Goal: Task Accomplishment & Management: Manage account settings

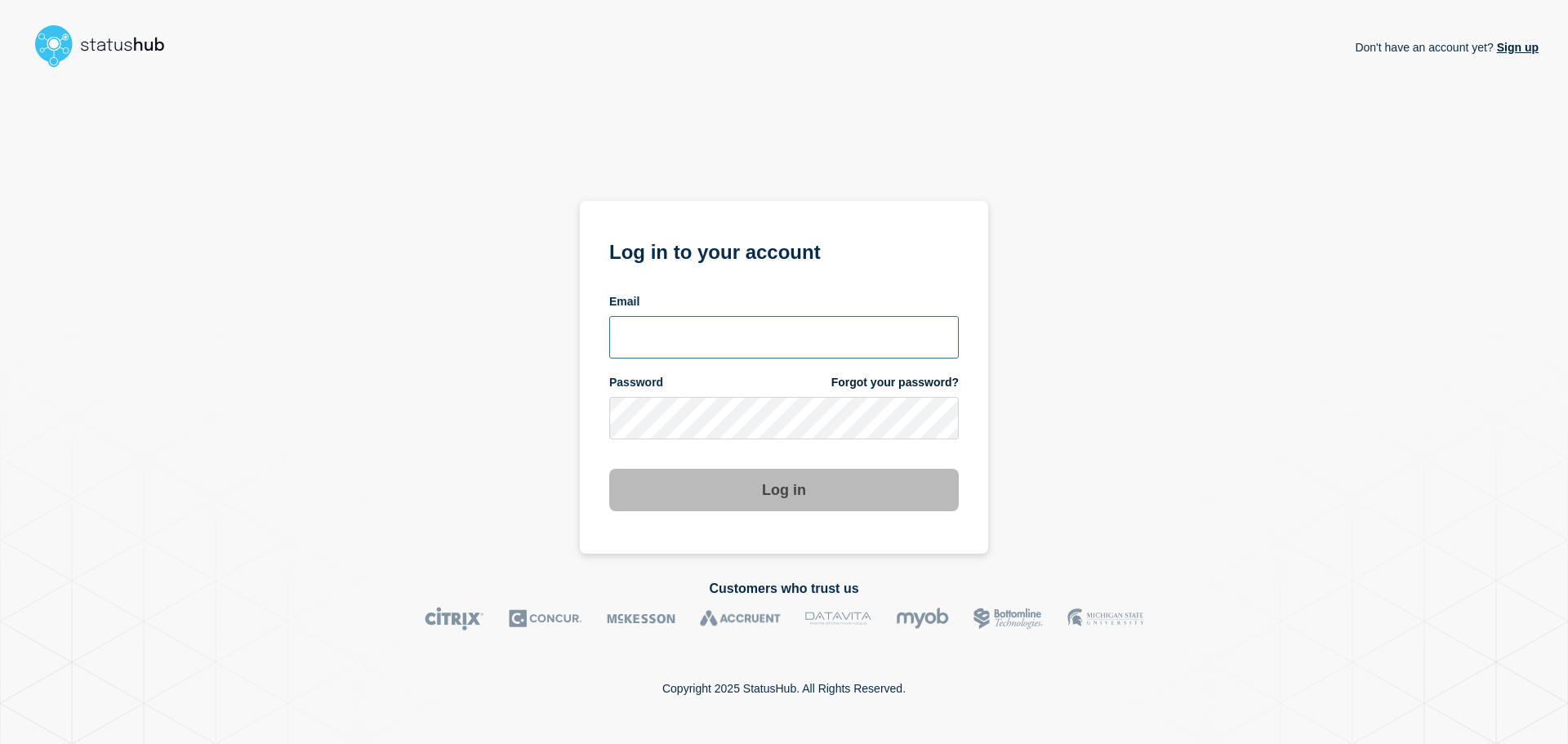
type input "ronnie.snow@conexon.us"
click at [712, 495] on button "Log in" at bounding box center [784, 490] width 349 height 43
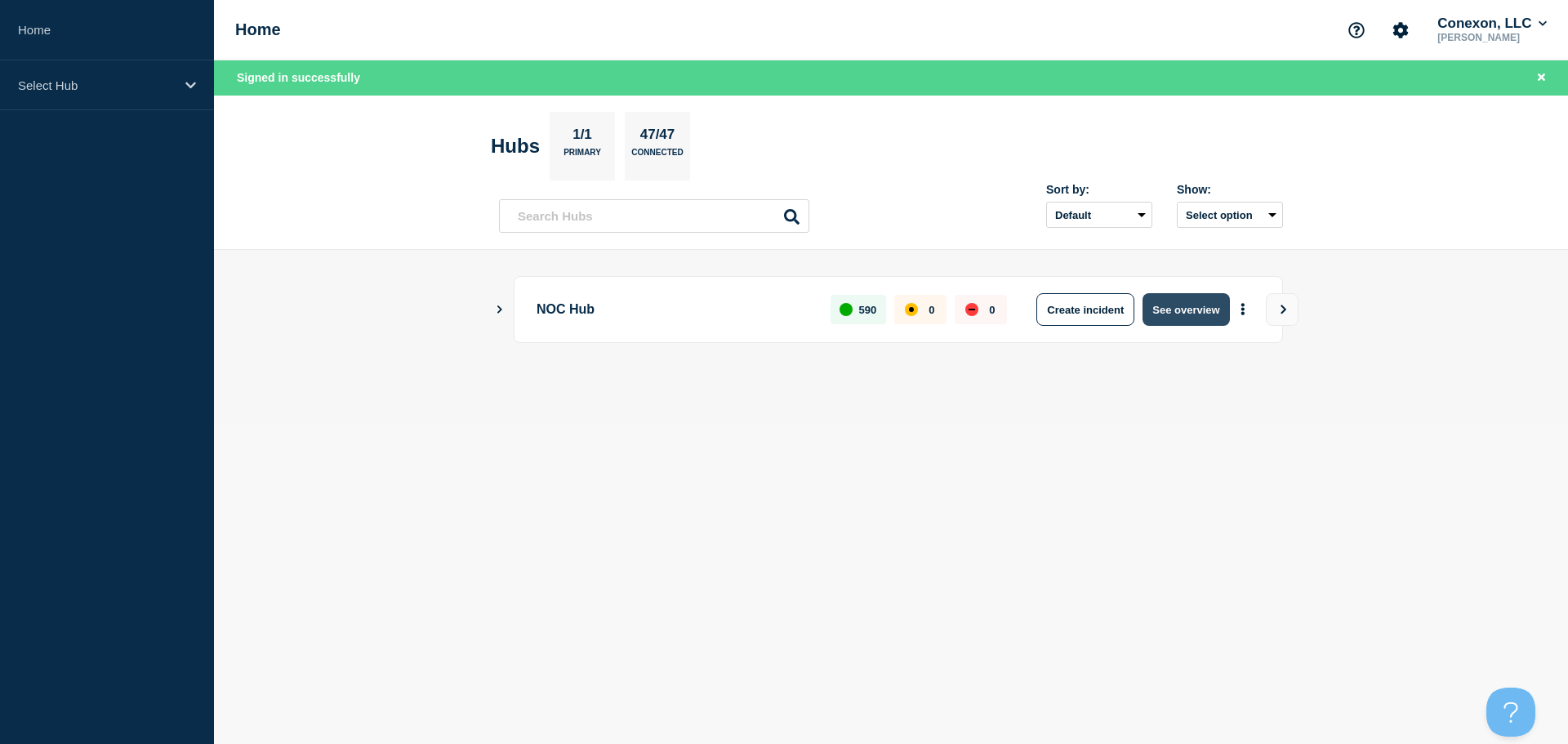
click at [1209, 318] on button "See overview" at bounding box center [1185, 309] width 87 height 32
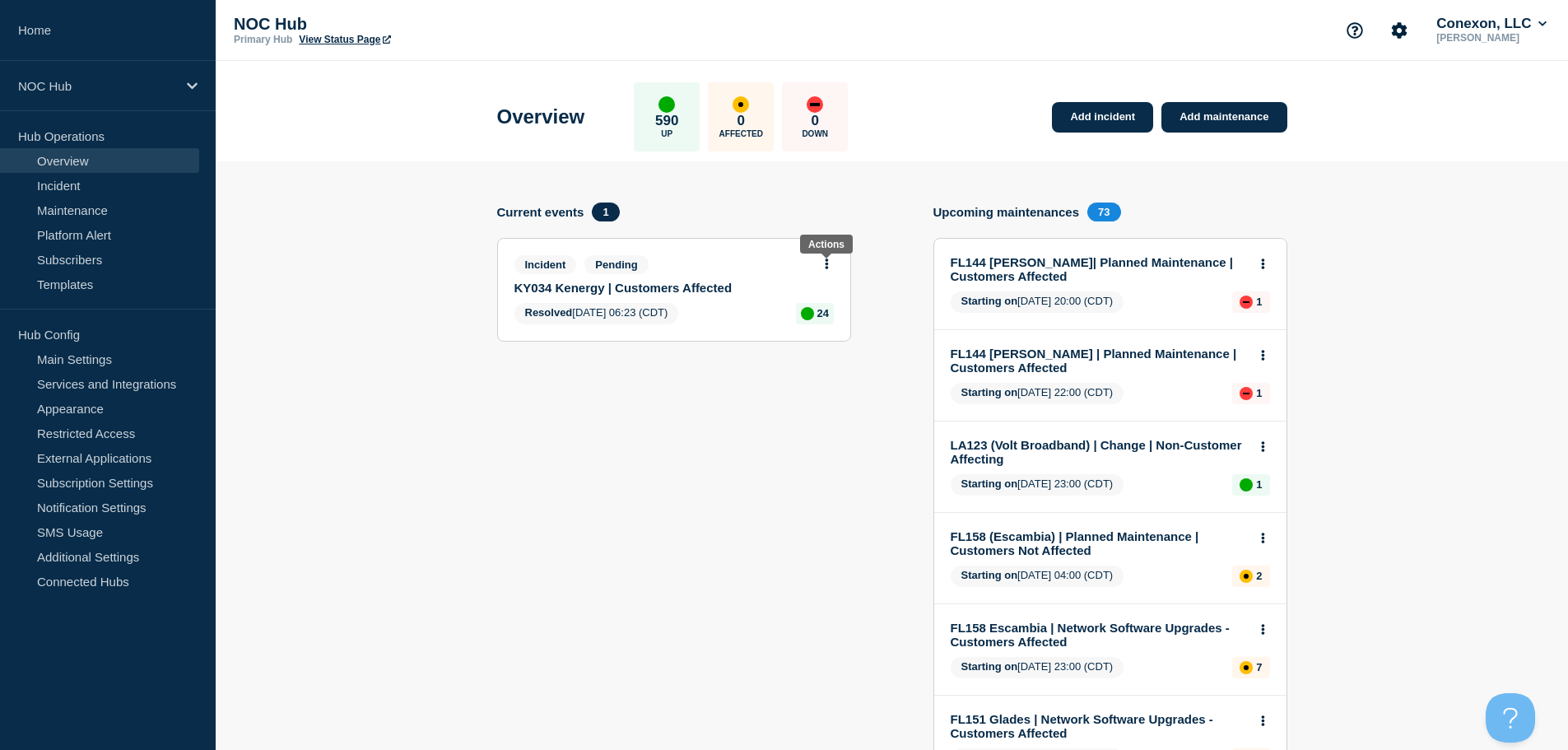
click at [832, 263] on button at bounding box center [826, 265] width 14 height 14
click at [846, 300] on link "View incident" at bounding box center [826, 304] width 67 height 13
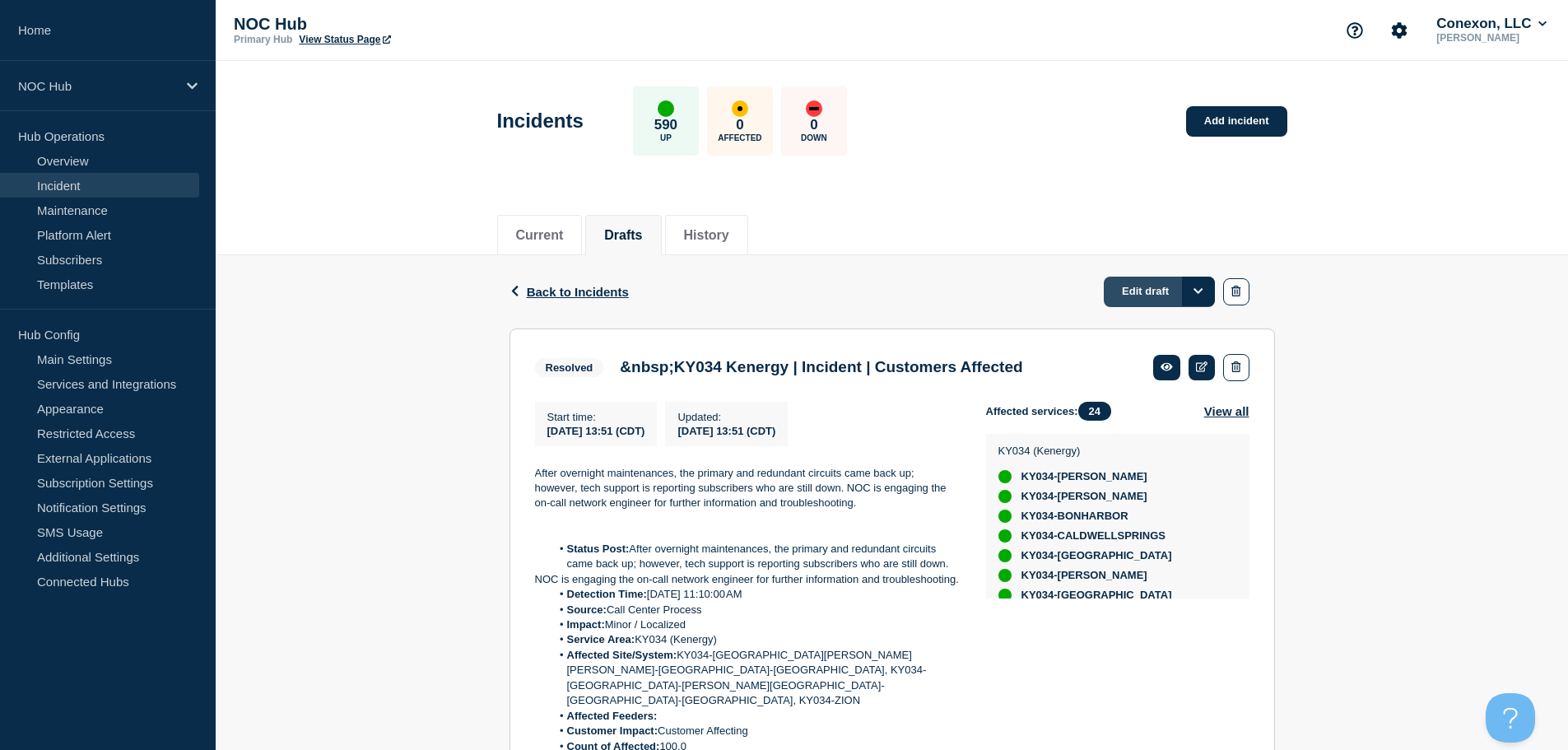
click at [1157, 294] on link "Edit draft" at bounding box center [1158, 292] width 111 height 31
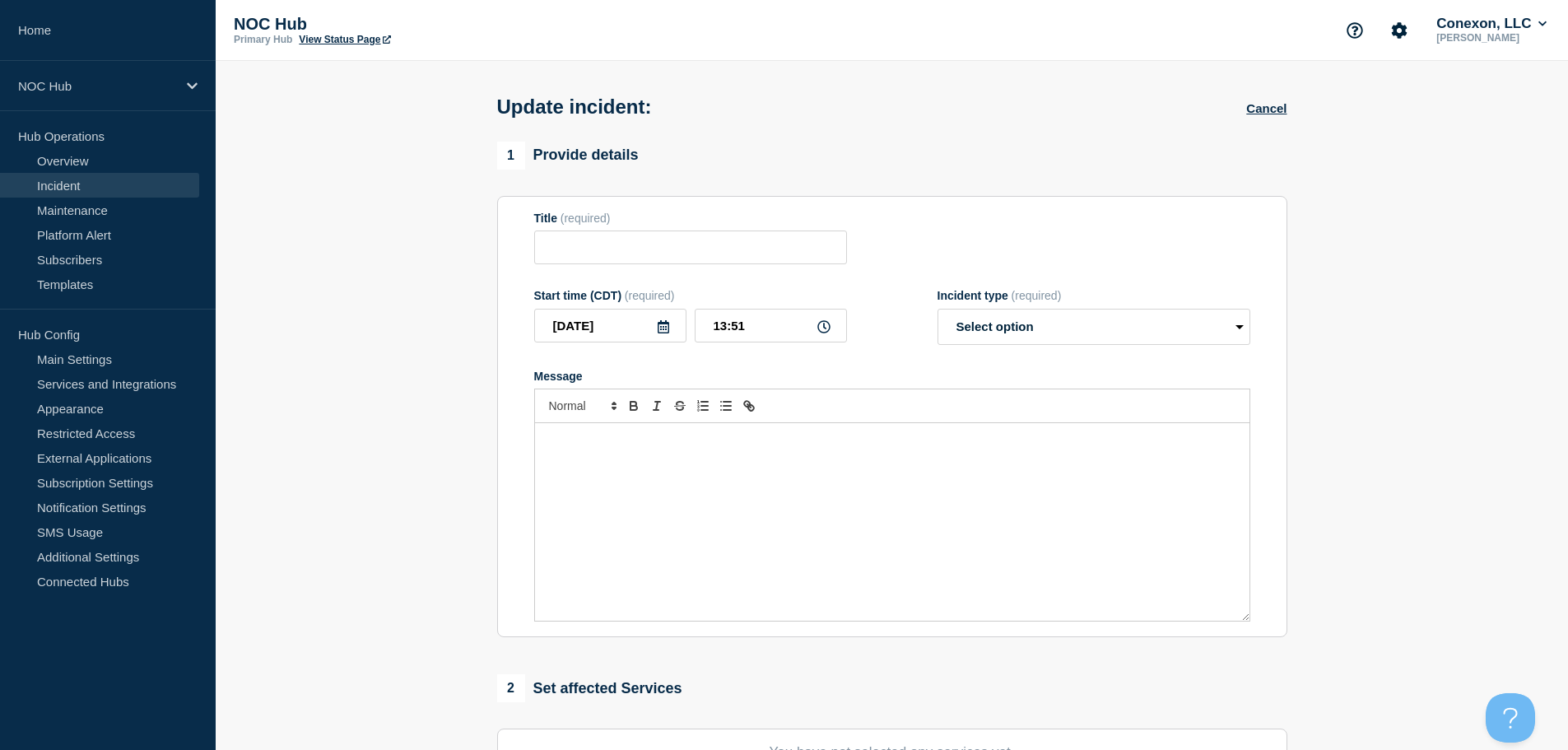
type input "&nbsp;KY034 Kenergy | Incident | Customers Affected"
select select "resolved"
radio input "false"
radio input "true"
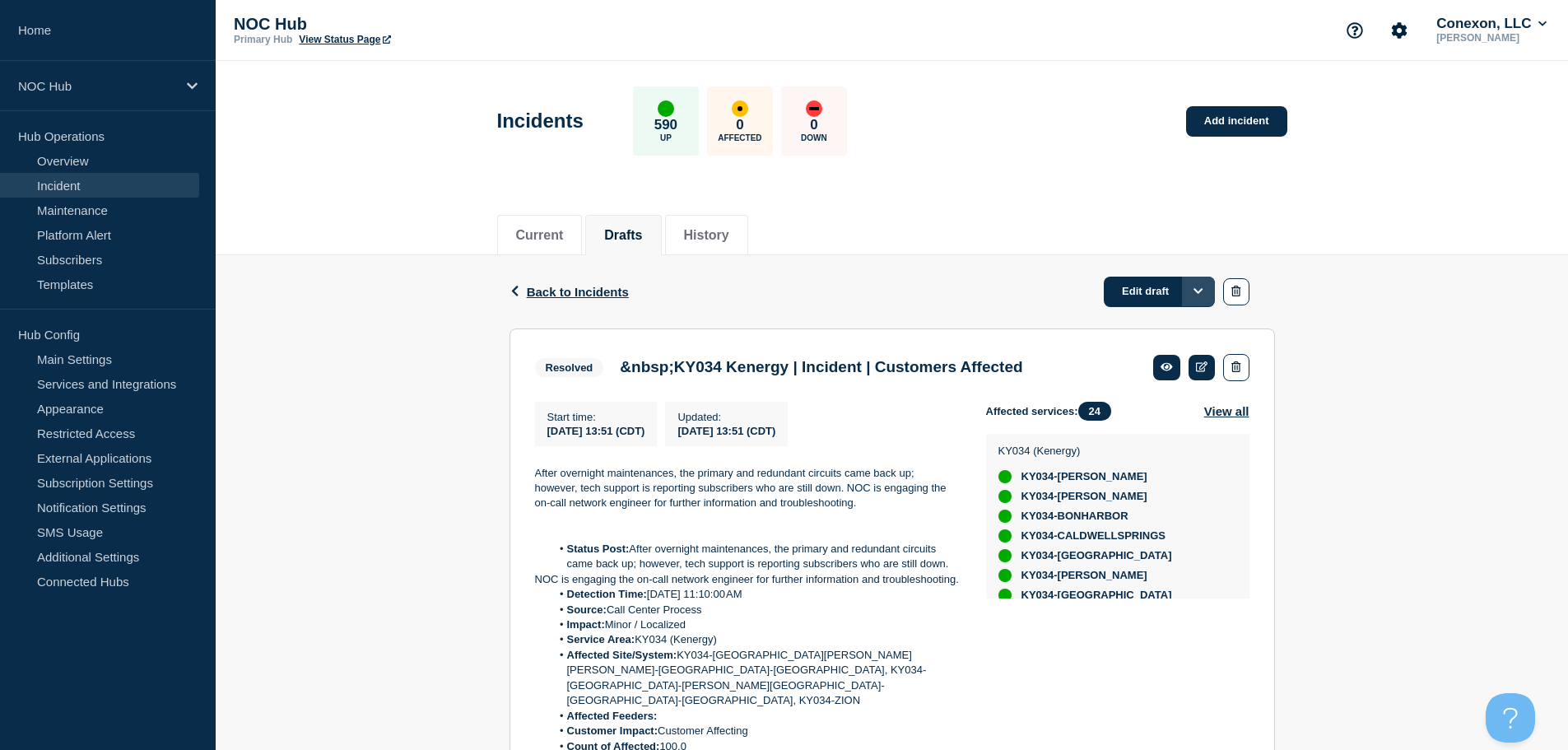
click at [1196, 287] on icon "Options" at bounding box center [1198, 291] width 10 height 10
click at [1079, 216] on div "Current Drafts History" at bounding box center [892, 226] width 790 height 56
click at [1197, 363] on icon at bounding box center [1201, 366] width 12 height 10
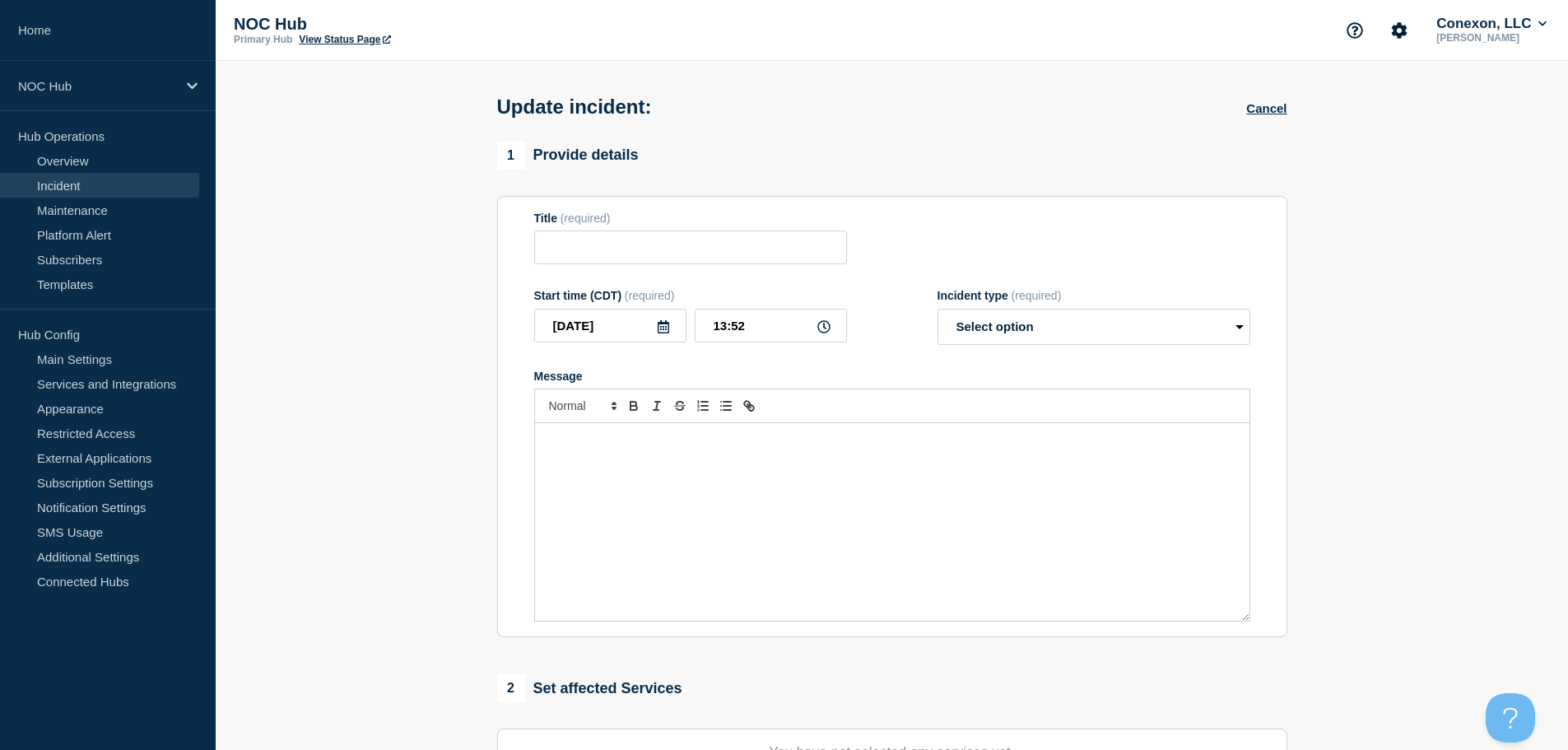
type input "&nbsp;KY034 Kenergy | Incident | Customers Affected"
type input "13:51"
select select "resolved"
radio input "false"
radio input "true"
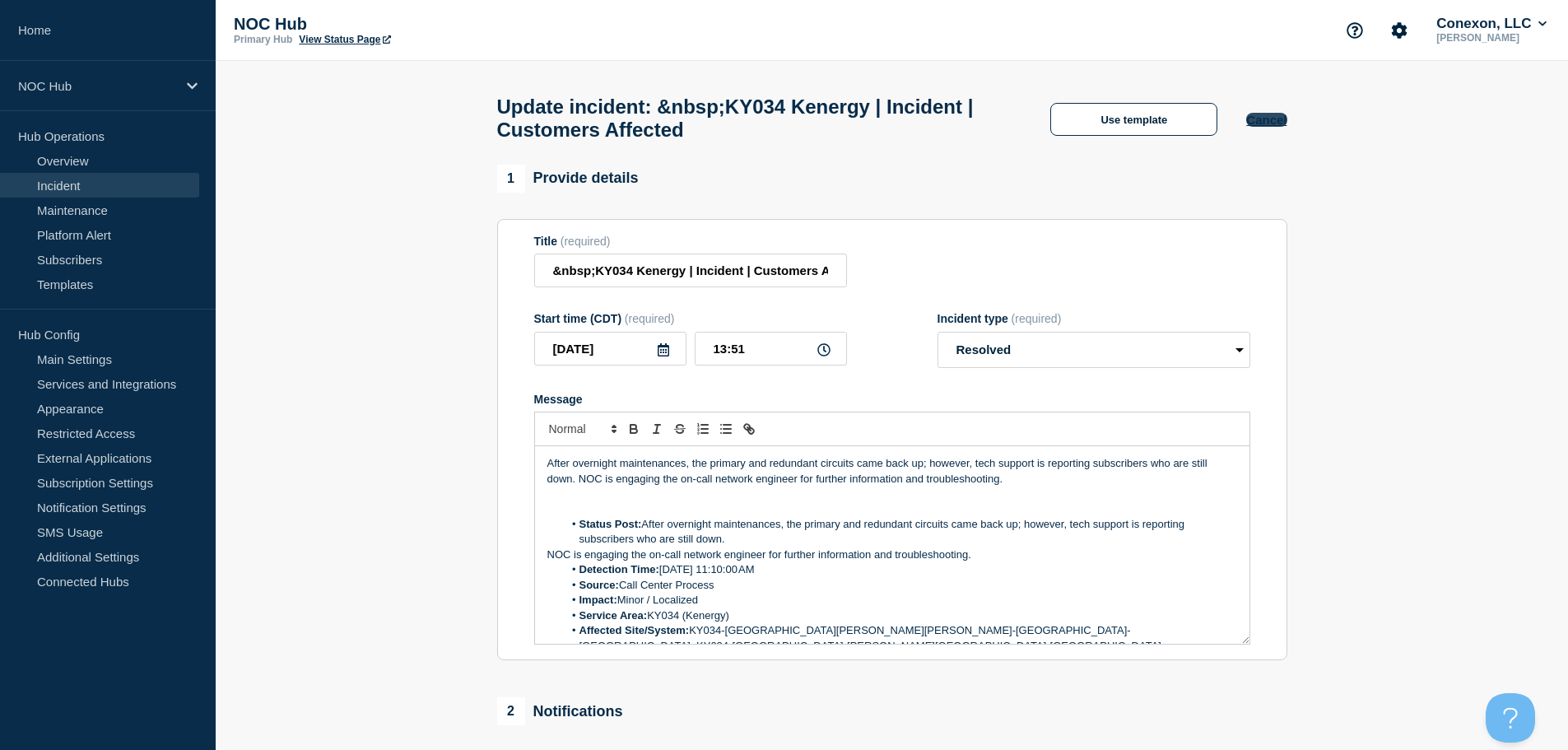
click at [1276, 123] on button "Cancel" at bounding box center [1265, 119] width 40 height 14
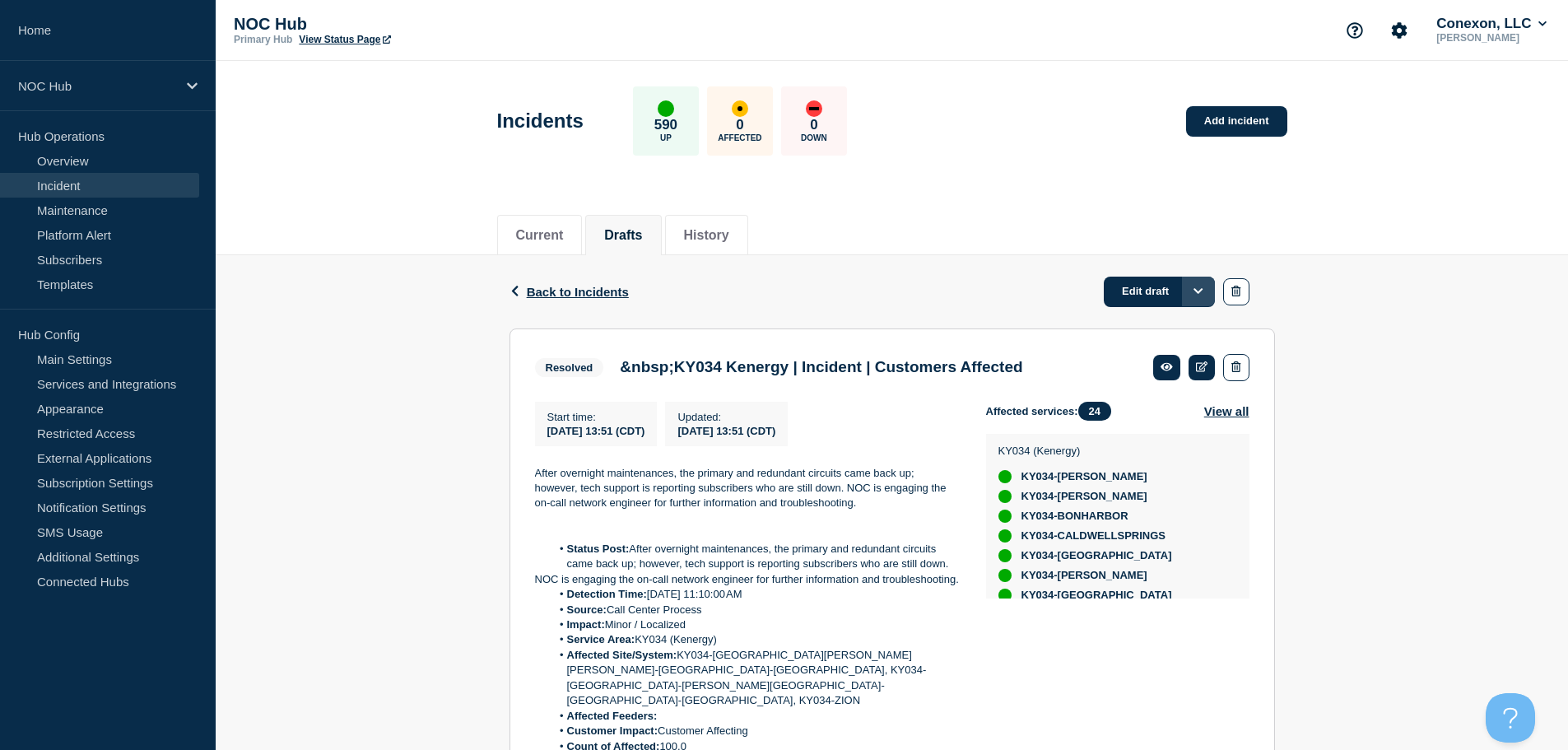
click at [1194, 291] on icon "Options" at bounding box center [1198, 291] width 10 height 10
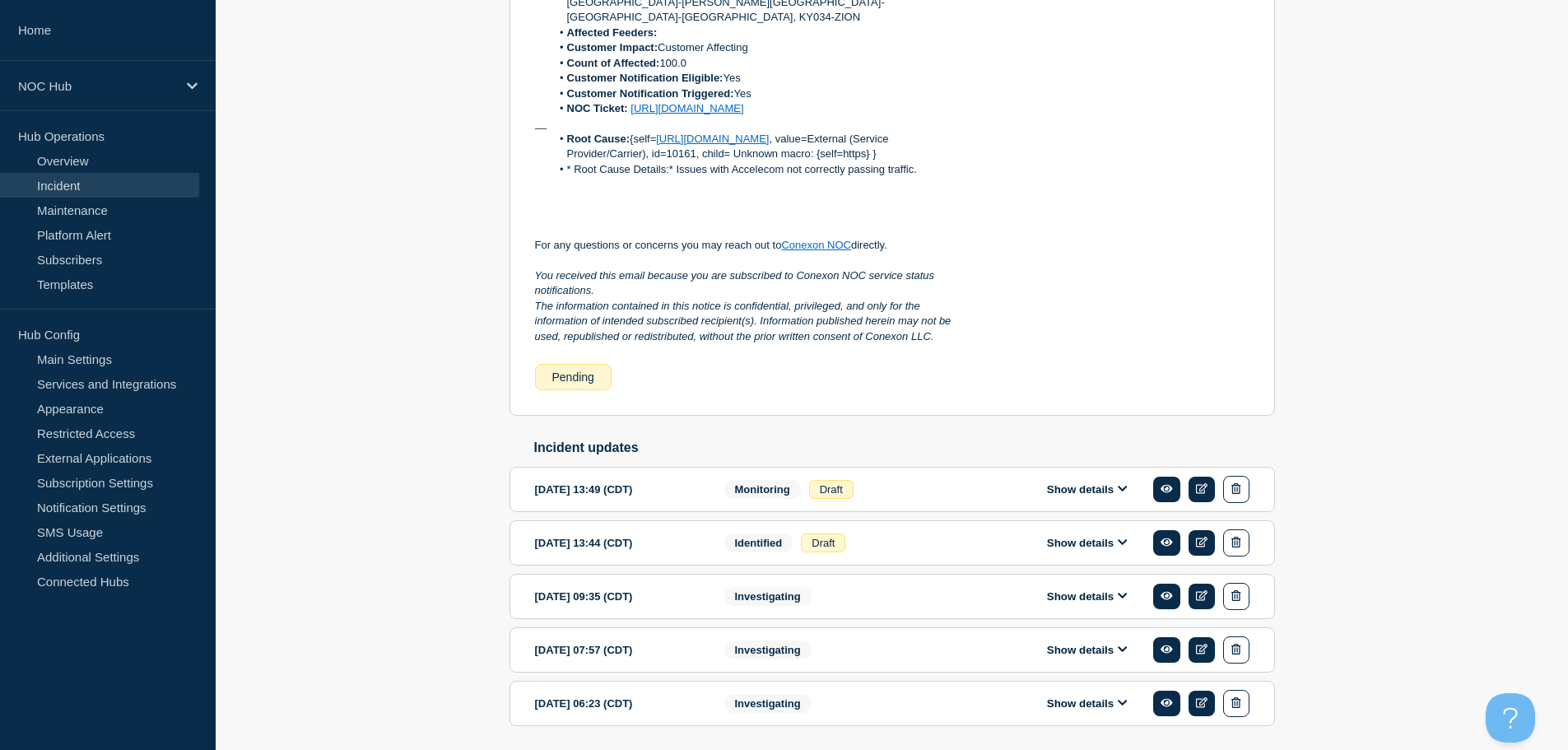
scroll to position [819, 0]
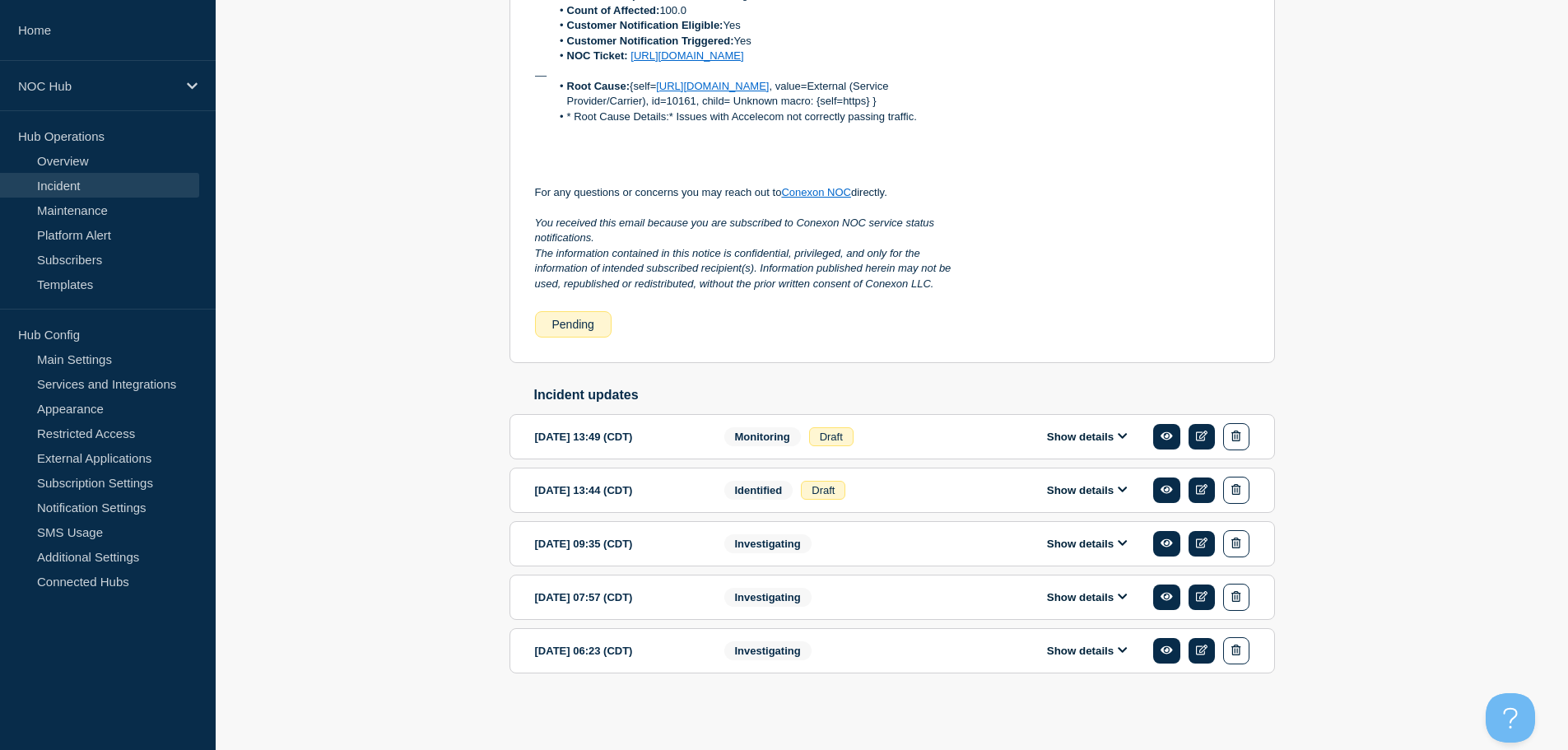
click at [1104, 430] on button "Show details" at bounding box center [1087, 436] width 90 height 14
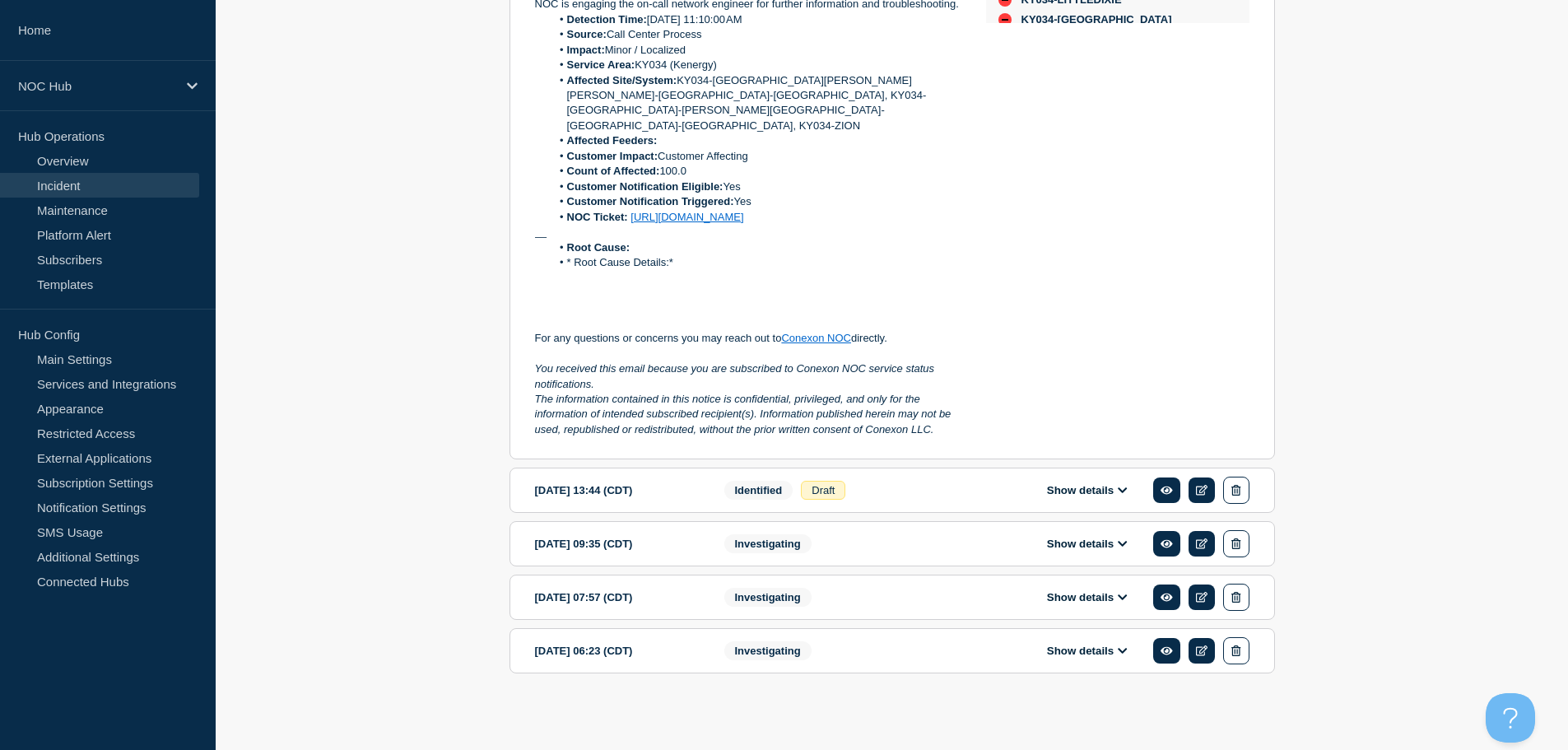
scroll to position [1543, 0]
click at [1074, 498] on div "Show details" at bounding box center [1099, 490] width 301 height 27
click at [1102, 494] on button "Show details" at bounding box center [1087, 490] width 90 height 14
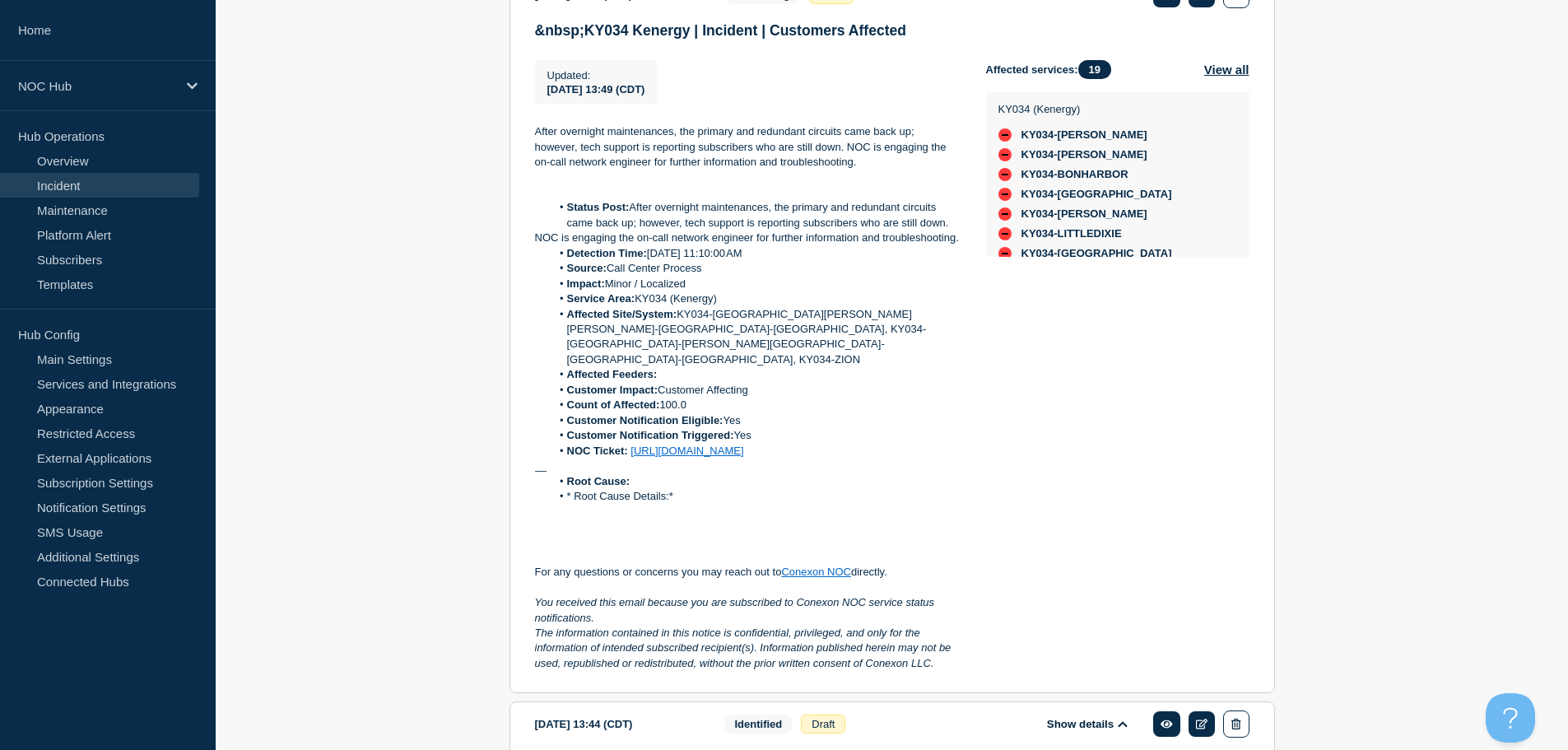
scroll to position [1070, 0]
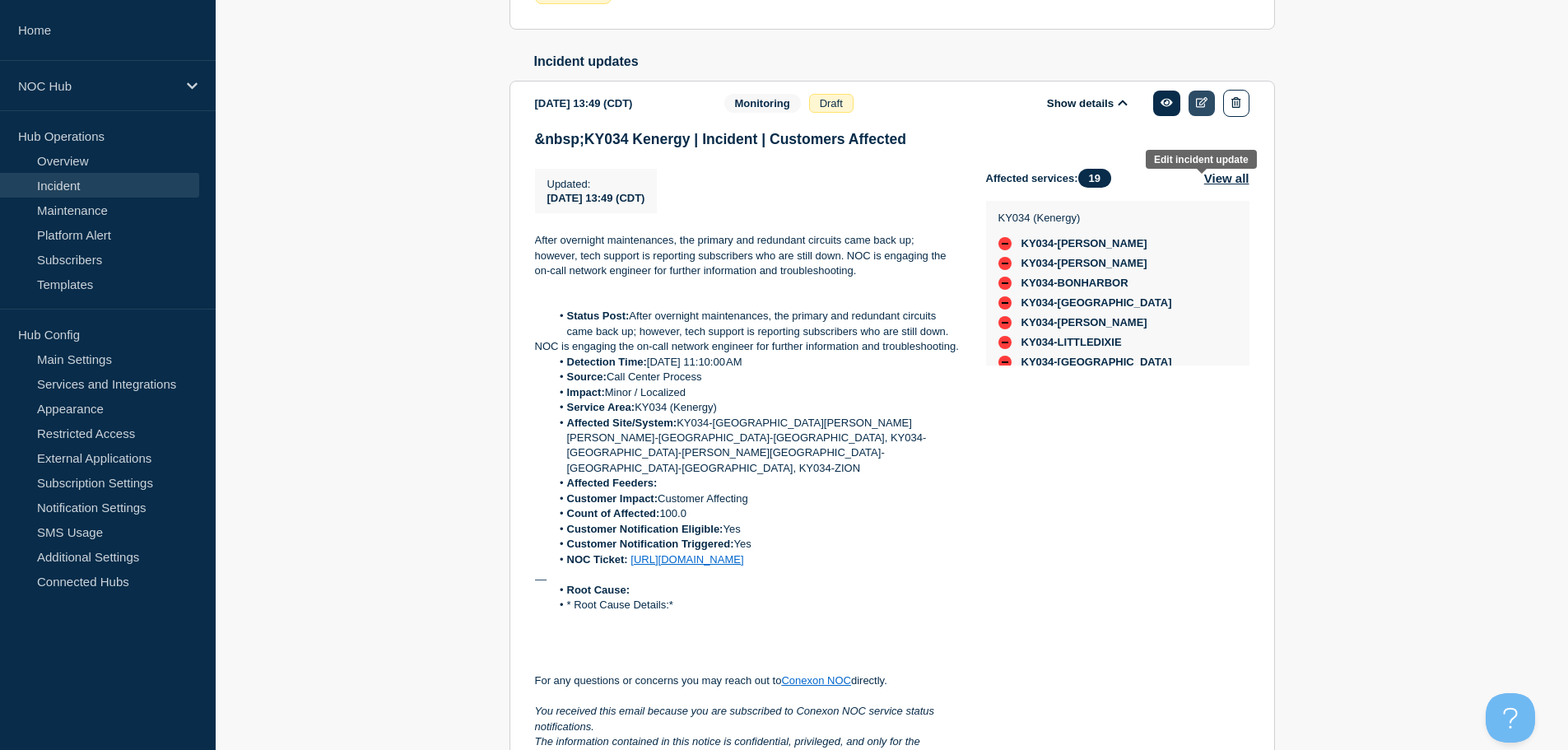
click at [1198, 108] on icon at bounding box center [1201, 102] width 12 height 10
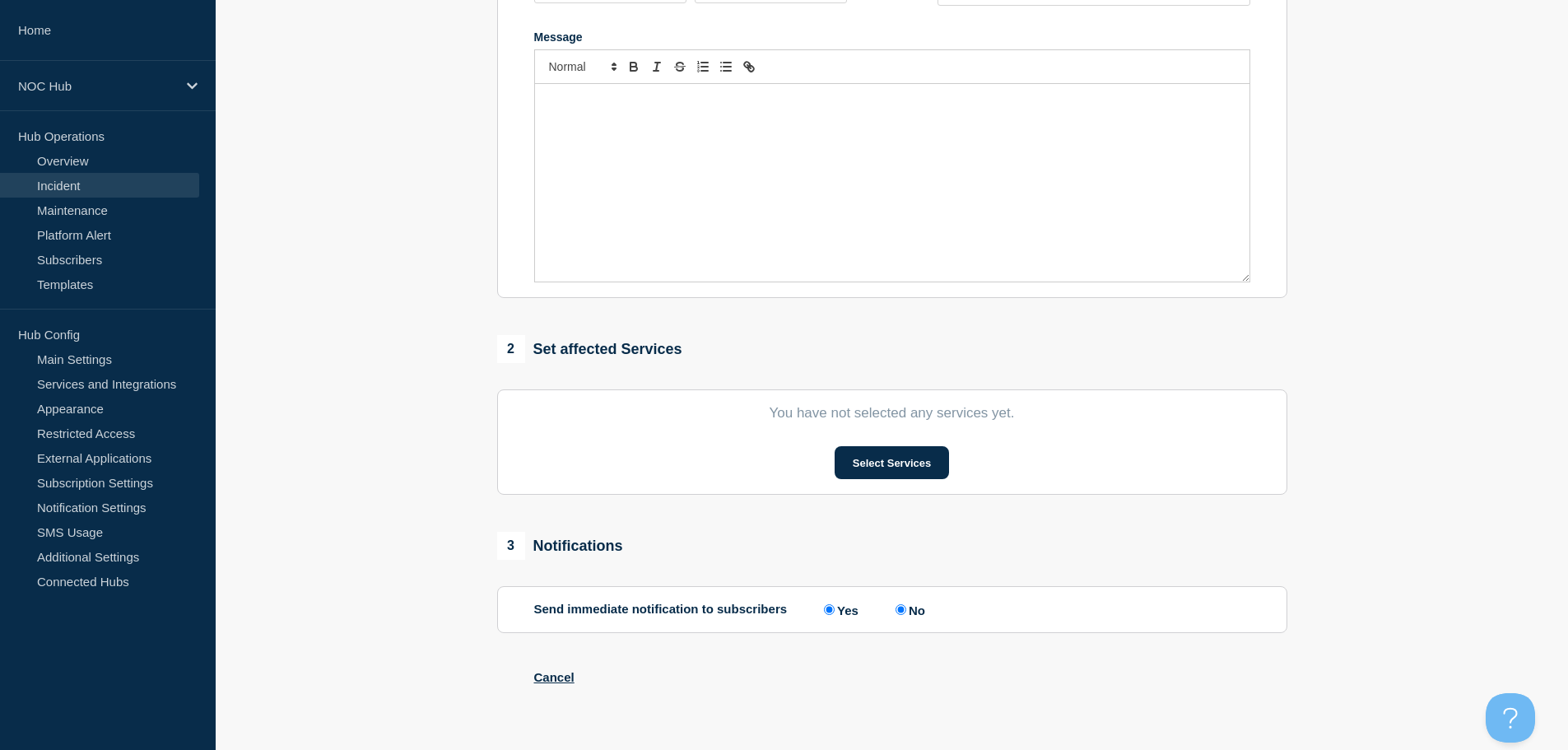
type input "&nbsp;KY034 Kenergy | Incident | Customers Affected"
type input "13:49"
select select "monitoring"
radio input "false"
radio input "true"
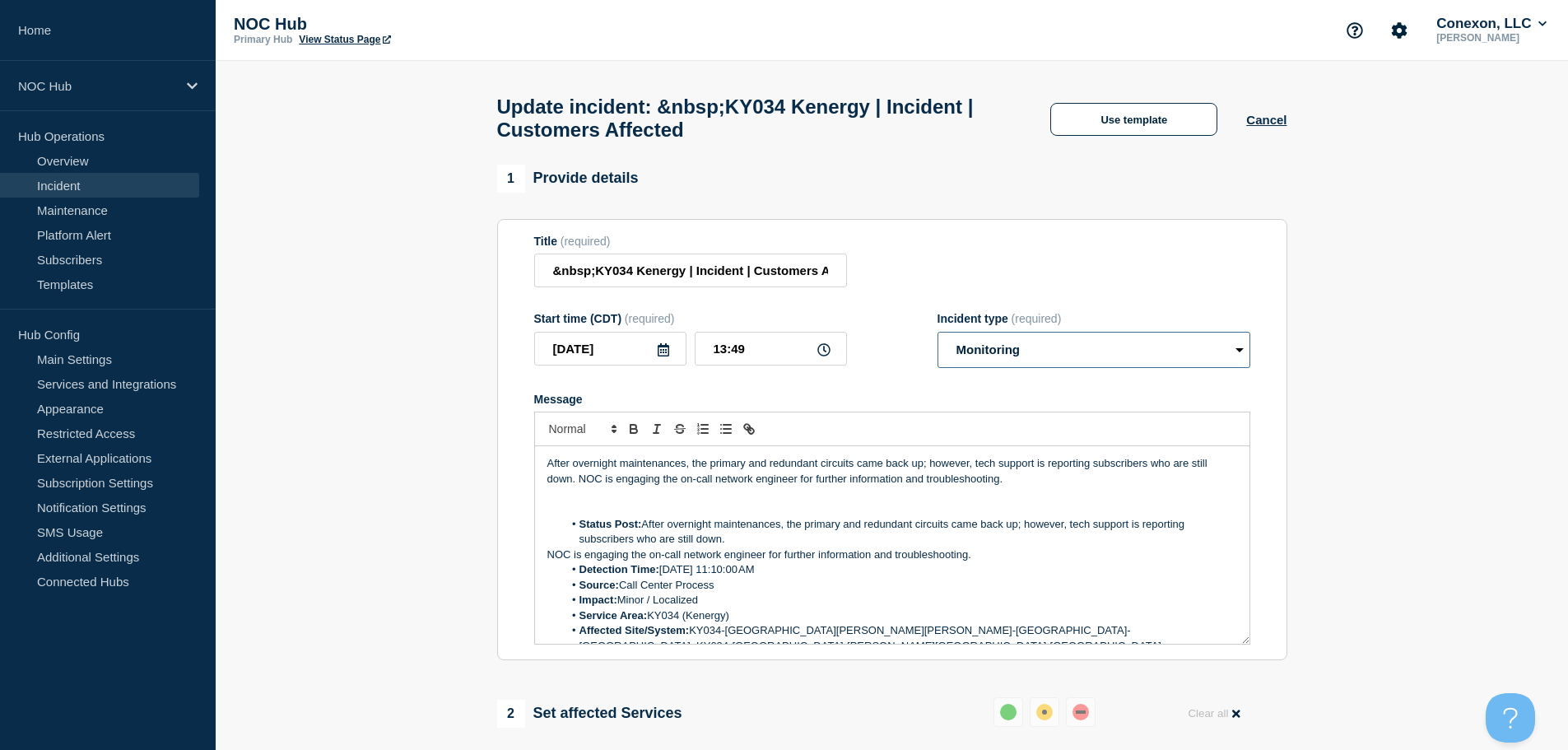
click at [1079, 346] on select "Select option Investigating Identified Monitoring Resolved" at bounding box center [1094, 349] width 313 height 36
select select "resolved"
click at [938, 339] on select "Select option Investigating Identified Monitoring Resolved" at bounding box center [1094, 349] width 313 height 36
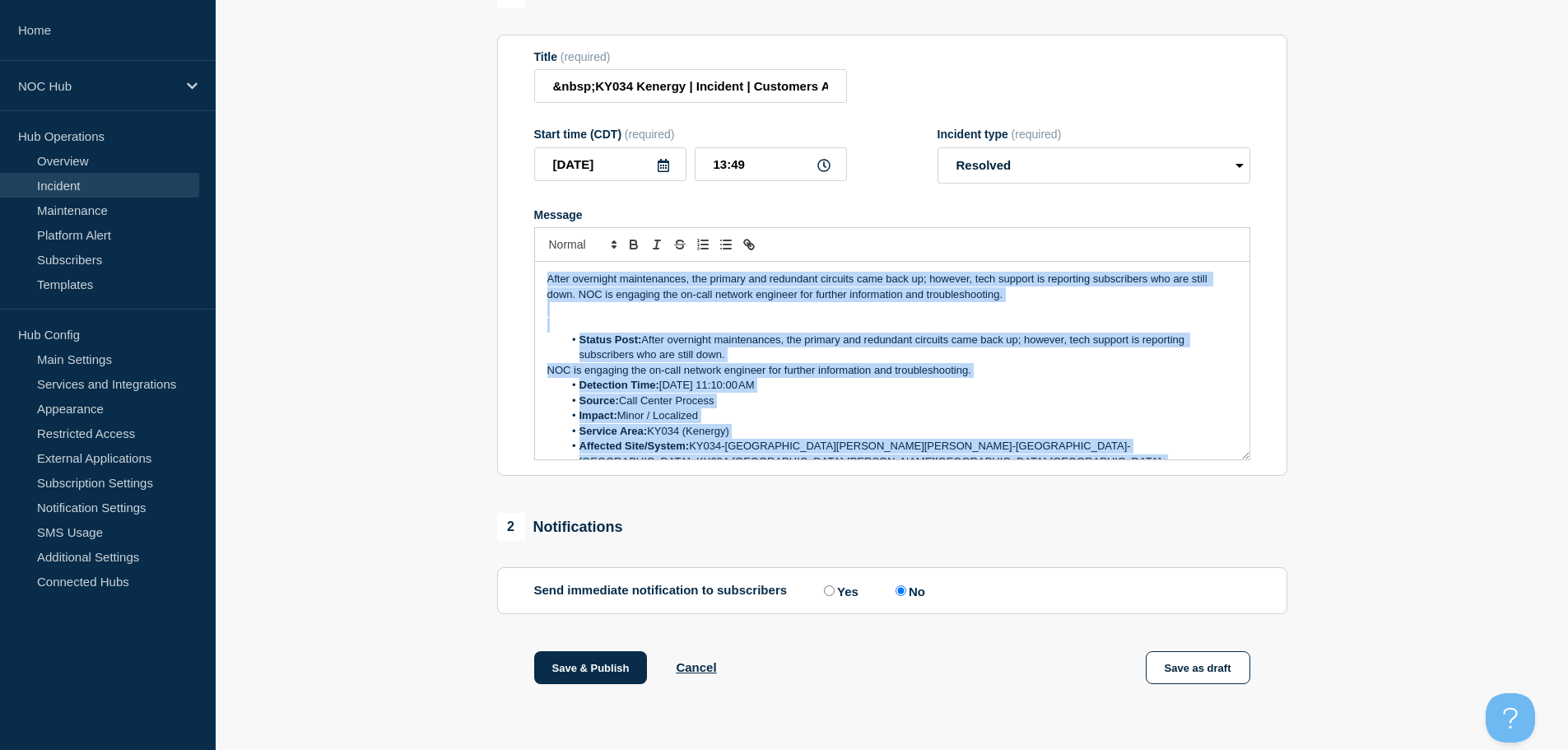
drag, startPoint x: 826, startPoint y: 351, endPoint x: 422, endPoint y: 141, distance: 455.3
click at [422, 141] on section "1 Provide details Title (required) &nbsp;KY034 Kenergy | Incident | Customers A…" at bounding box center [892, 353] width 1352 height 746
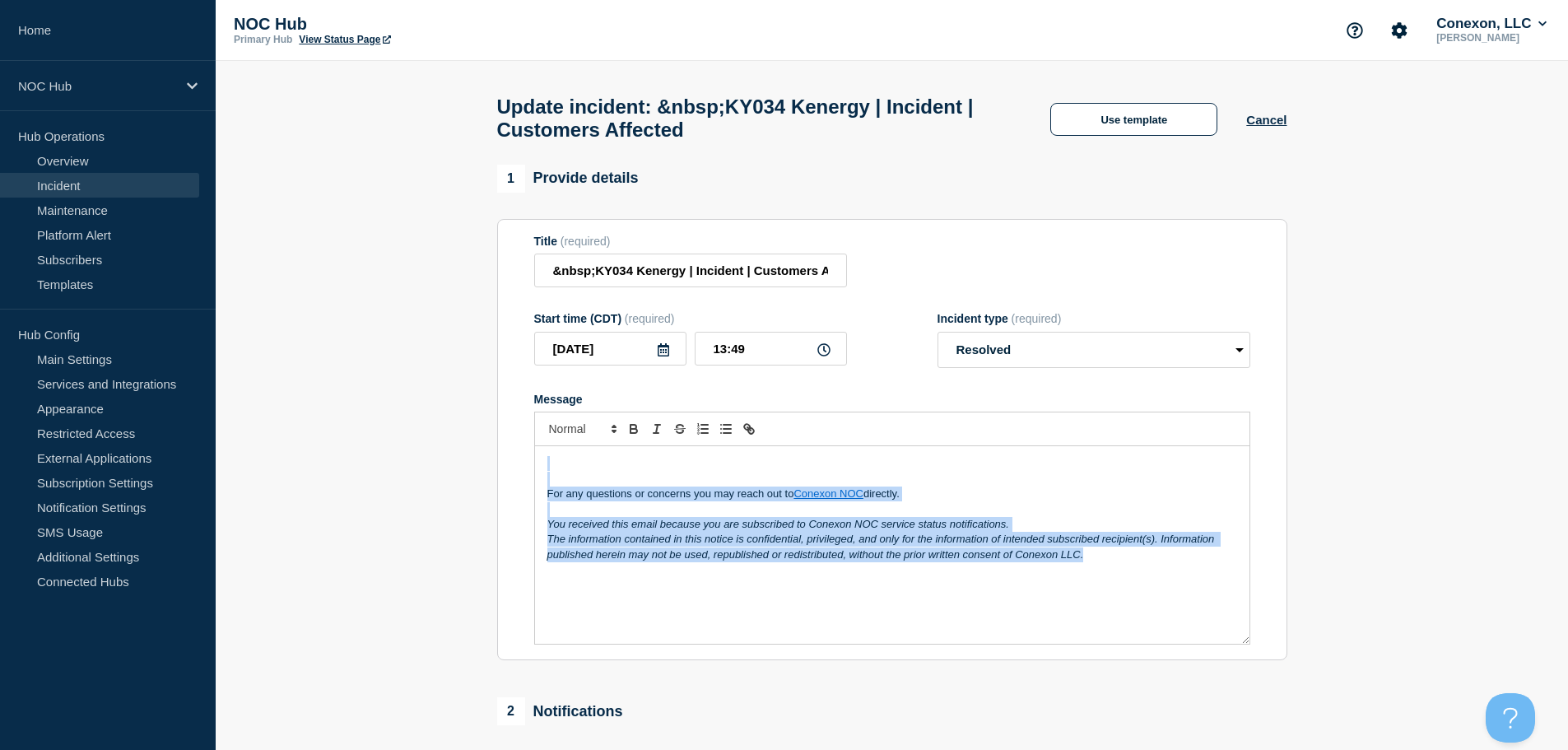
drag, startPoint x: 1115, startPoint y: 565, endPoint x: 275, endPoint y: 348, distance: 867.6
click at [275, 348] on section "1 Provide details Title (required) &nbsp;KY034 Kenergy | Incident | Customers A…" at bounding box center [892, 538] width 1352 height 746
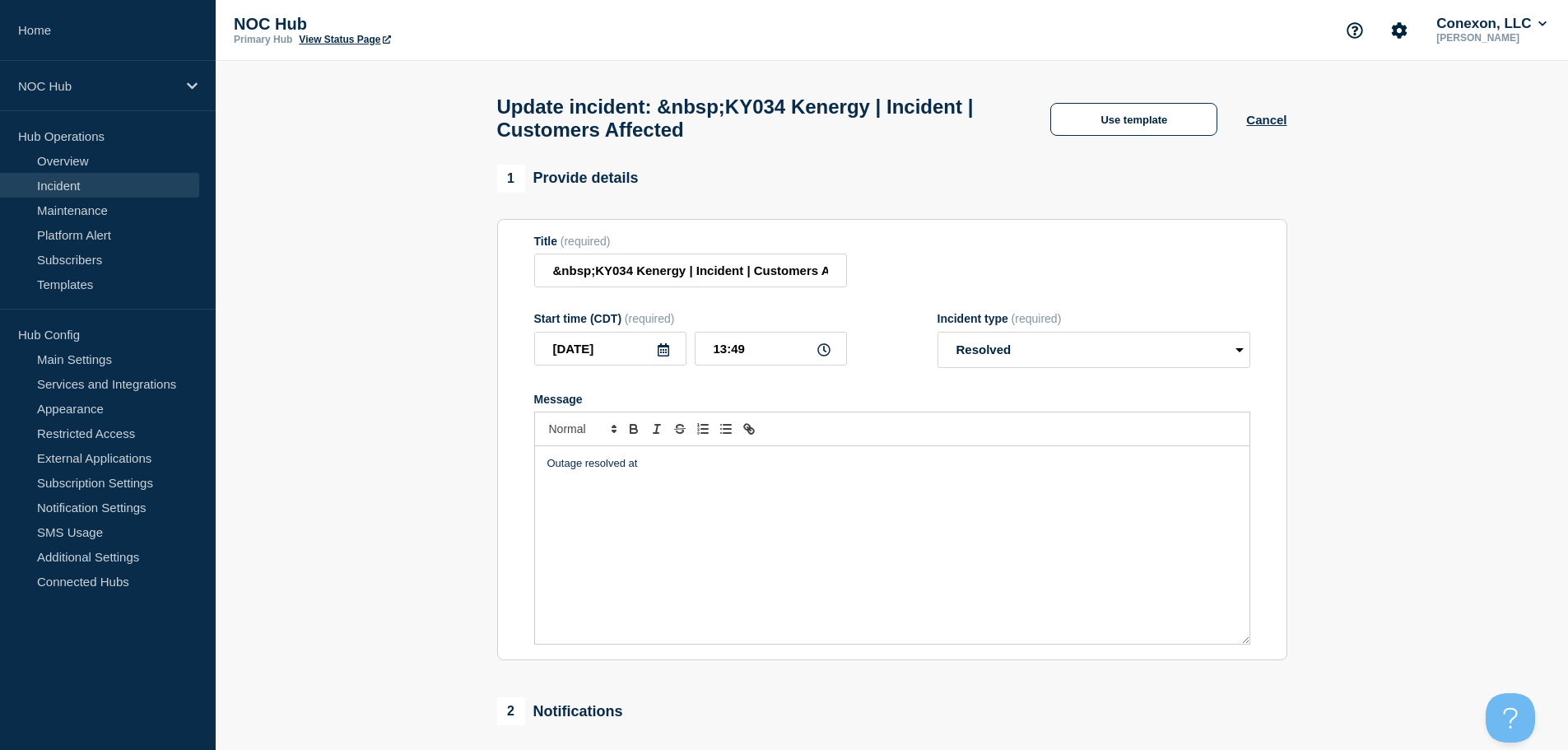
click at [705, 471] on p "Outage resolved at" at bounding box center [892, 464] width 690 height 15
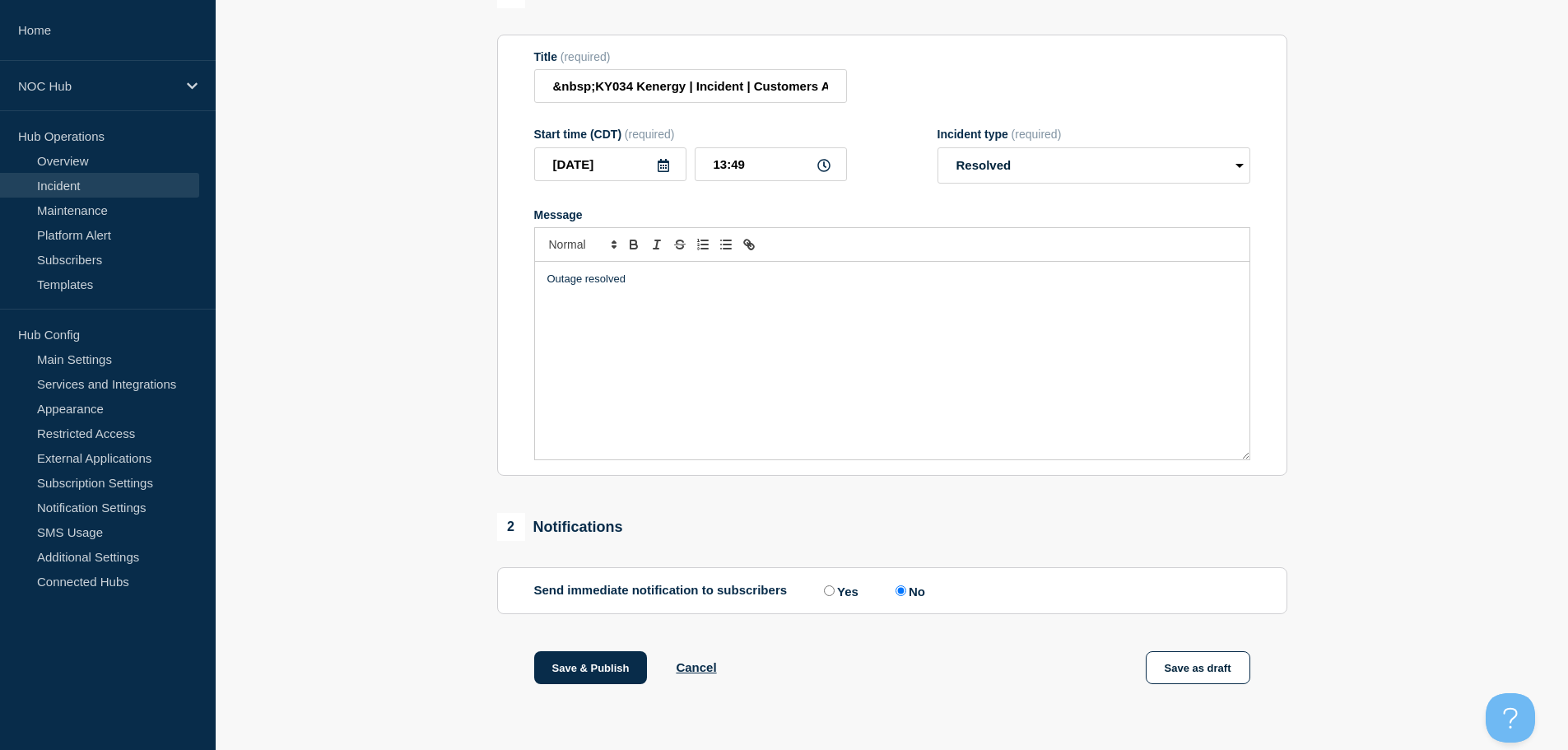
click at [832, 589] on input "Yes" at bounding box center [829, 590] width 10 height 10
radio input "true"
radio input "false"
click at [688, 298] on div "Outage resolved" at bounding box center [891, 361] width 714 height 198
drag, startPoint x: 596, startPoint y: 668, endPoint x: 453, endPoint y: 383, distance: 318.9
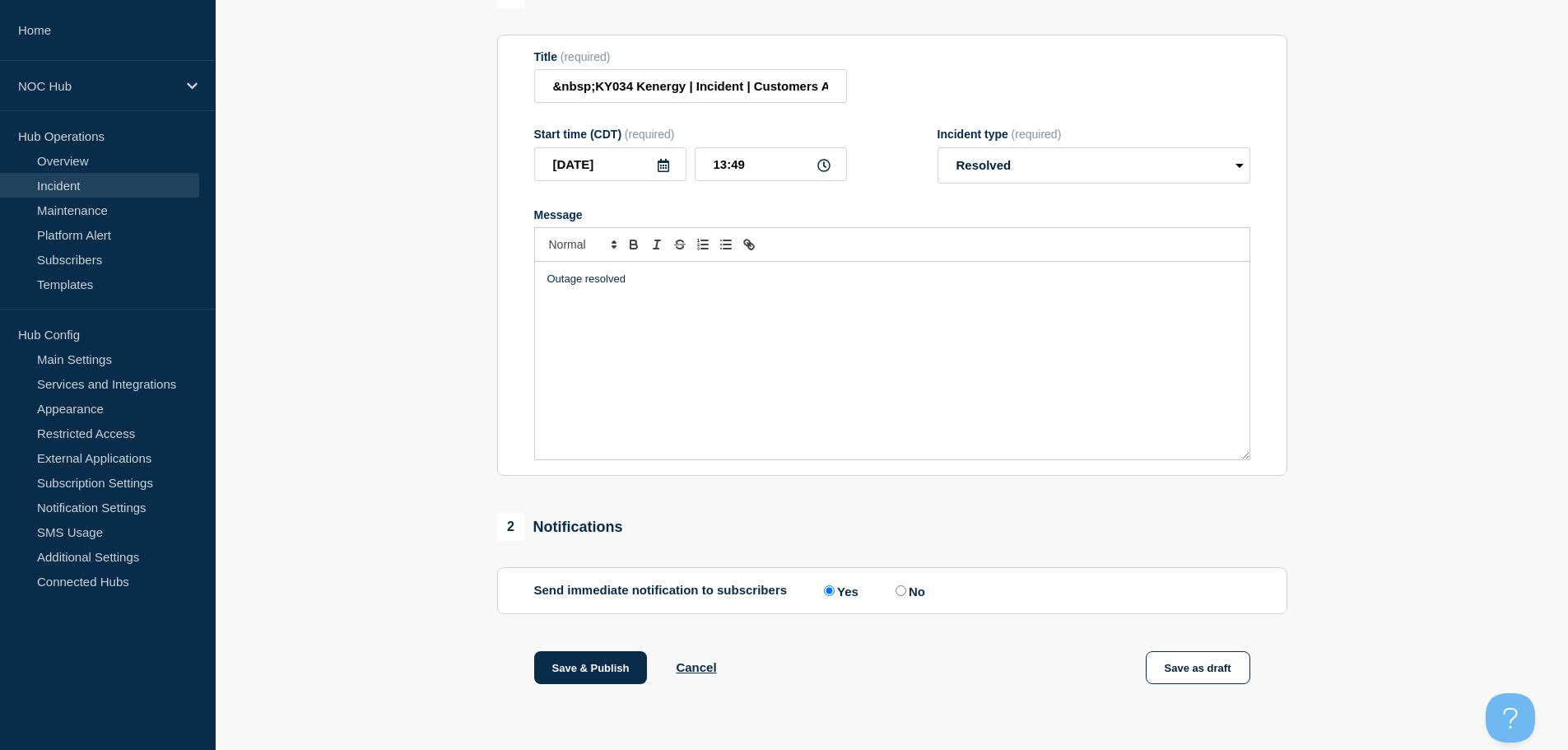
click at [453, 383] on section "1 Provide details Title (required) &nbsp;KY034 Kenergy | Incident | Customers A…" at bounding box center [892, 353] width 1352 height 746
click at [681, 277] on p "Outage resolved" at bounding box center [892, 280] width 690 height 15
click at [586, 666] on button "Save & Publish" at bounding box center [591, 667] width 114 height 33
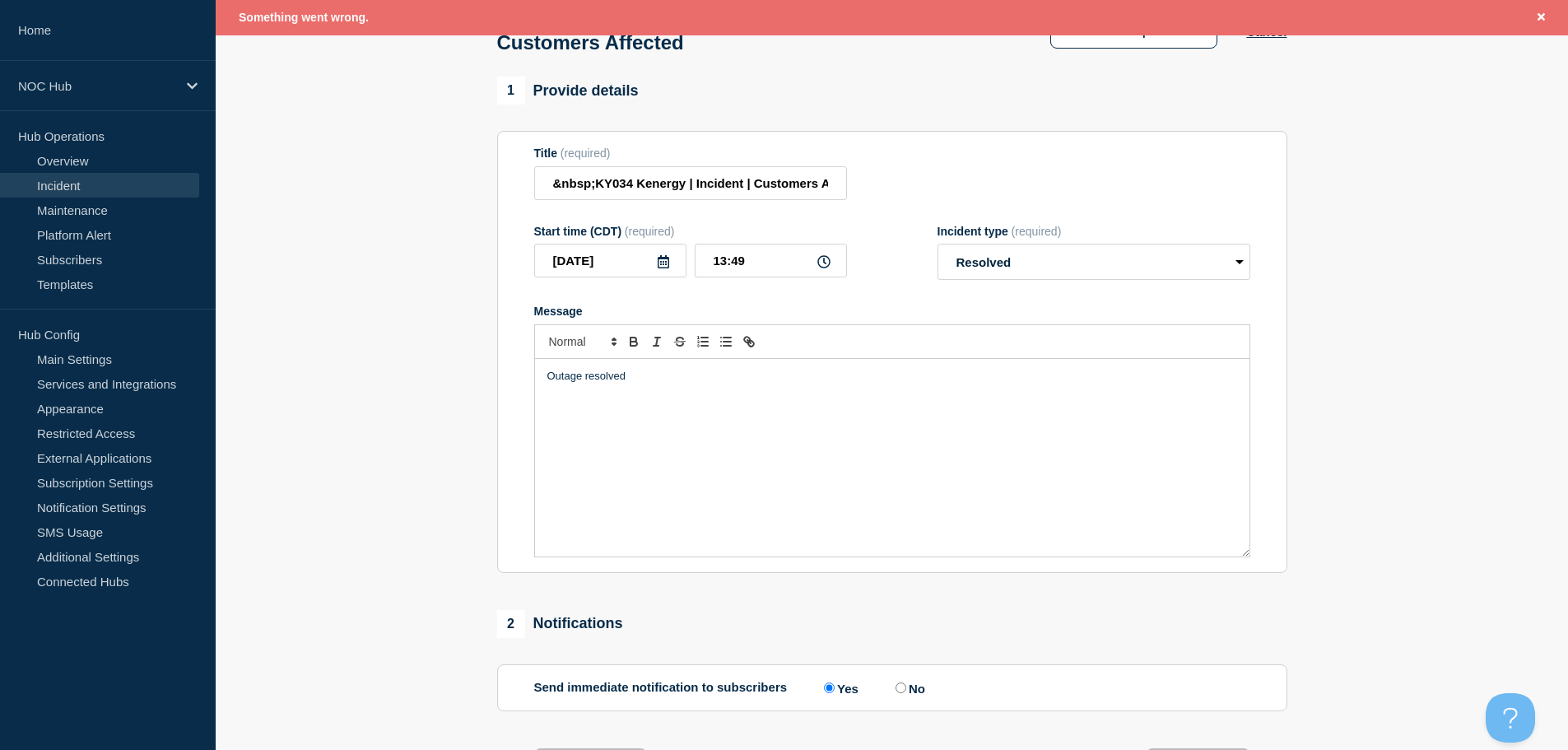
scroll to position [0, 0]
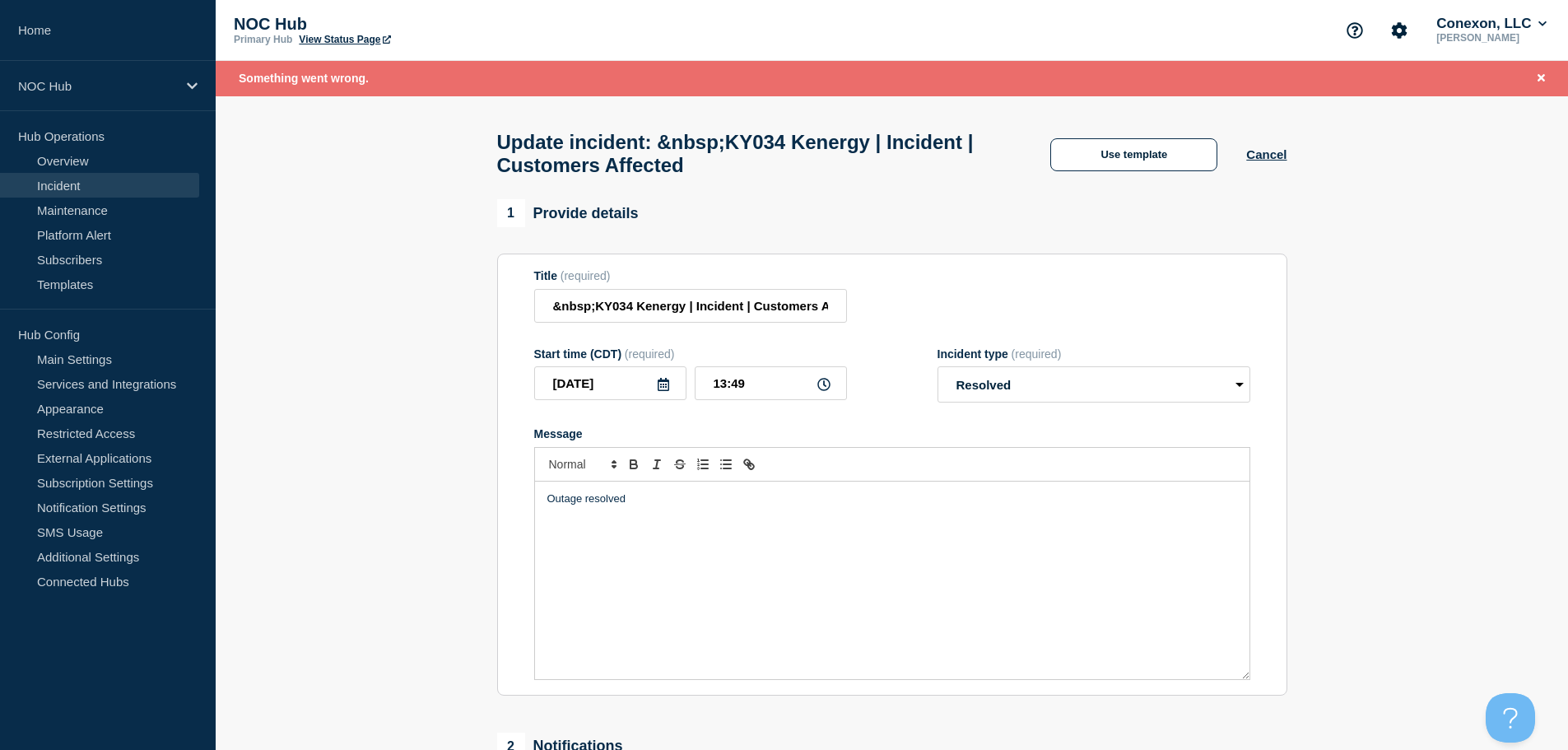
click at [582, 295] on div "Title (required) &nbsp;KY034 Kenergy | Incident | Customers Affected" at bounding box center [691, 295] width 313 height 53
drag, startPoint x: 607, startPoint y: 316, endPoint x: 492, endPoint y: 316, distance: 115.0
click at [461, 318] on section "1 Provide details Title (required) &nbsp;KY034 Kenergy | Incident | Customers A…" at bounding box center [892, 572] width 1352 height 746
click at [542, 314] on input "&nbsp;KY034 Kenergy | Incident | Customers Affected" at bounding box center [691, 306] width 313 height 34
drag, startPoint x: 596, startPoint y: 314, endPoint x: 452, endPoint y: 323, distance: 144.3
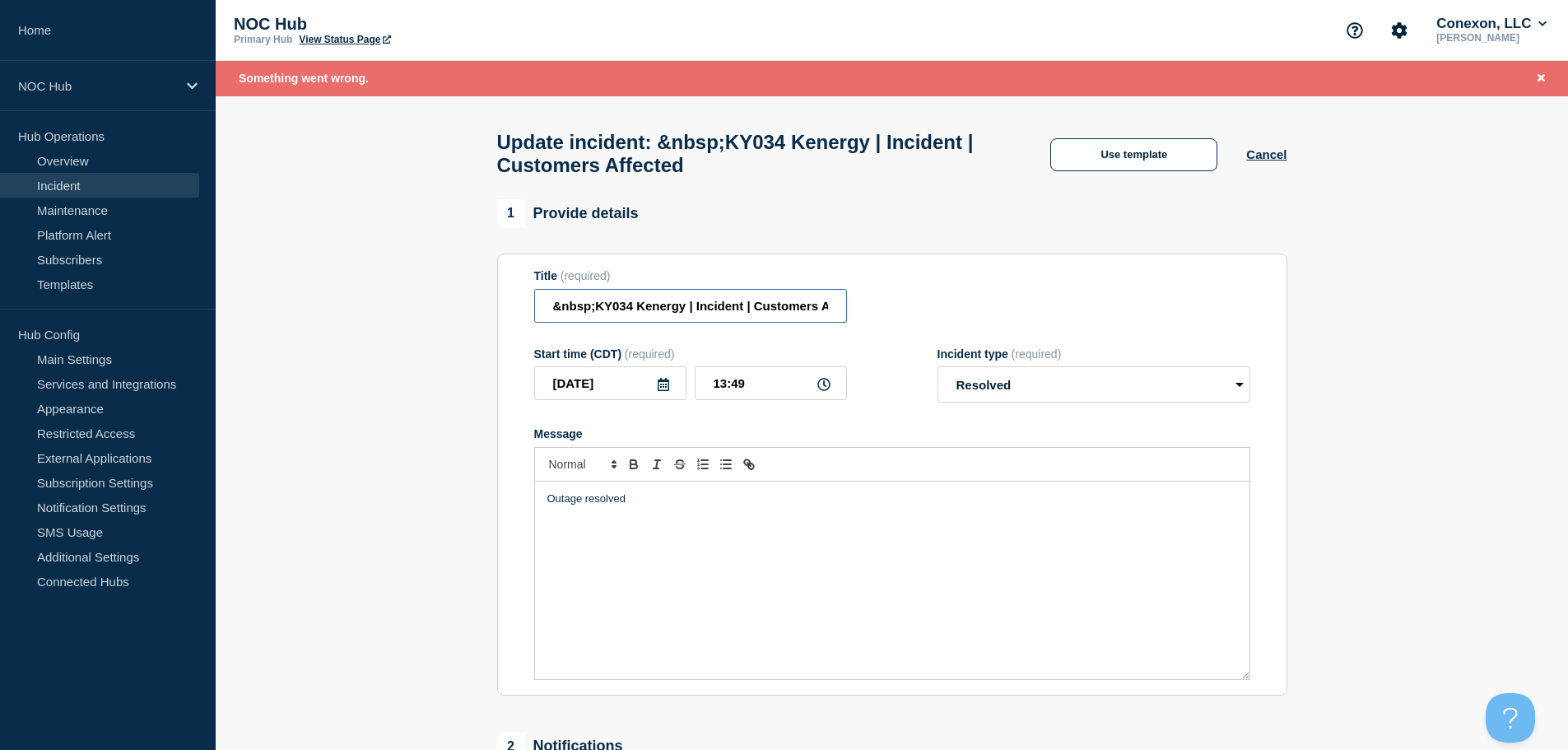
click at [452, 323] on section "1 Provide details Title (required) &nbsp;KY034 Kenergy | Incident | Customers A…" at bounding box center [892, 572] width 1352 height 746
type input "KY034 Kenergy | Incident | Customers Affected"
click at [895, 200] on div "Update incident: KY034 Kenergy | Incident | Customers Affected Use template Can…" at bounding box center [892, 147] width 827 height 103
click at [81, 184] on link "Incident" at bounding box center [100, 185] width 199 height 25
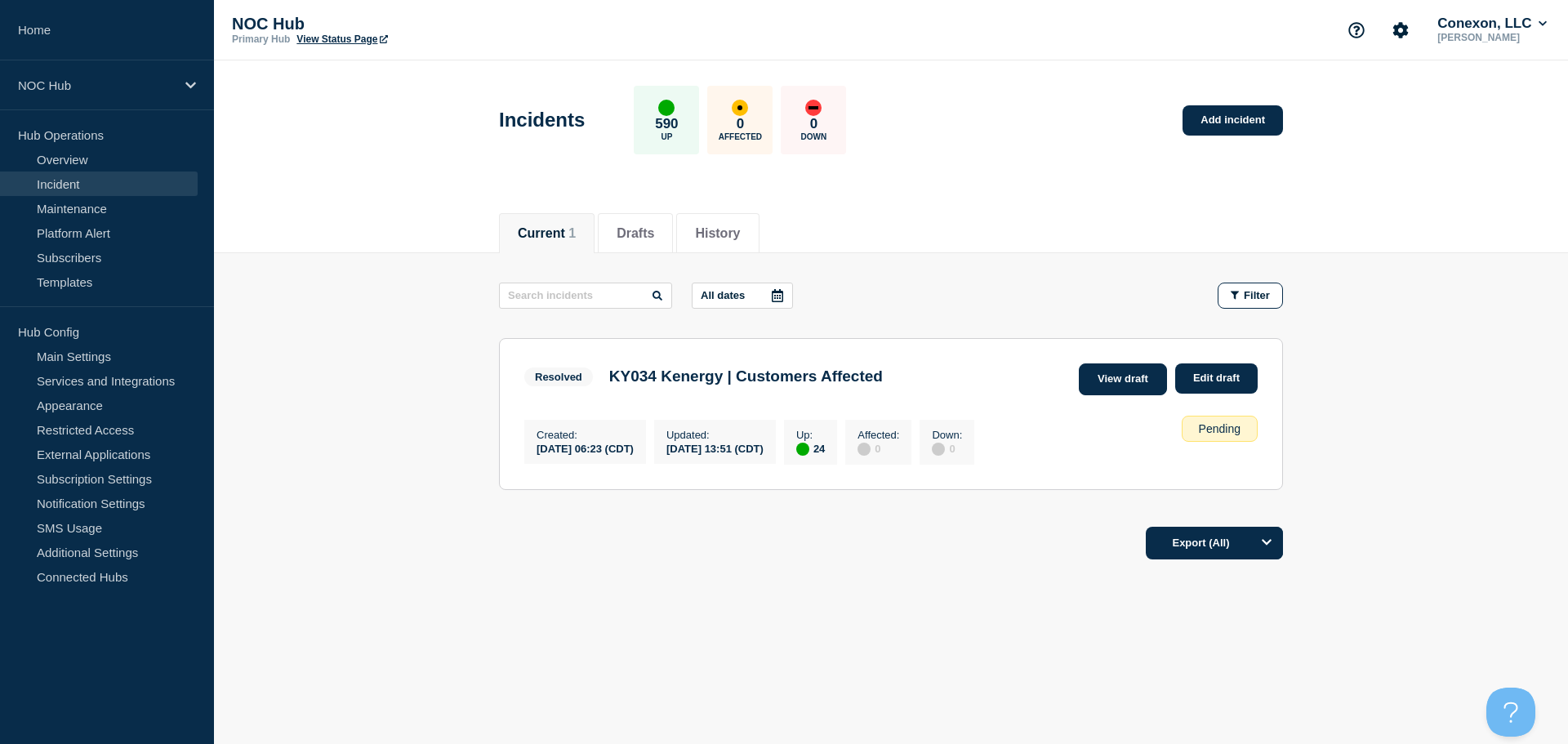
click at [1136, 381] on link "View draft" at bounding box center [1123, 379] width 88 height 31
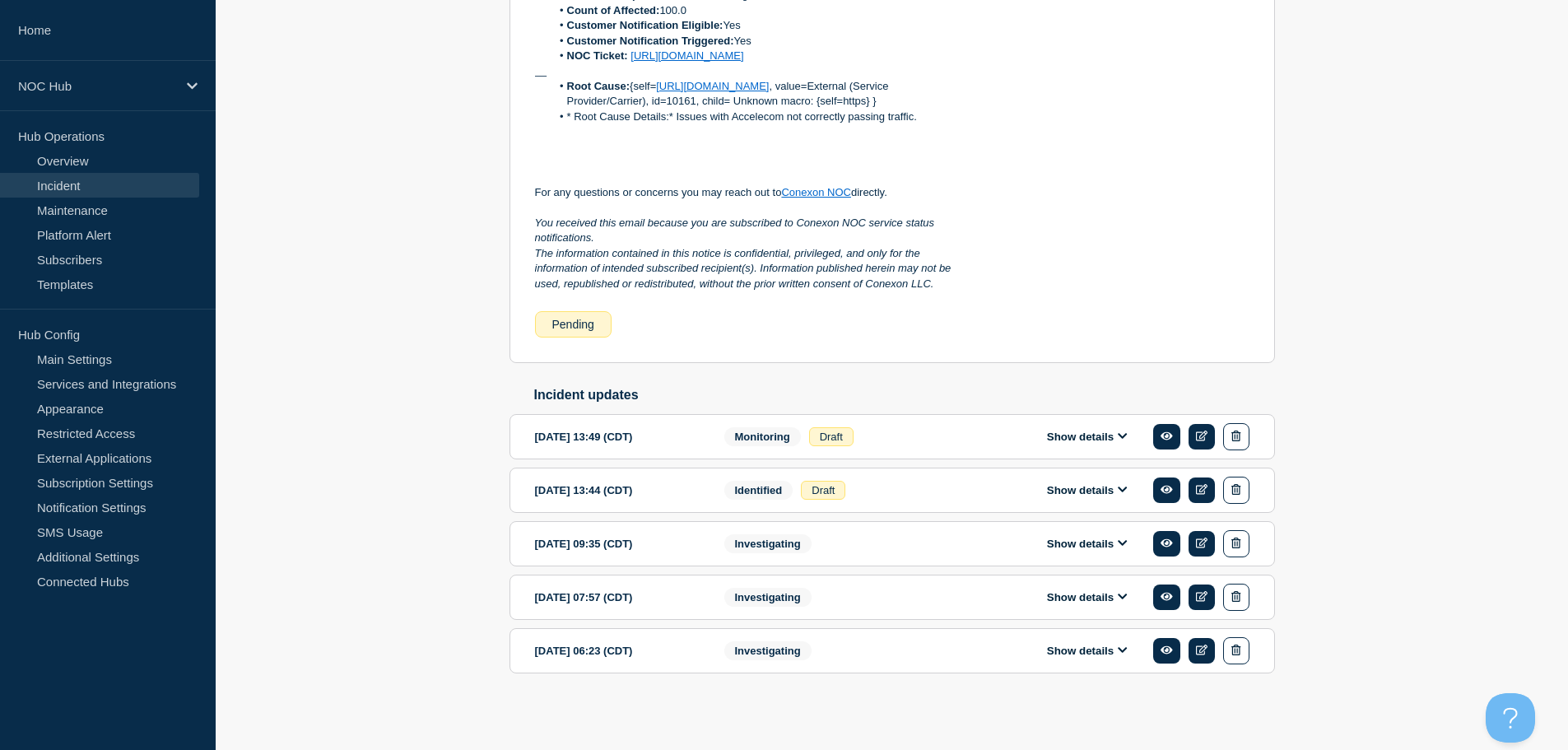
scroll to position [819, 0]
click at [1083, 540] on button "Show details" at bounding box center [1087, 543] width 90 height 14
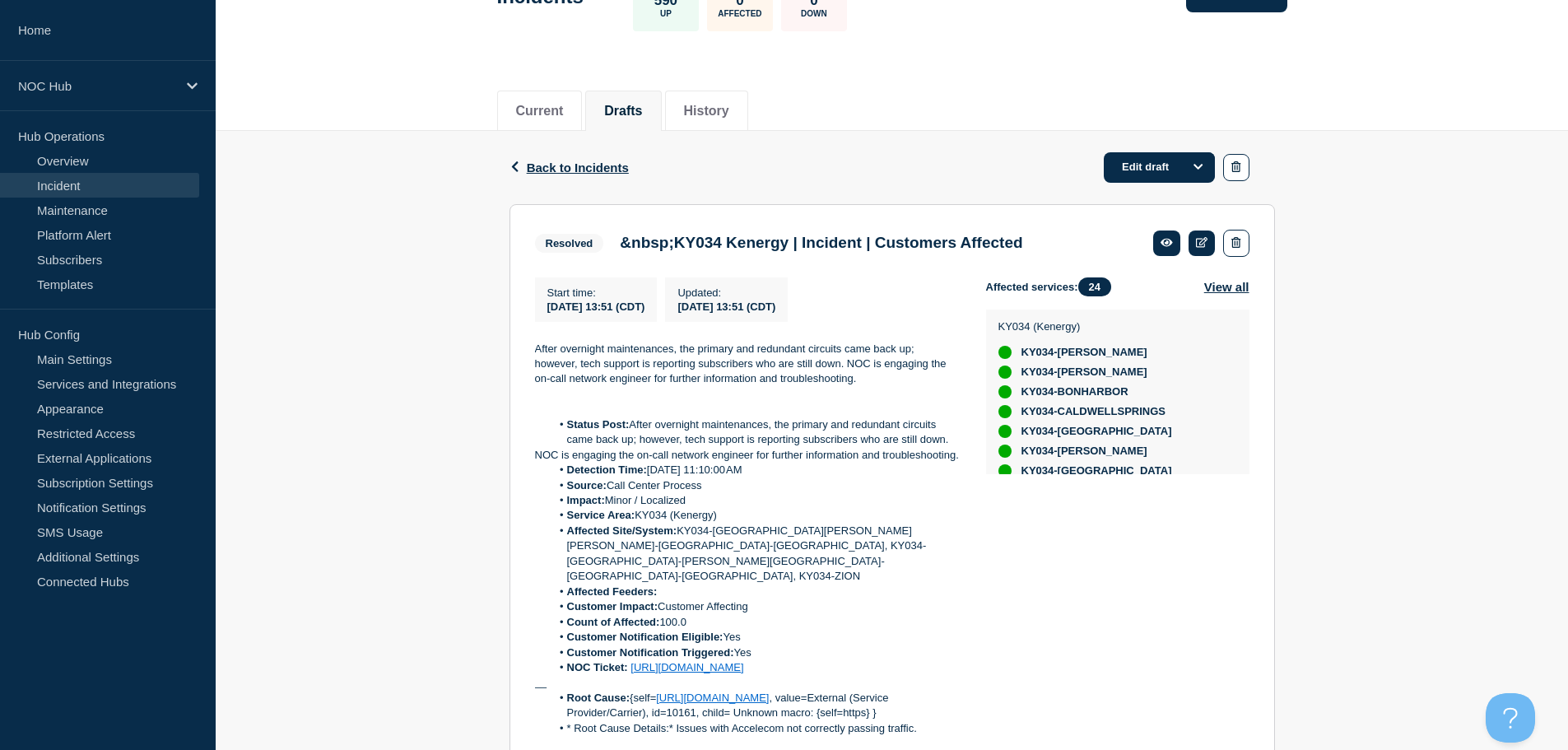
scroll to position [0, 0]
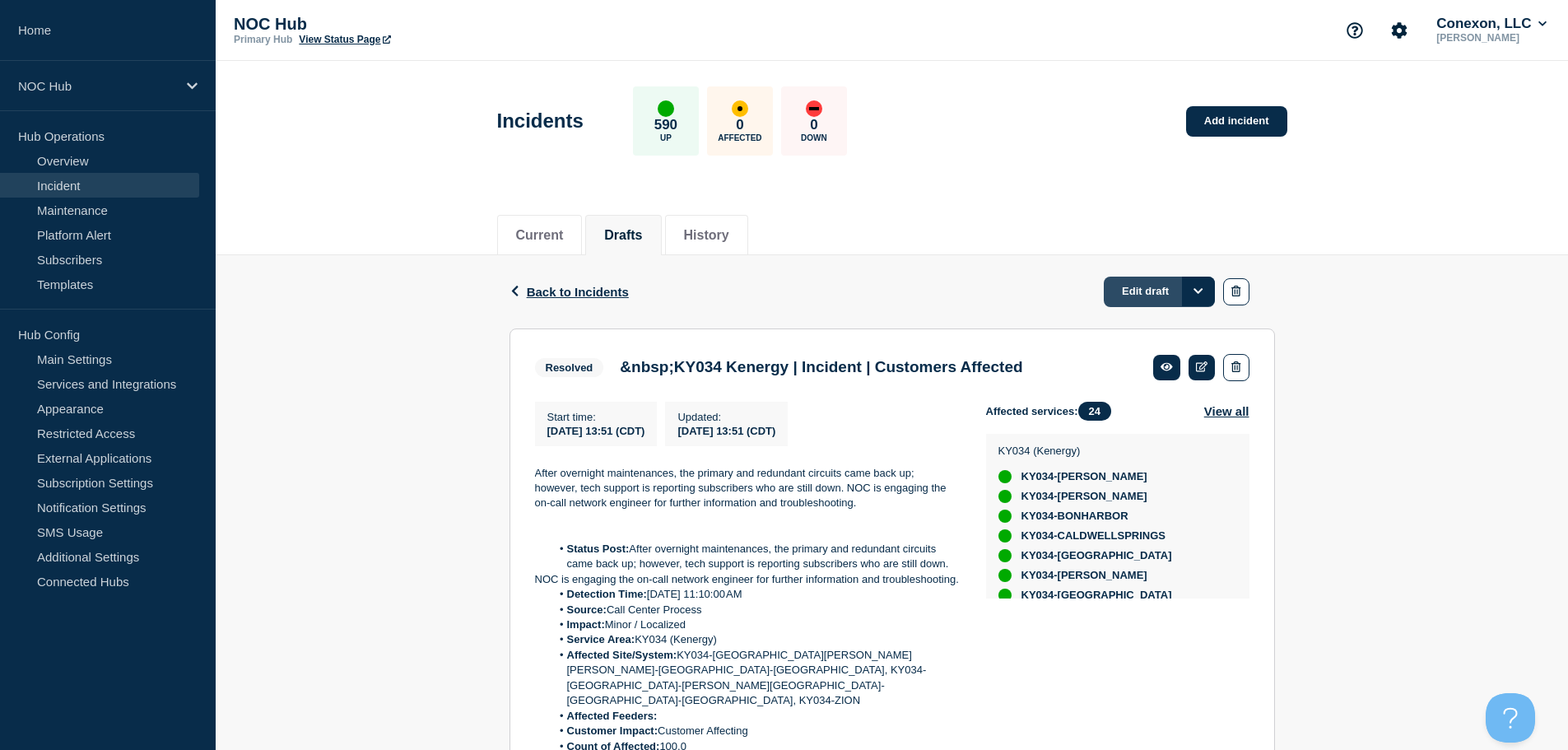
click at [1174, 294] on link "Edit draft" at bounding box center [1158, 292] width 111 height 31
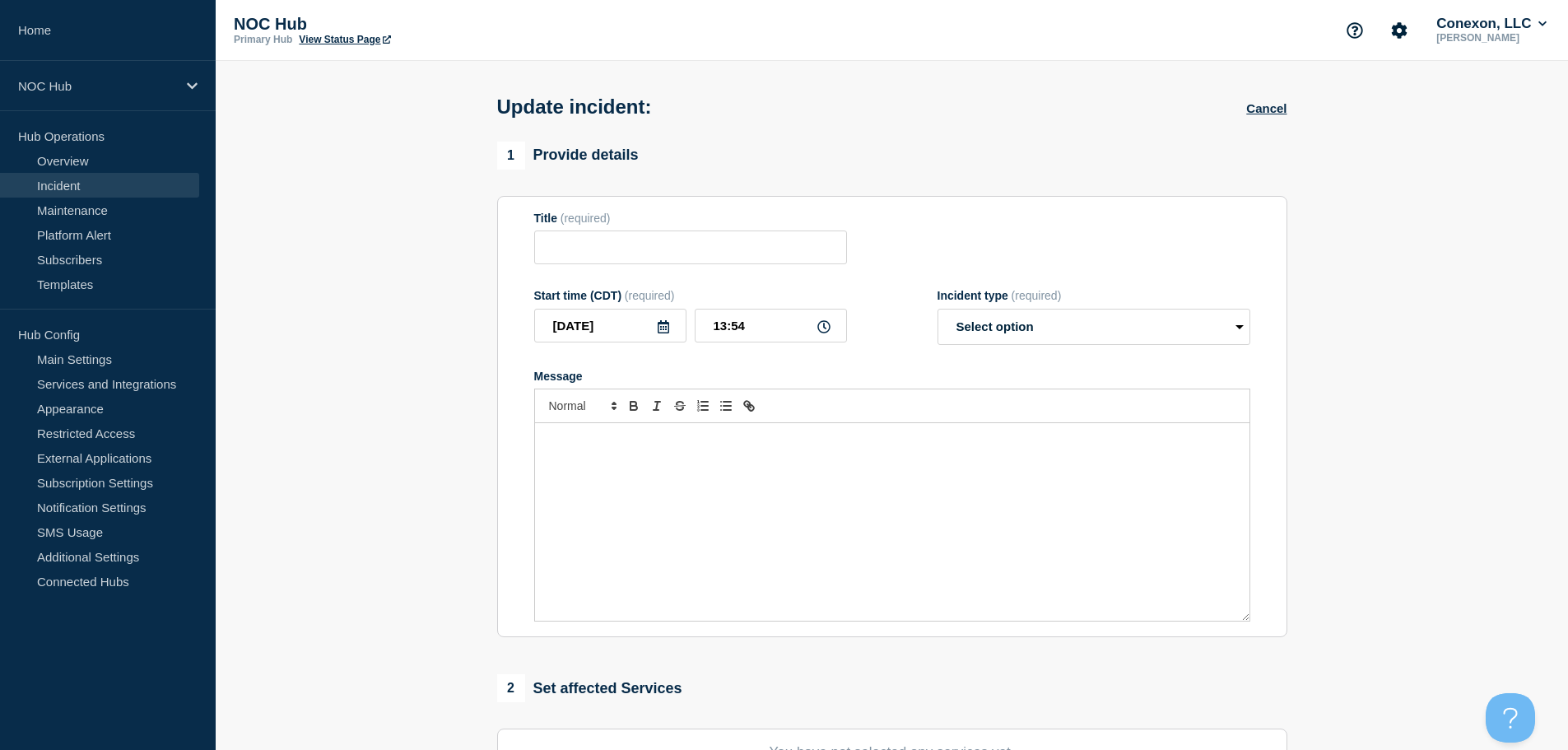
type input "&nbsp;KY034 Kenergy | Incident | Customers Affected"
type input "13:51"
select select "resolved"
radio input "false"
radio input "true"
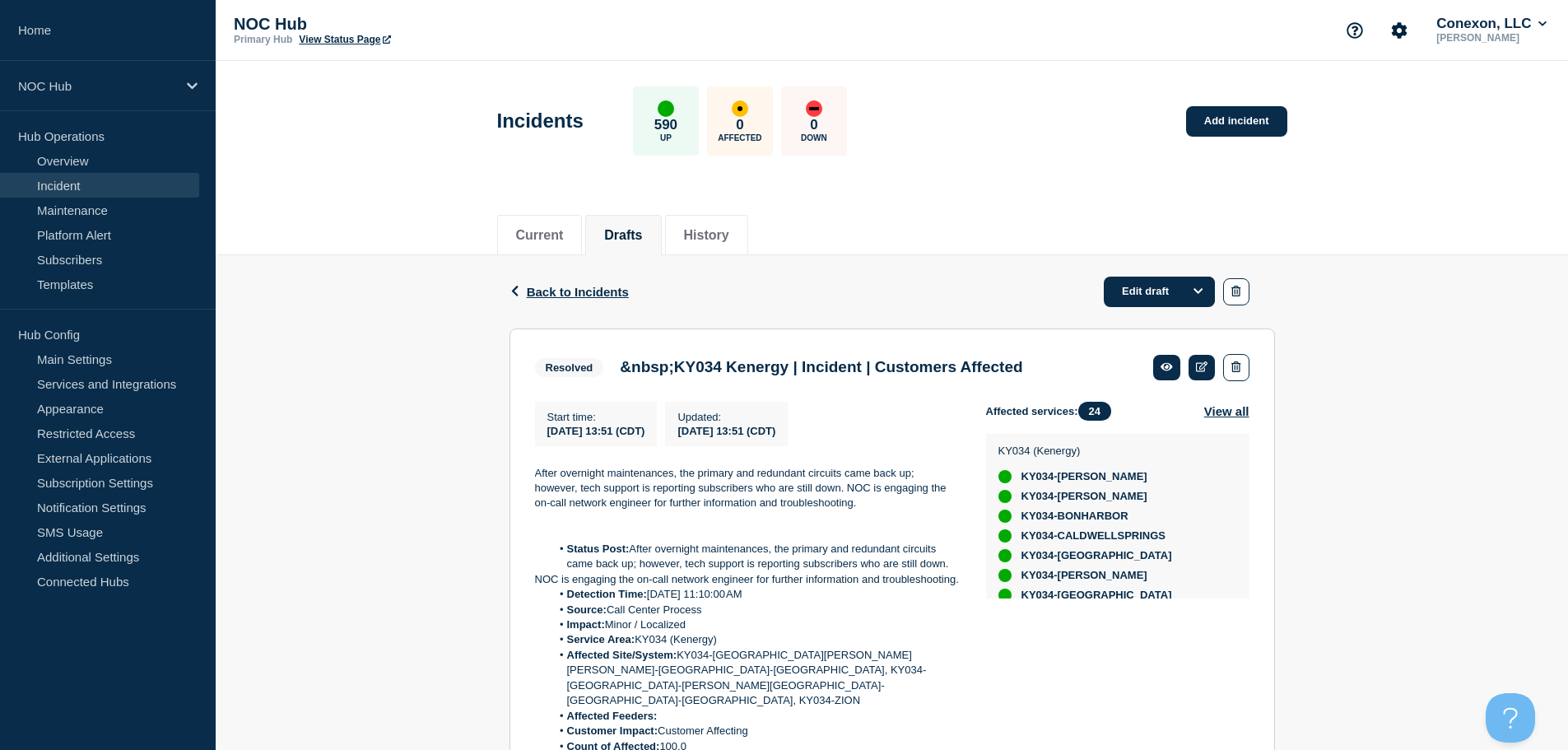
click at [561, 302] on div "Back Back to Incidents Edit draft" at bounding box center [892, 292] width 765 height 74
click at [561, 294] on span "Back to Incidents" at bounding box center [578, 292] width 102 height 14
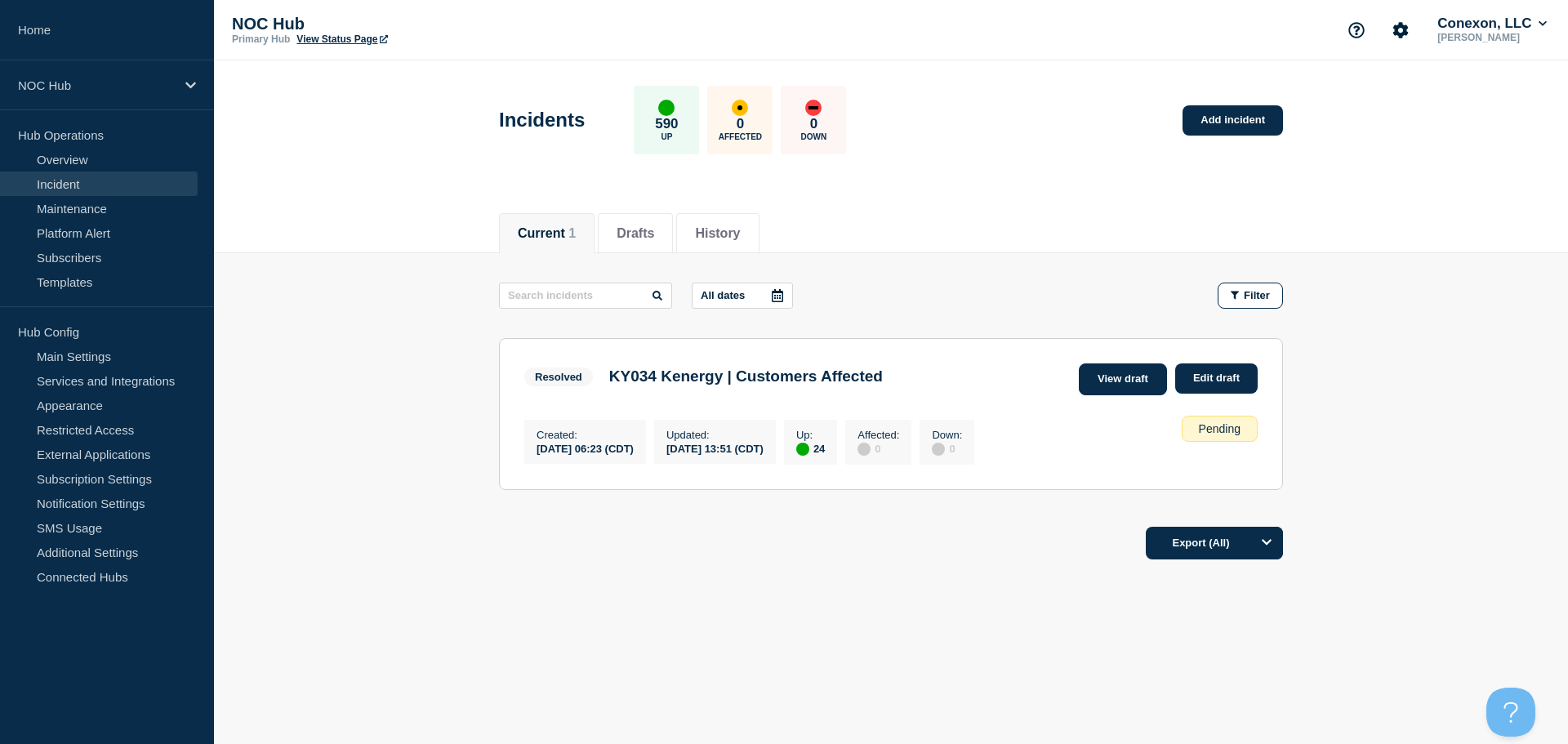
click at [1134, 381] on link "View draft" at bounding box center [1123, 379] width 88 height 31
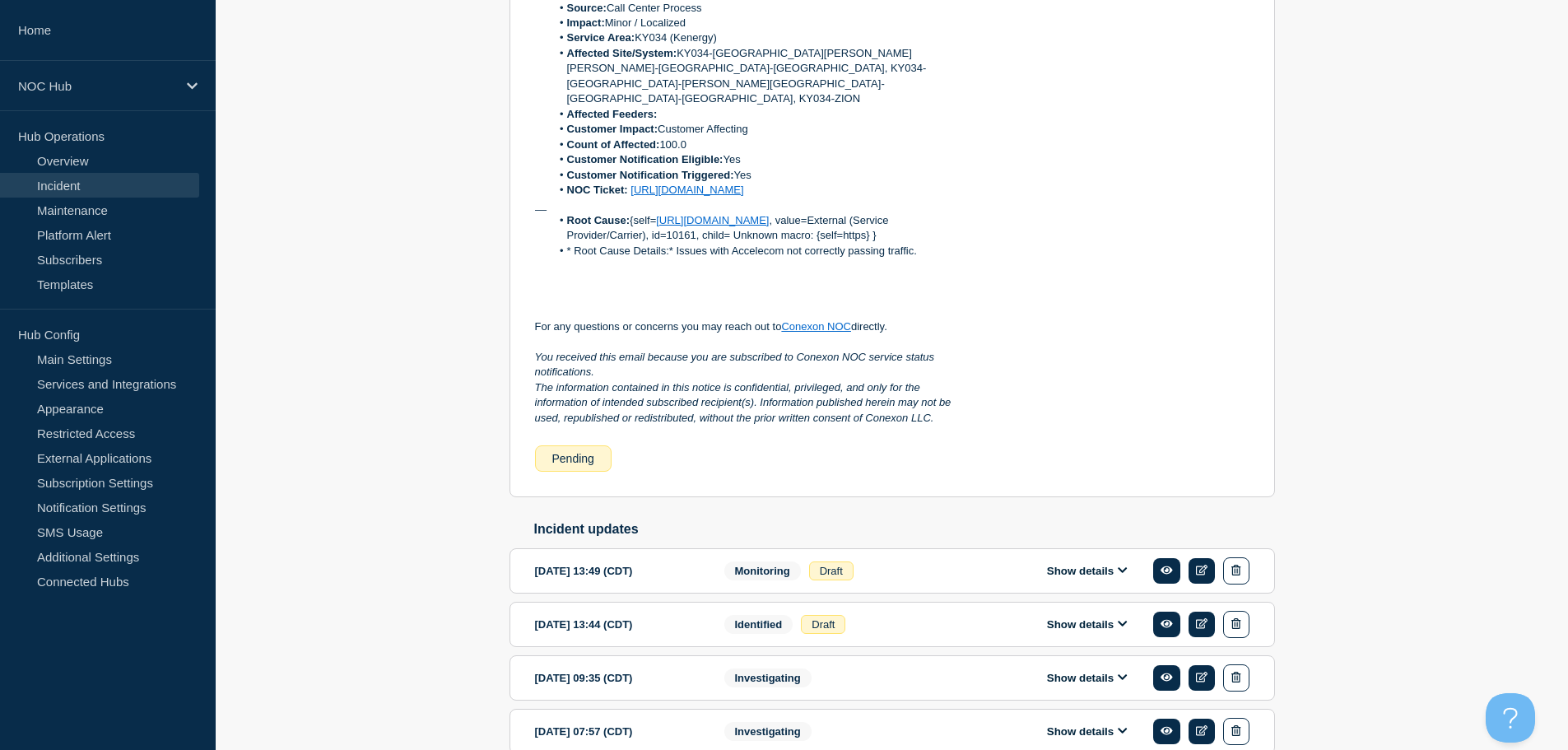
scroll to position [819, 0]
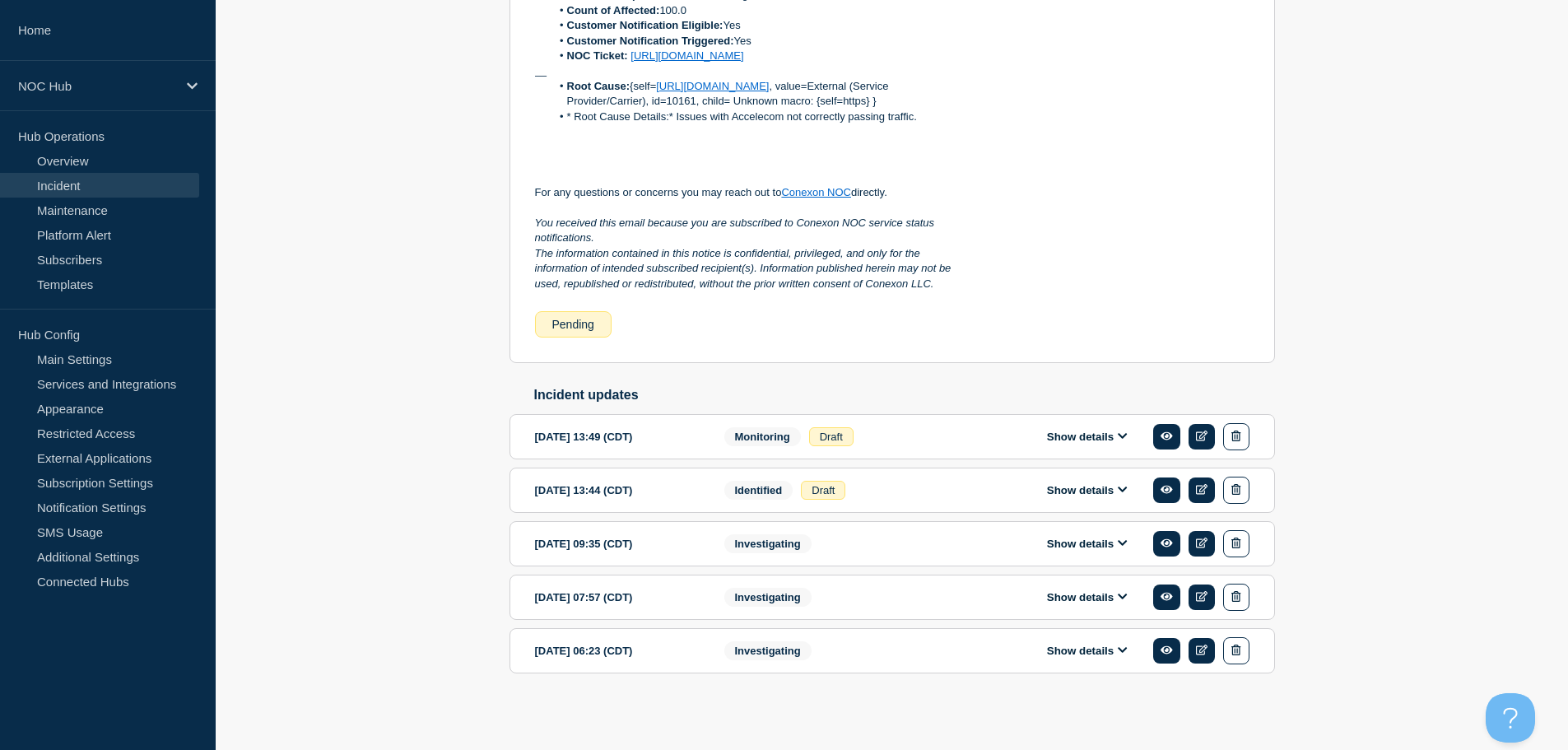
click at [1065, 435] on button "Show details" at bounding box center [1087, 436] width 90 height 14
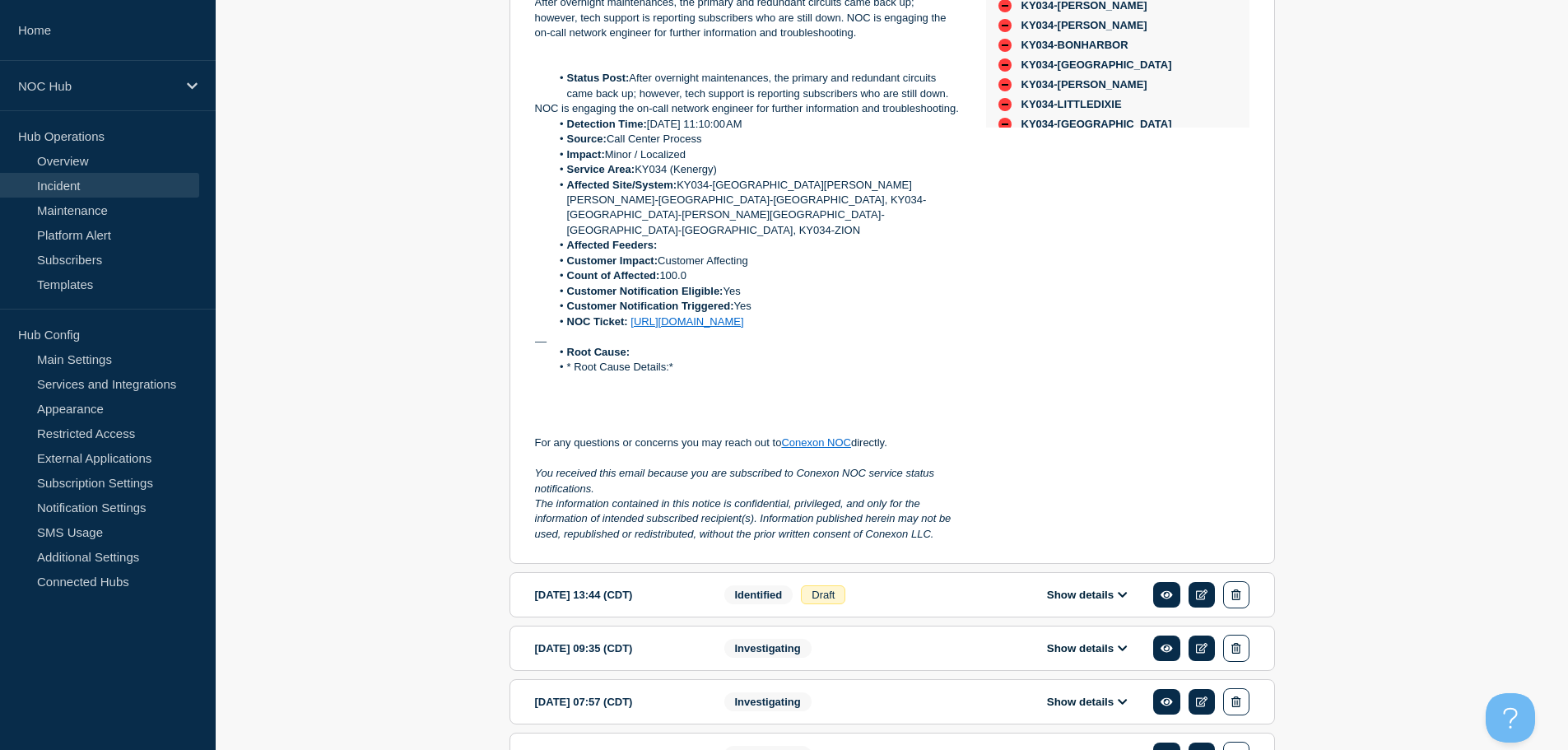
scroll to position [1395, 0]
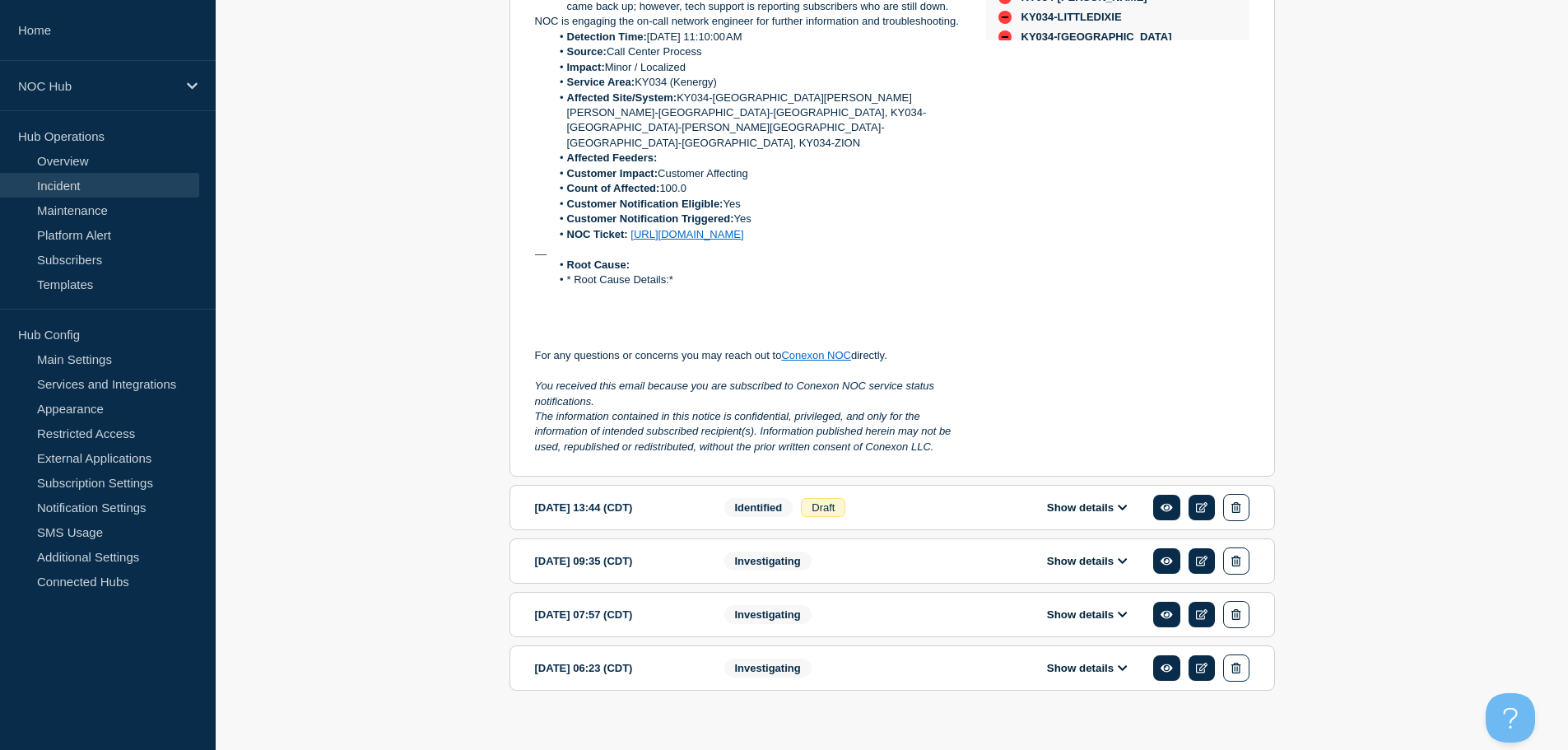
click at [1057, 521] on div "Show details" at bounding box center [1099, 507] width 301 height 27
click at [1066, 514] on button "Show details" at bounding box center [1087, 507] width 90 height 14
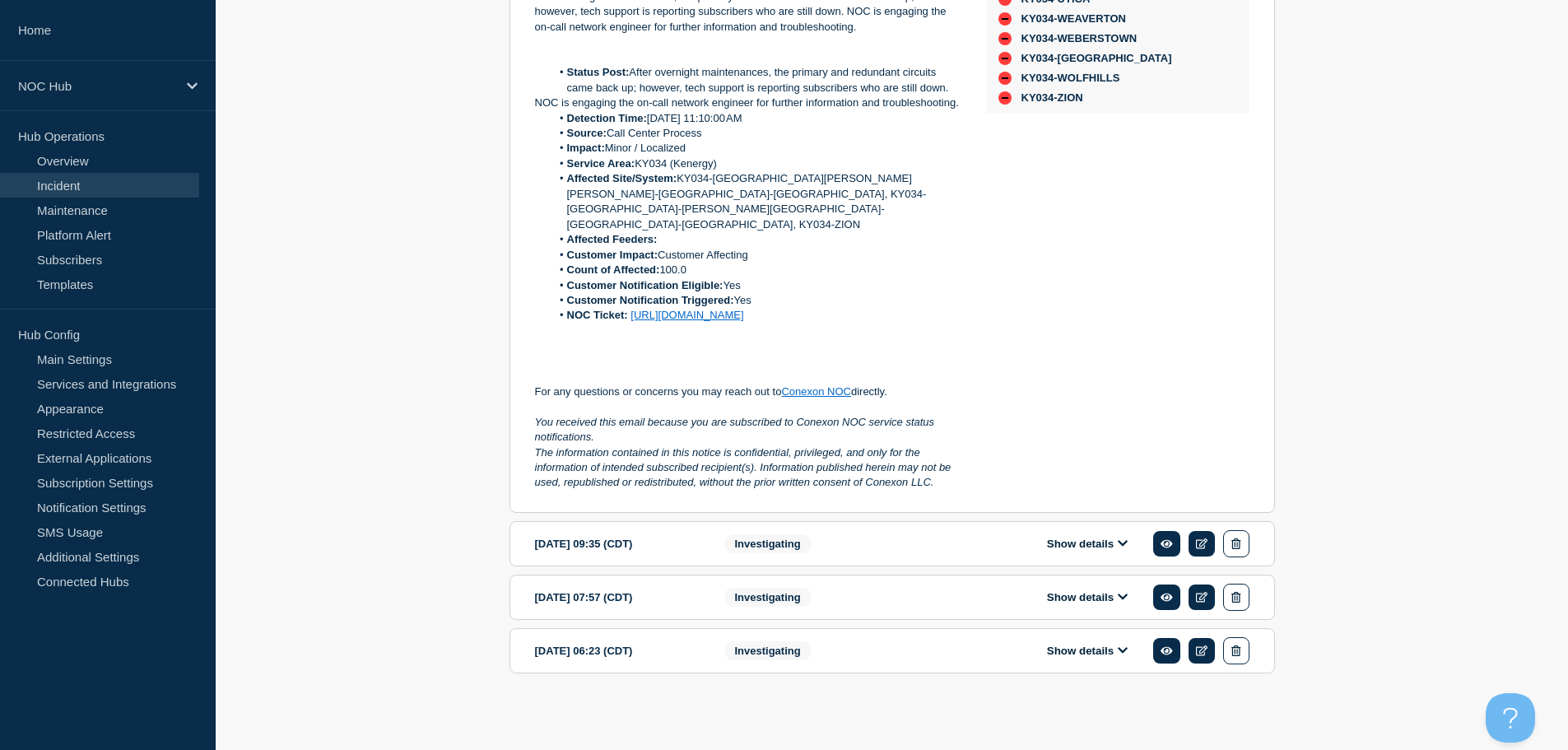
scroll to position [2222, 0]
click at [1084, 548] on button "Show details" at bounding box center [1087, 543] width 90 height 14
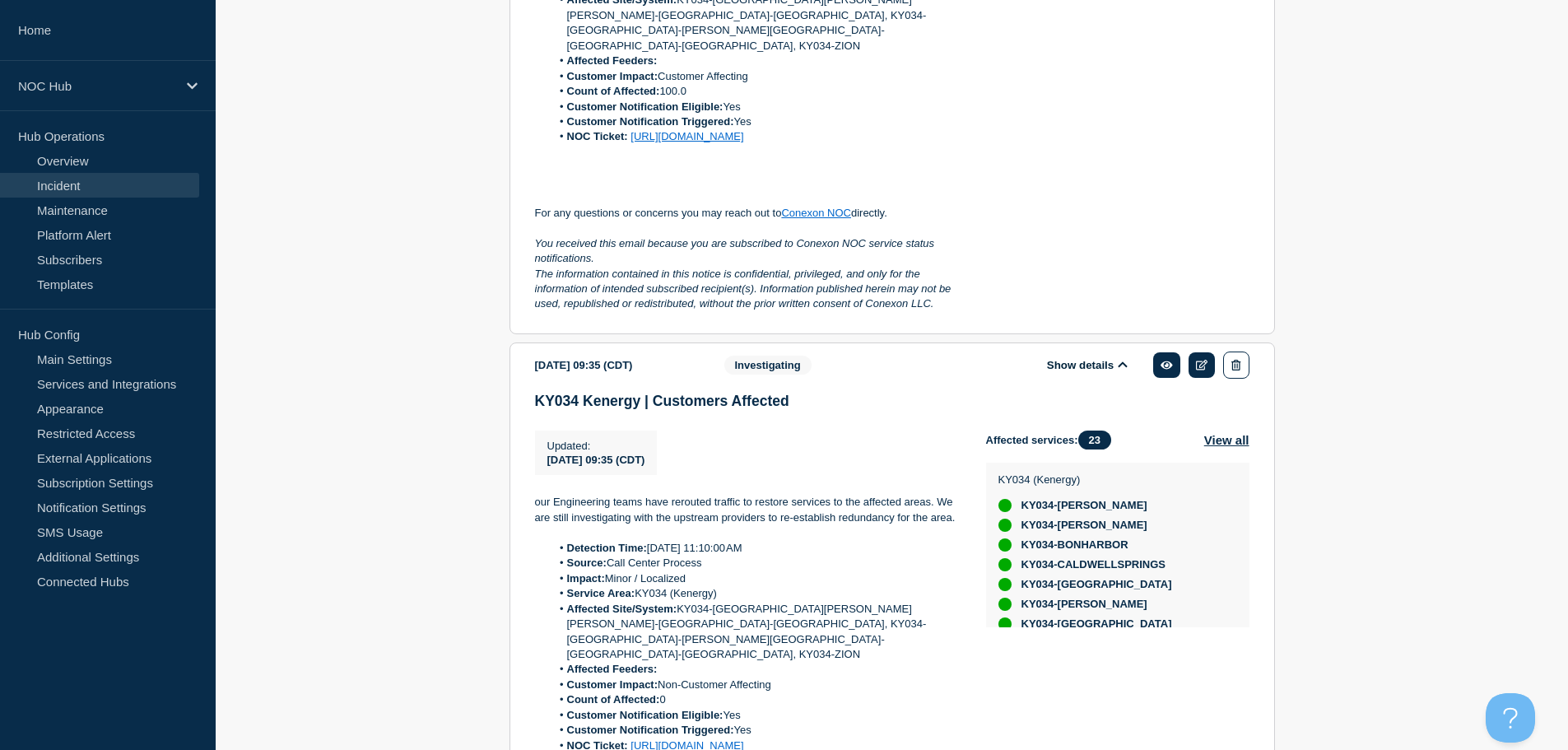
scroll to position [2552, 0]
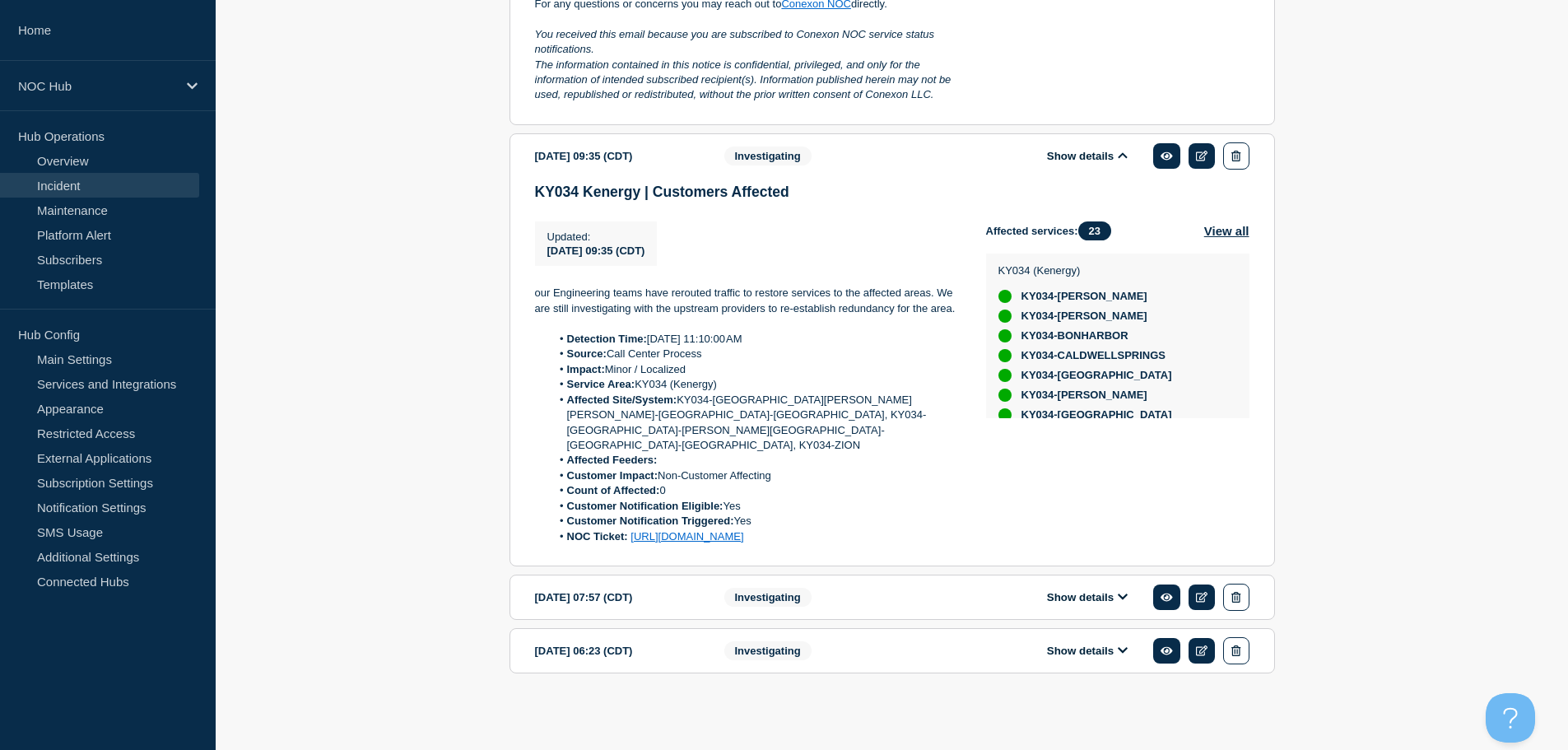
drag, startPoint x: 974, startPoint y: 646, endPoint x: 503, endPoint y: 354, distance: 554.2
copy div "our Engineering teams have rerouted traffic to restore services to the affected…"
click at [1162, 161] on icon at bounding box center [1166, 156] width 12 height 10
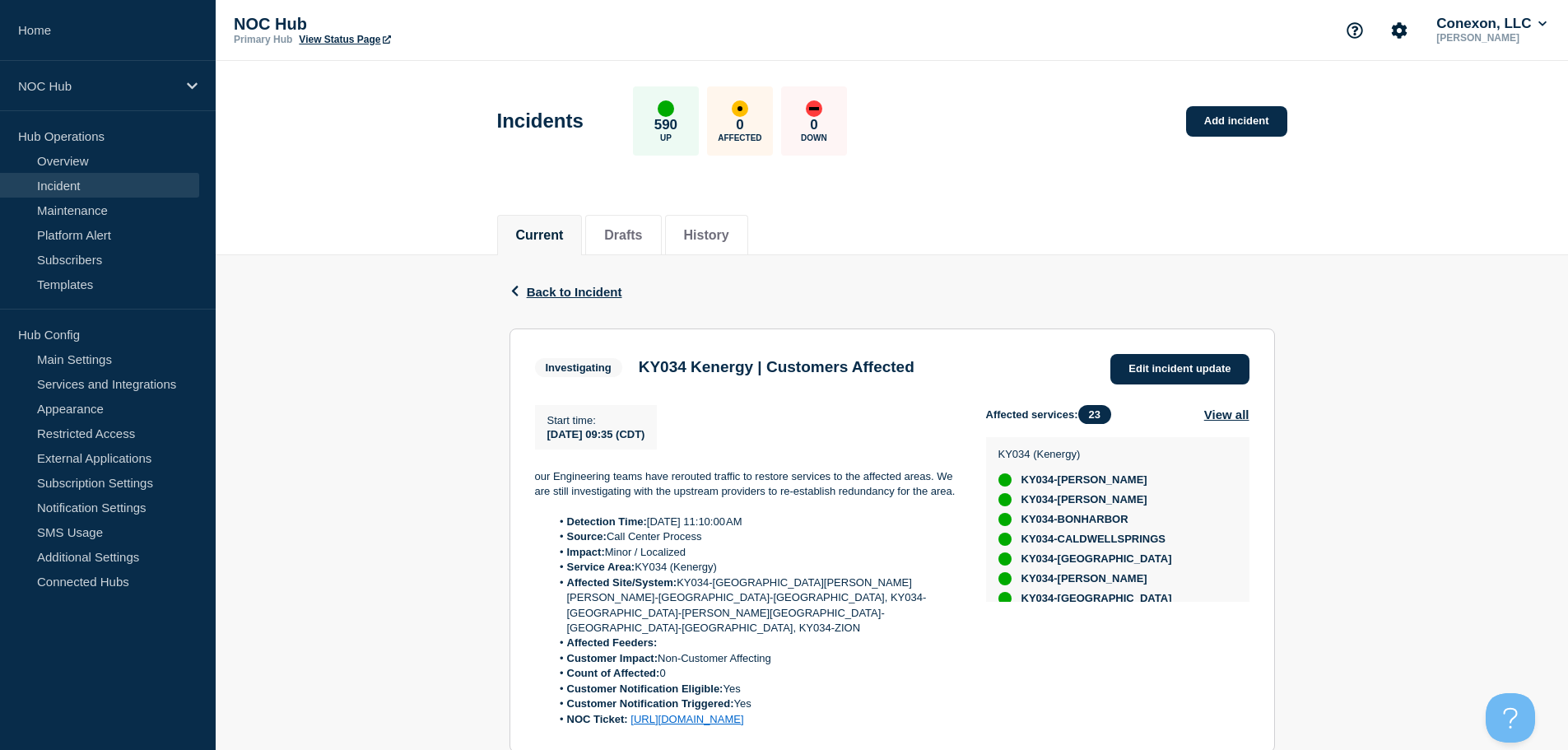
click at [561, 299] on div "Back Back to Incident" at bounding box center [892, 292] width 765 height 74
click at [561, 294] on span "Back to Incident" at bounding box center [574, 292] width 96 height 14
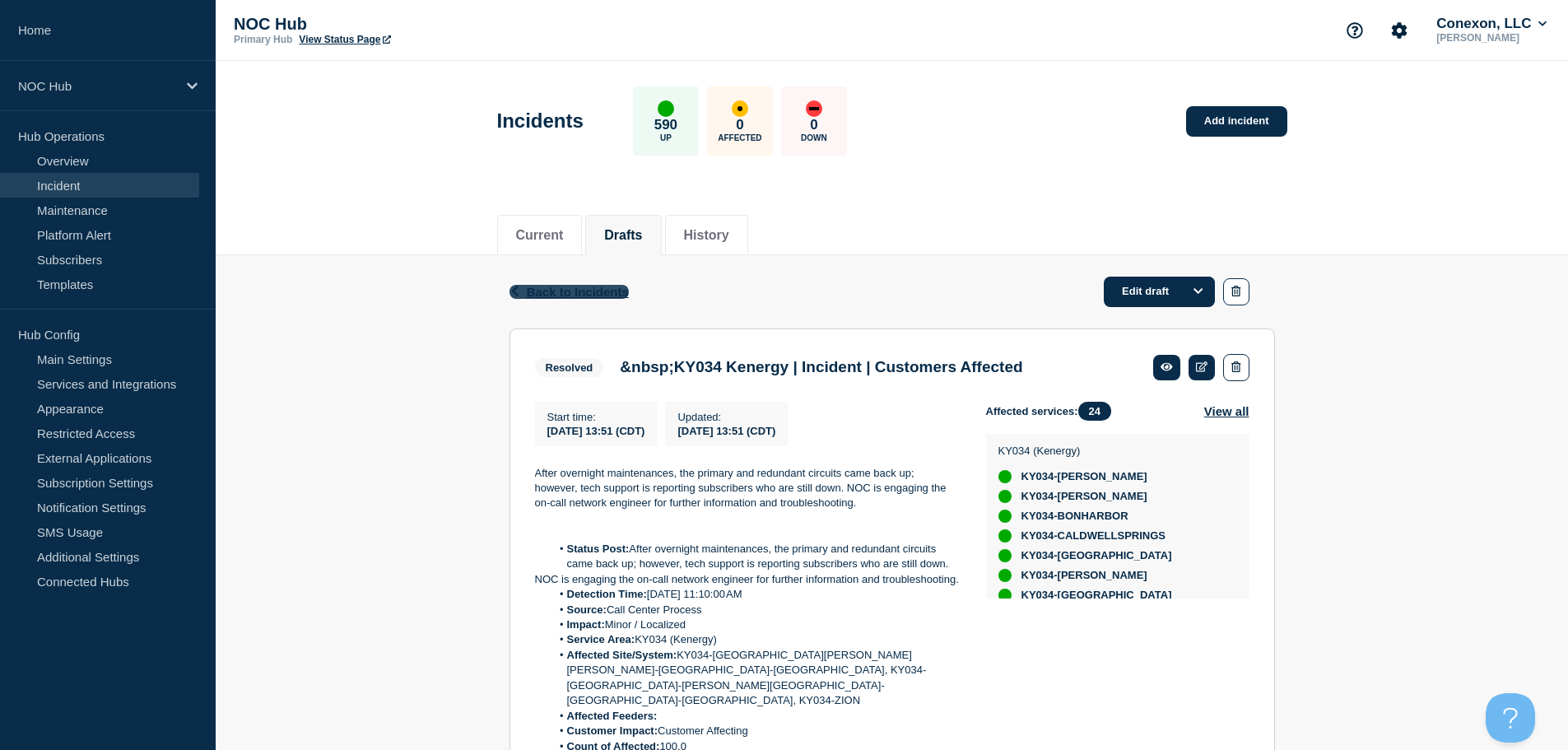
click at [600, 294] on span "Back to Incidents" at bounding box center [578, 292] width 102 height 14
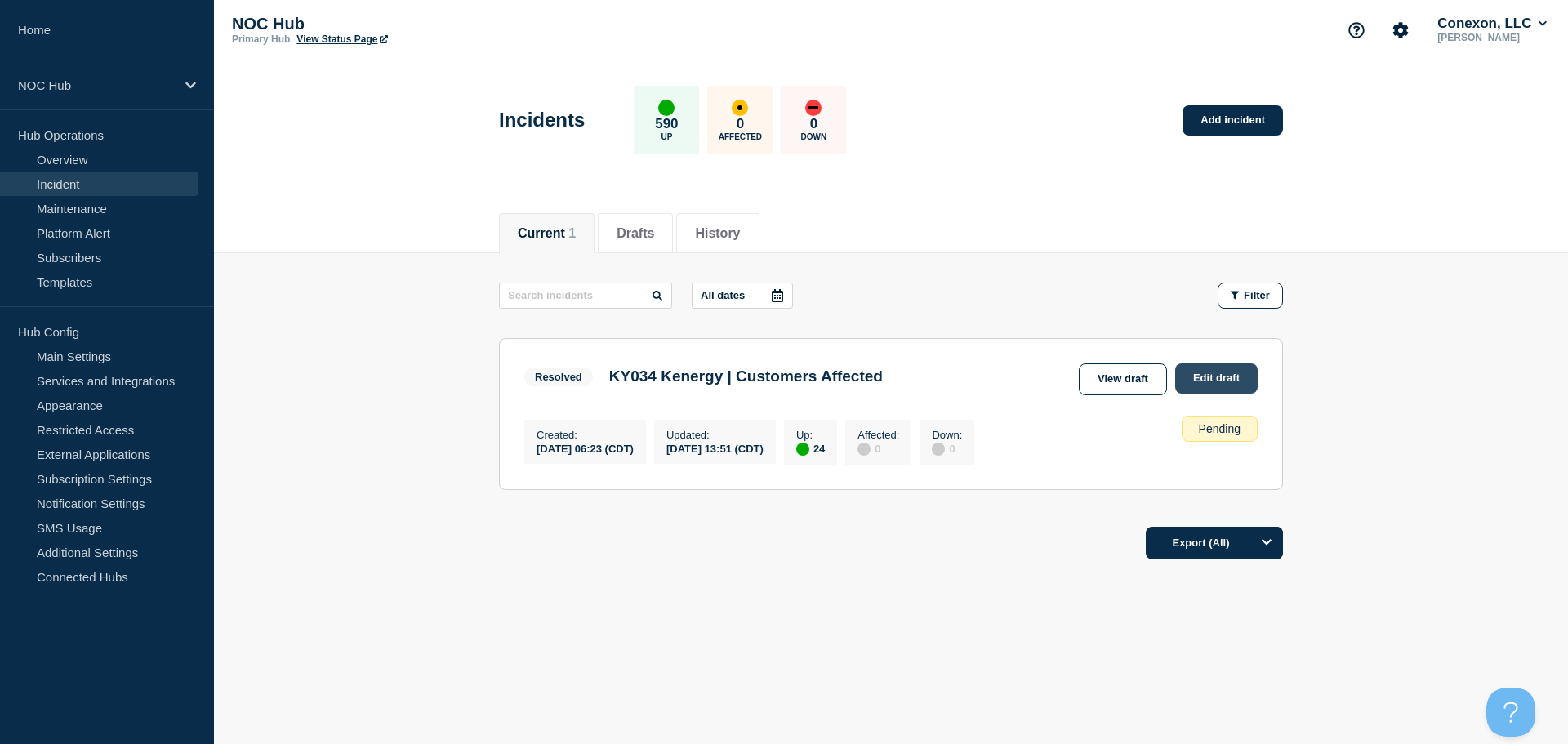
click at [1225, 384] on link "Edit draft" at bounding box center [1216, 378] width 82 height 30
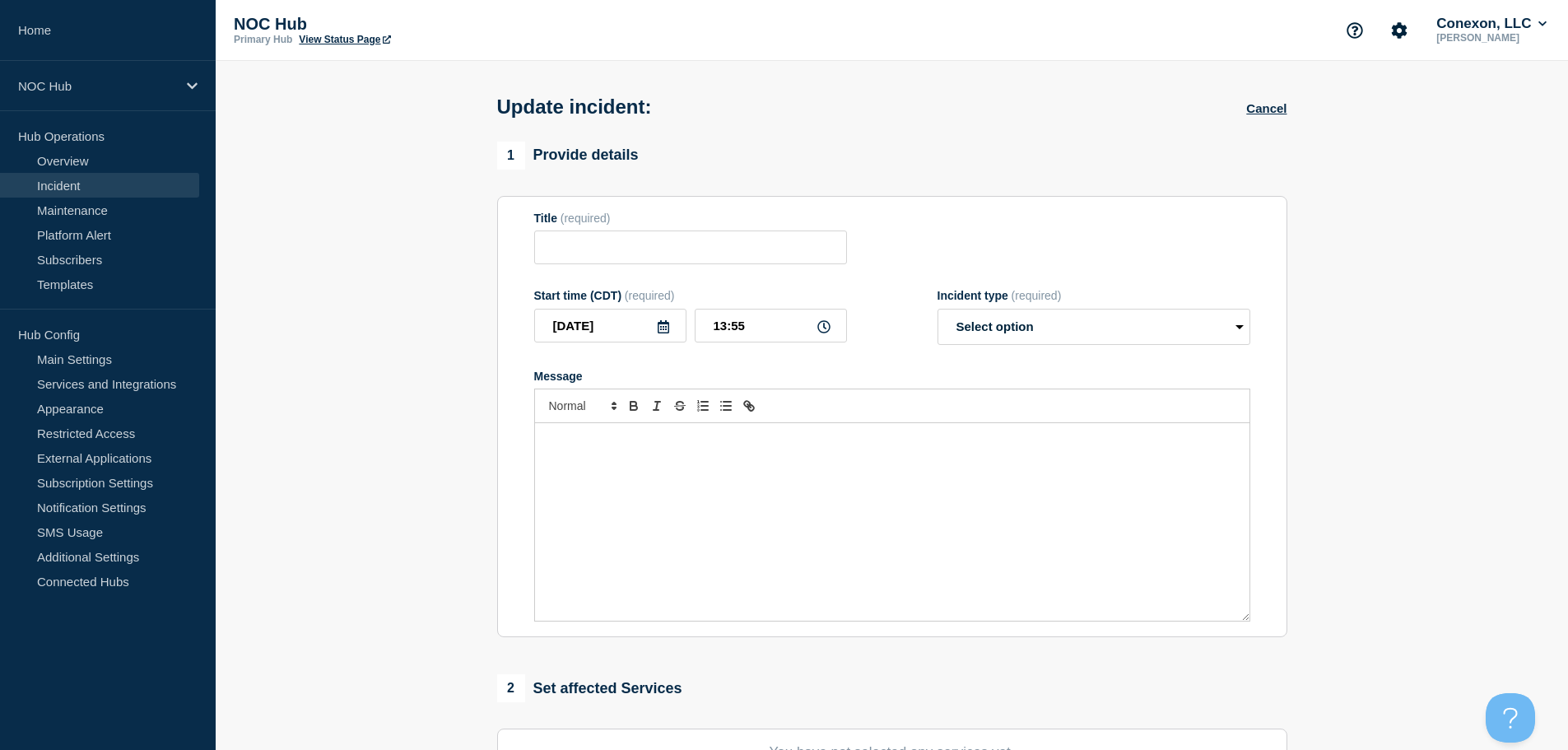
type input "&nbsp;KY034 Kenergy | Incident | Customers Affected"
type input "13:51"
select select "resolved"
radio input "false"
radio input "true"
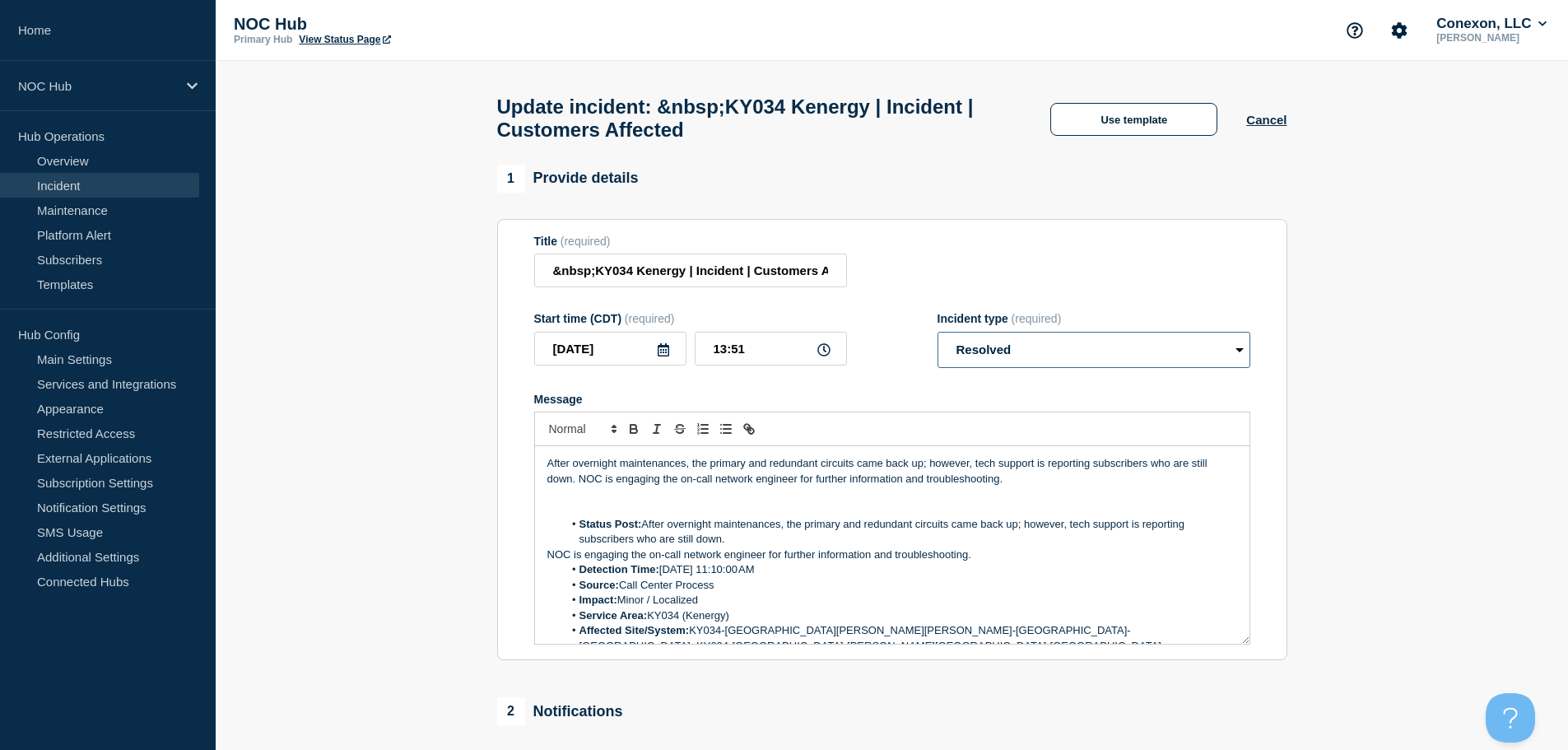
click at [1080, 365] on select "Select option Investigating Identified Monitoring Resolved" at bounding box center [1094, 349] width 313 height 36
click at [938, 339] on select "Select option Investigating Identified Monitoring Resolved" at bounding box center [1094, 349] width 313 height 36
click at [1146, 217] on div "1 Provide details Title (required) &nbsp;KY034 Kenergy | Incident | Customers A…" at bounding box center [892, 413] width 790 height 497
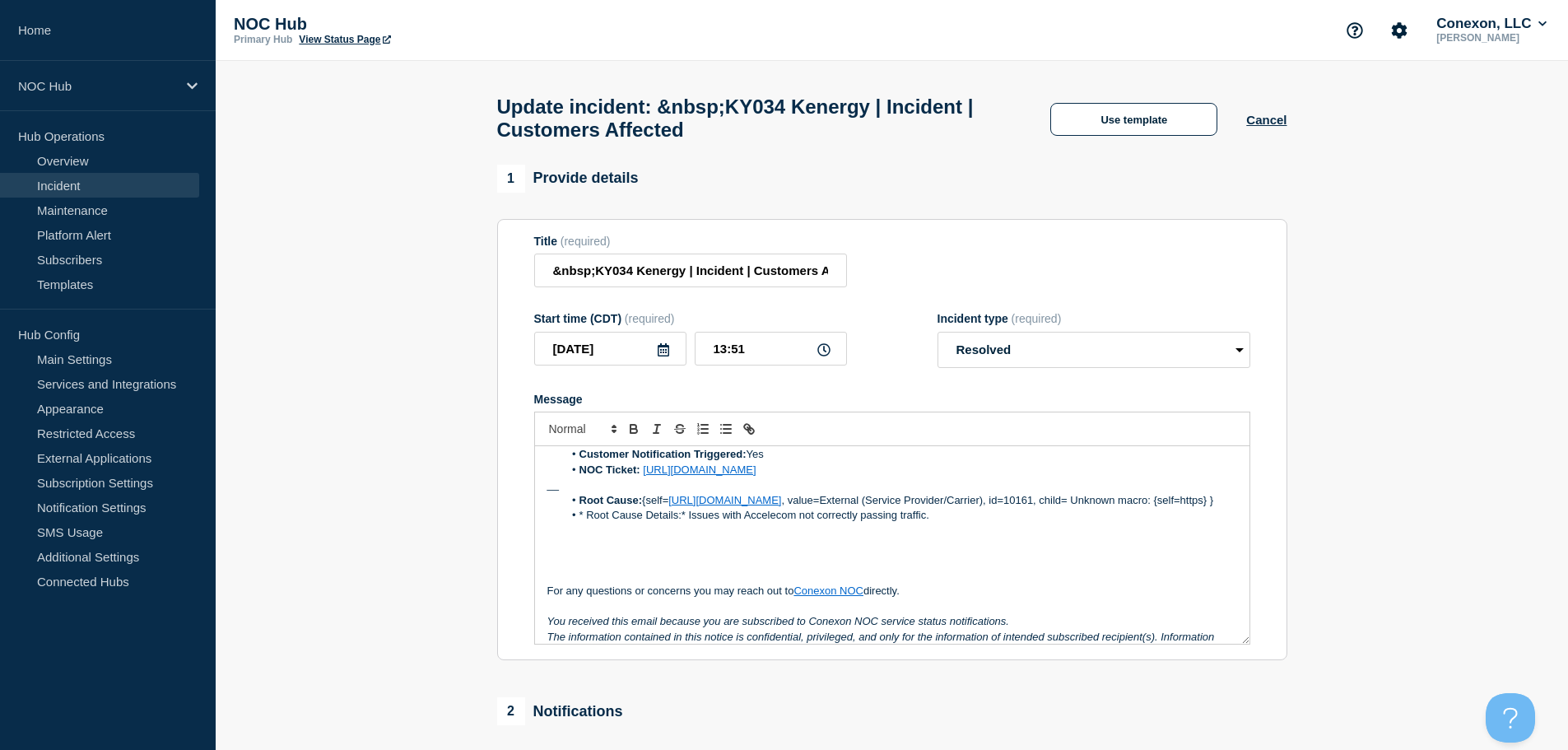
scroll to position [338, 0]
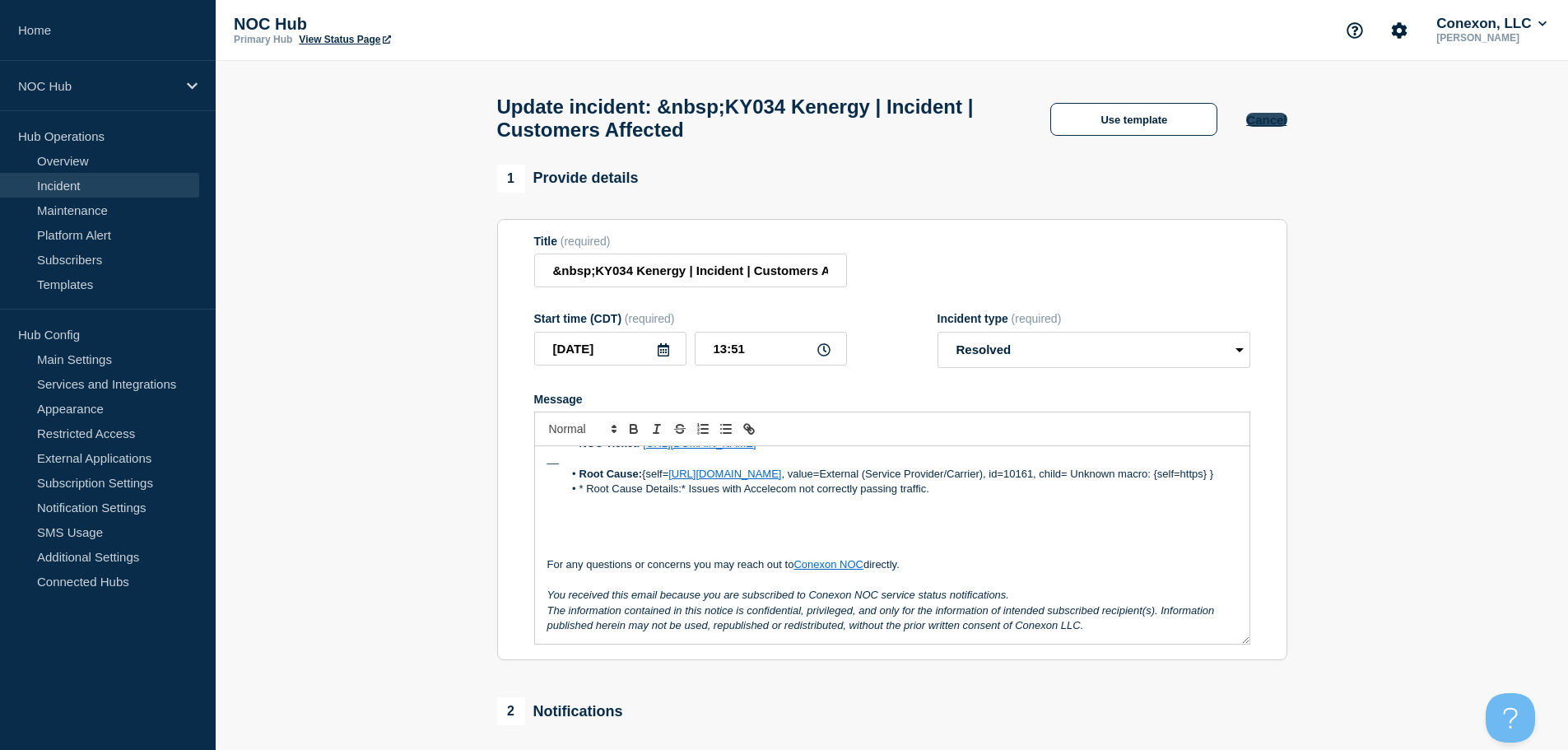
click at [1260, 124] on button "Cancel" at bounding box center [1265, 119] width 40 height 14
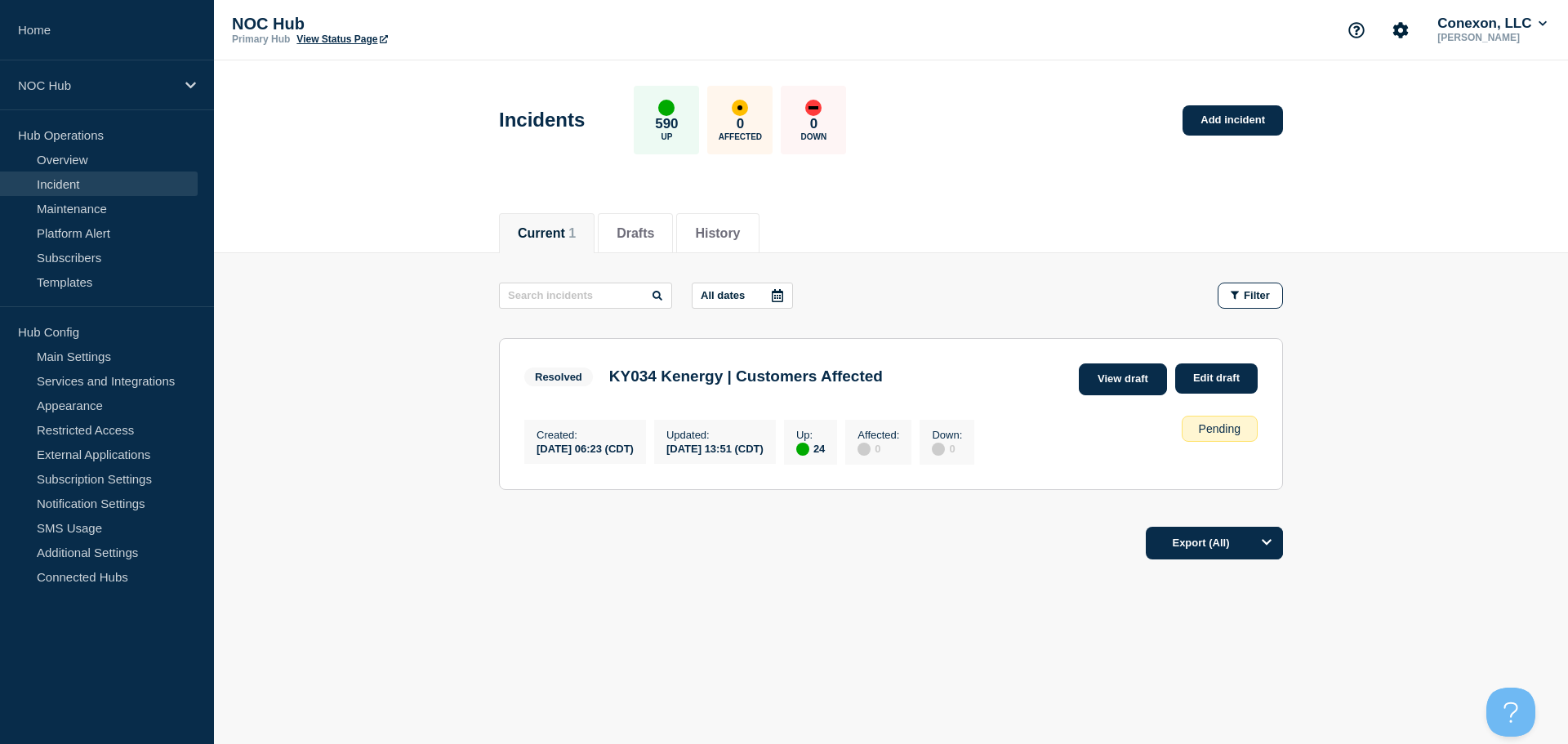
click at [1125, 384] on link "View draft" at bounding box center [1123, 379] width 88 height 31
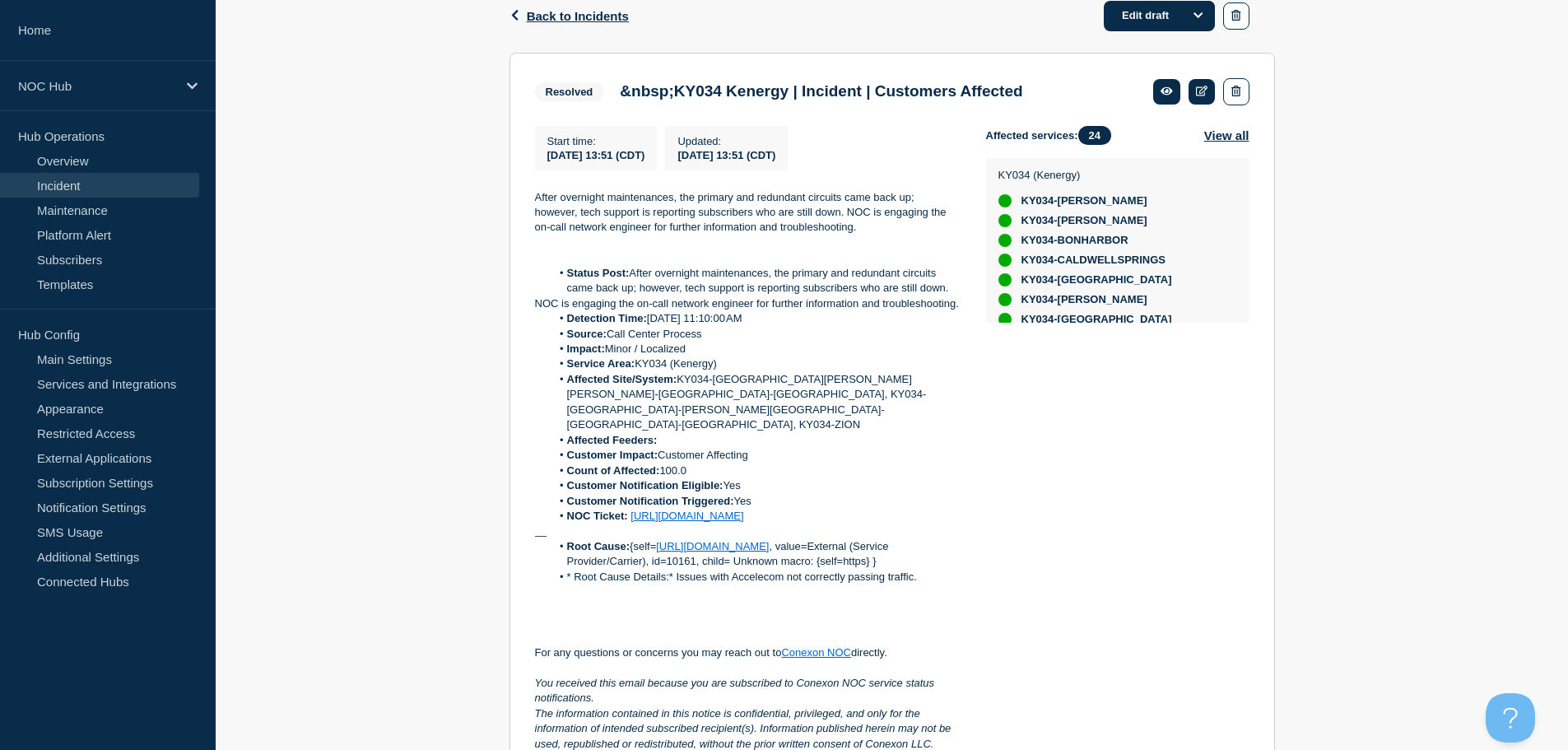
scroll to position [247, 0]
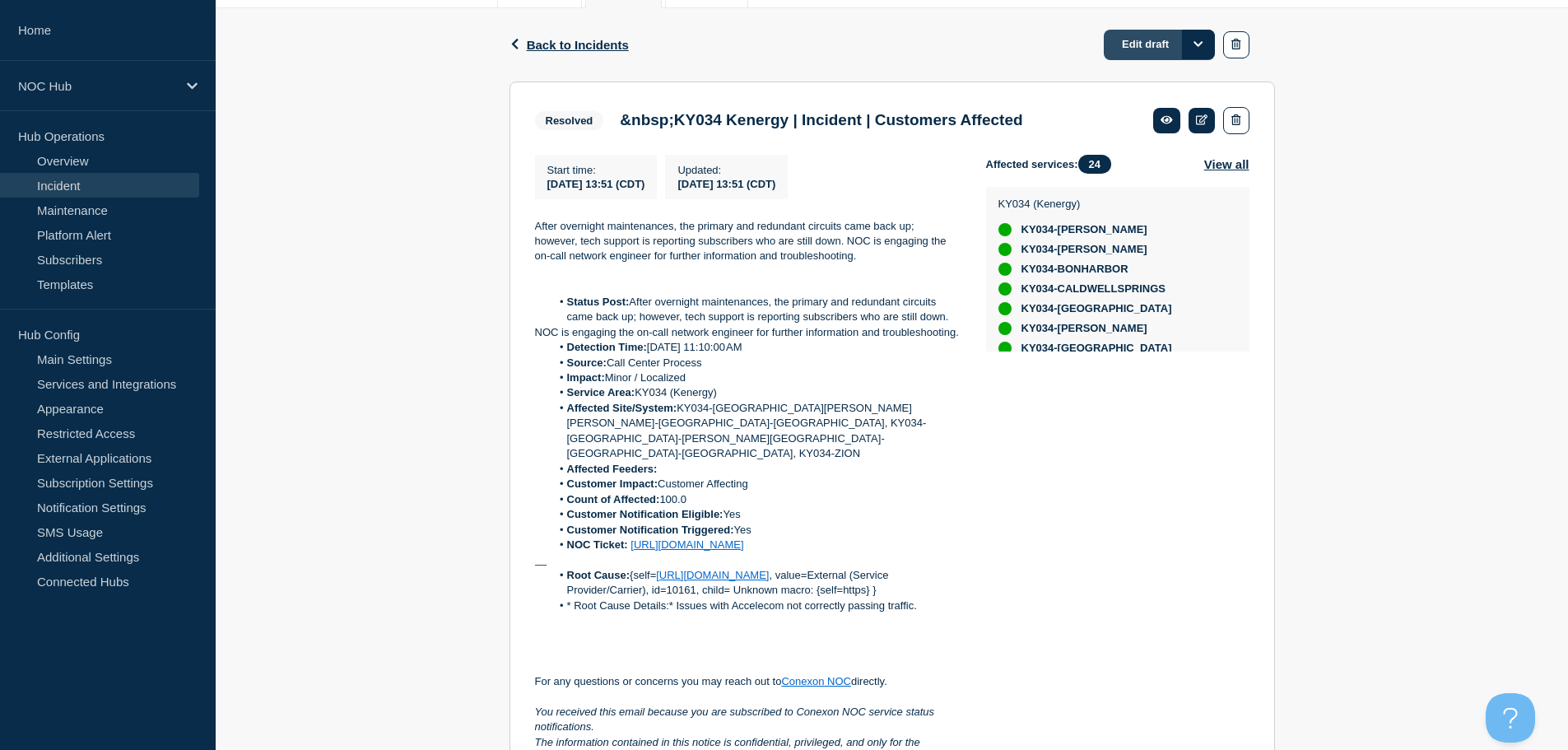
click at [1137, 37] on link "Edit draft" at bounding box center [1158, 45] width 111 height 31
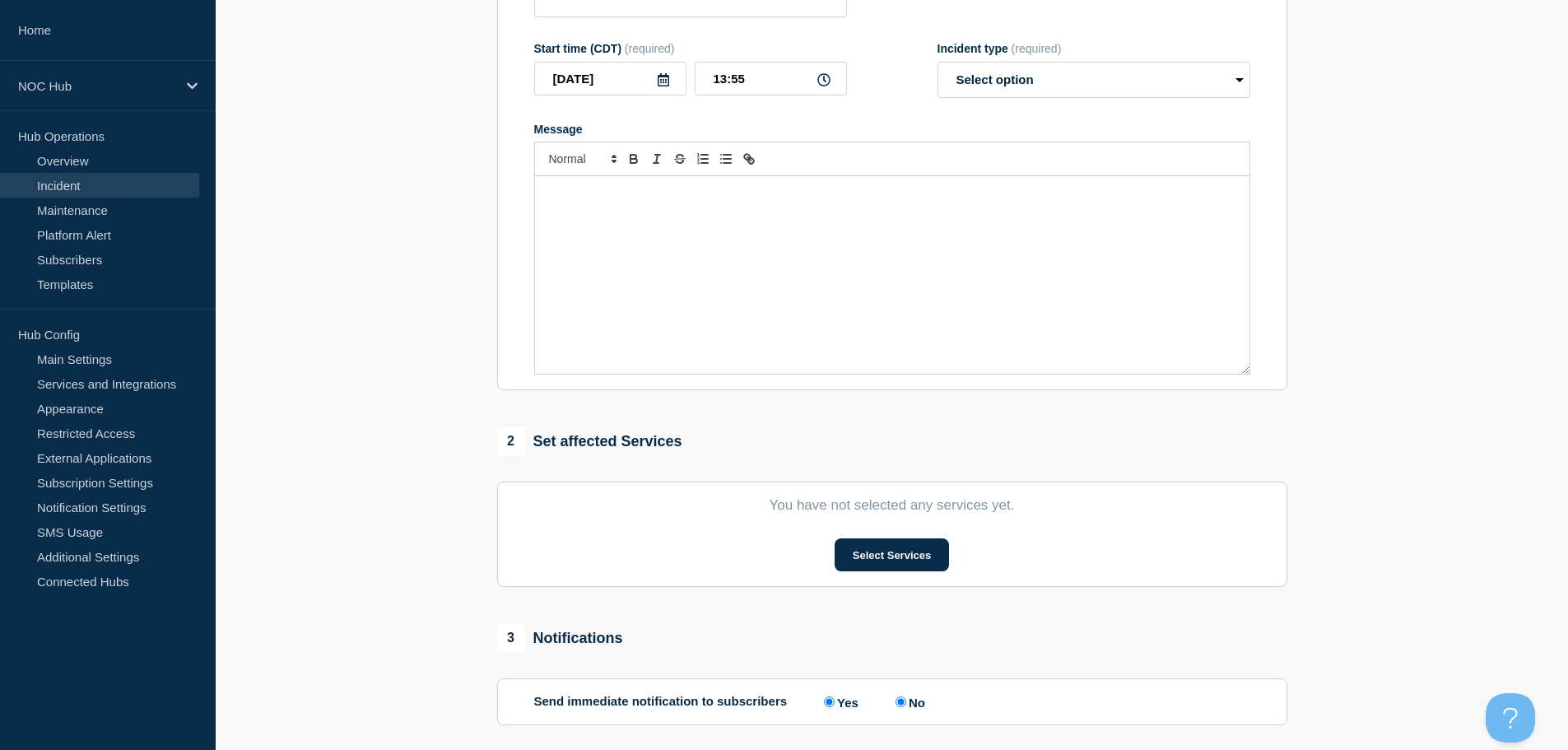
type input "&nbsp;KY034 Kenergy | Incident | Customers Affected"
type input "13:51"
select select "resolved"
radio input "false"
radio input "true"
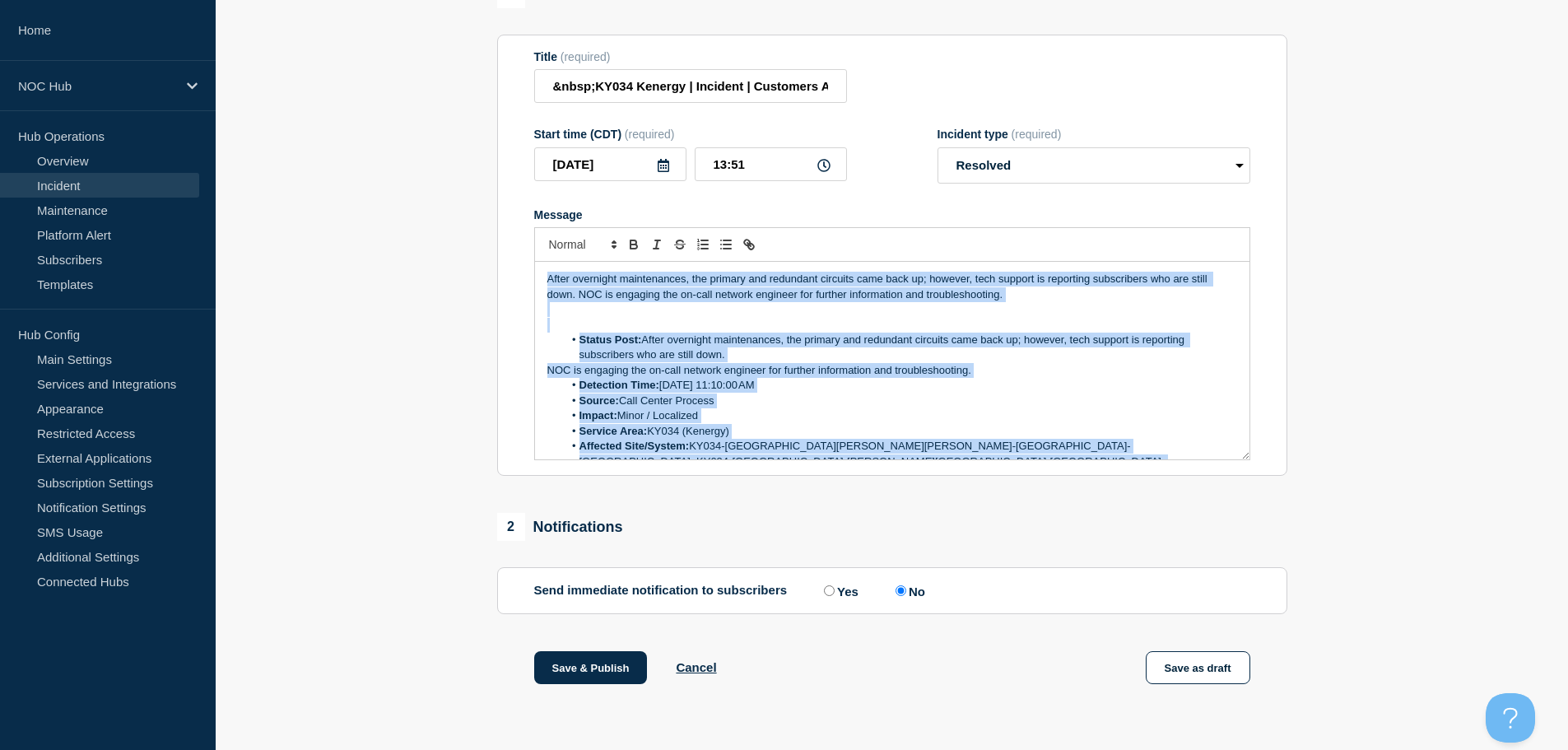
drag, startPoint x: 1088, startPoint y: 443, endPoint x: 560, endPoint y: 109, distance: 624.8
click at [509, 89] on section "Title (required) &nbsp;KY034 Kenergy | Incident | Customers Affected Start time…" at bounding box center [892, 255] width 790 height 443
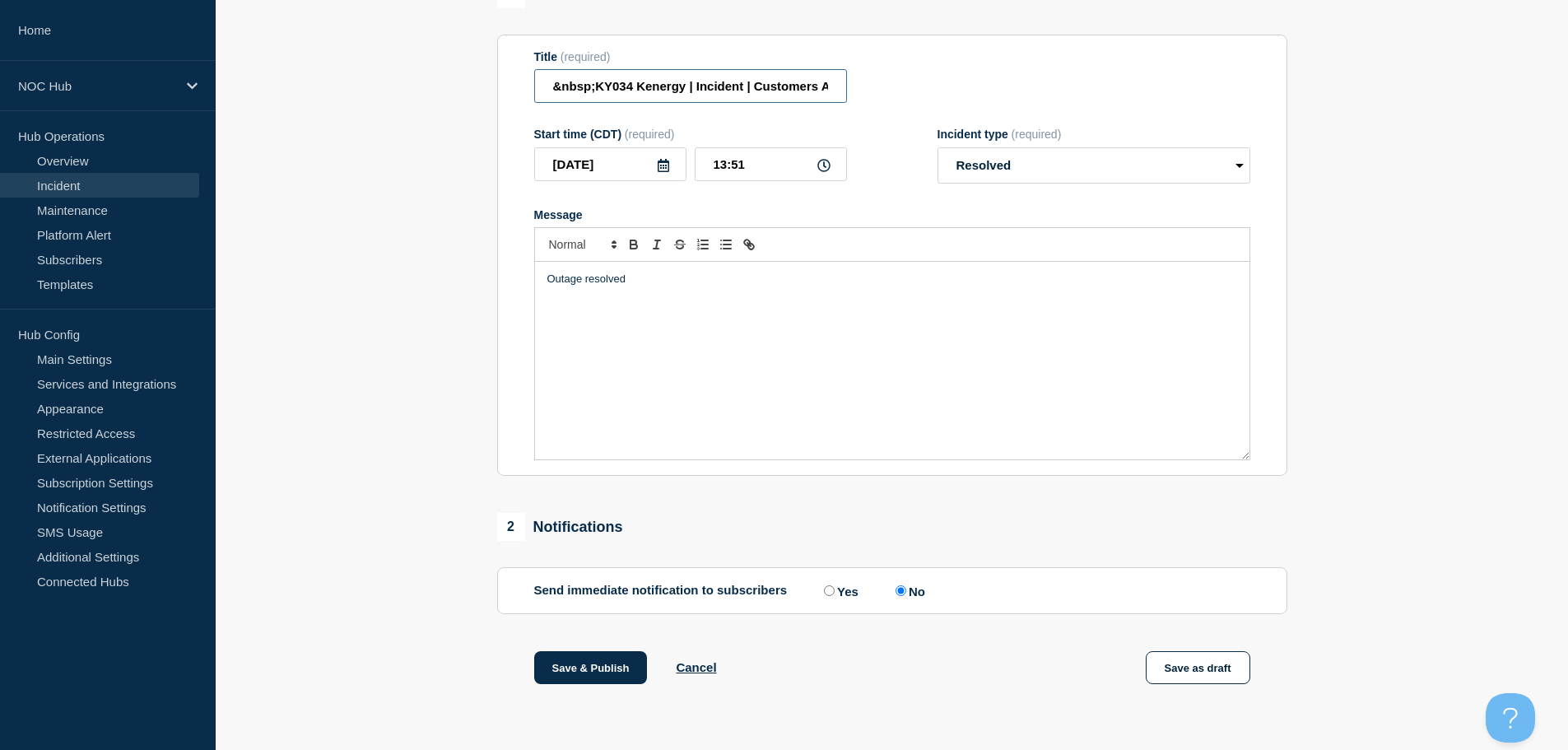
drag, startPoint x: 593, startPoint y: 87, endPoint x: 429, endPoint y: 70, distance: 164.9
click at [429, 70] on section "1 Provide details Title (required) &nbsp;KY034 Kenergy | Incident | Customers A…" at bounding box center [892, 353] width 1352 height 746
type input "KY034 Kenergy | Incident | Customers Affected"
click at [931, 198] on form "Title (required) KY034 Kenergy | Incident | Customers Affected Start time (CDT)…" at bounding box center [892, 255] width 716 height 411
click at [843, 588] on label "Yes" at bounding box center [839, 591] width 39 height 16
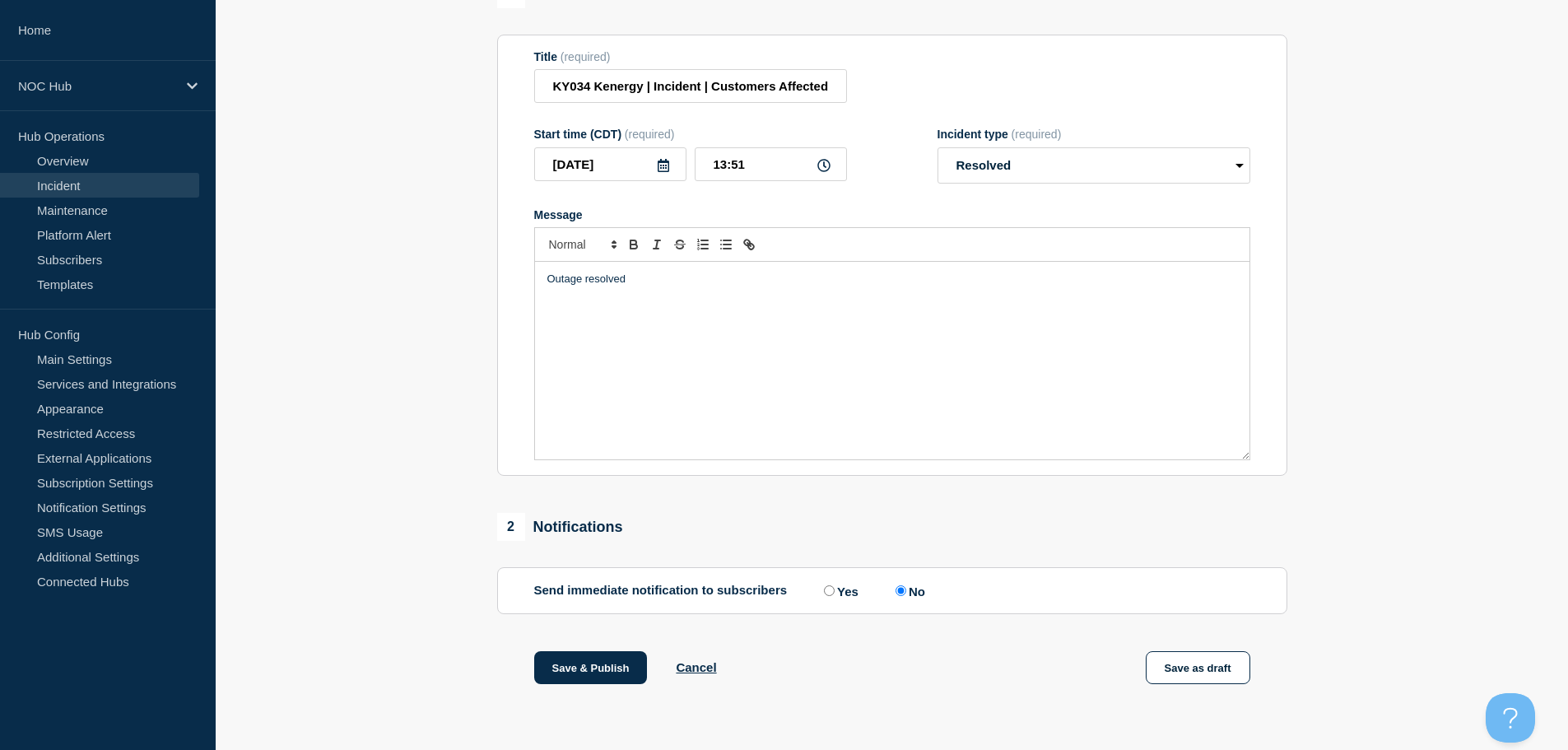
click at [834, 588] on input "Yes" at bounding box center [829, 590] width 10 height 10
radio input "true"
radio input "false"
click at [588, 676] on button "Save & Publish" at bounding box center [591, 667] width 114 height 33
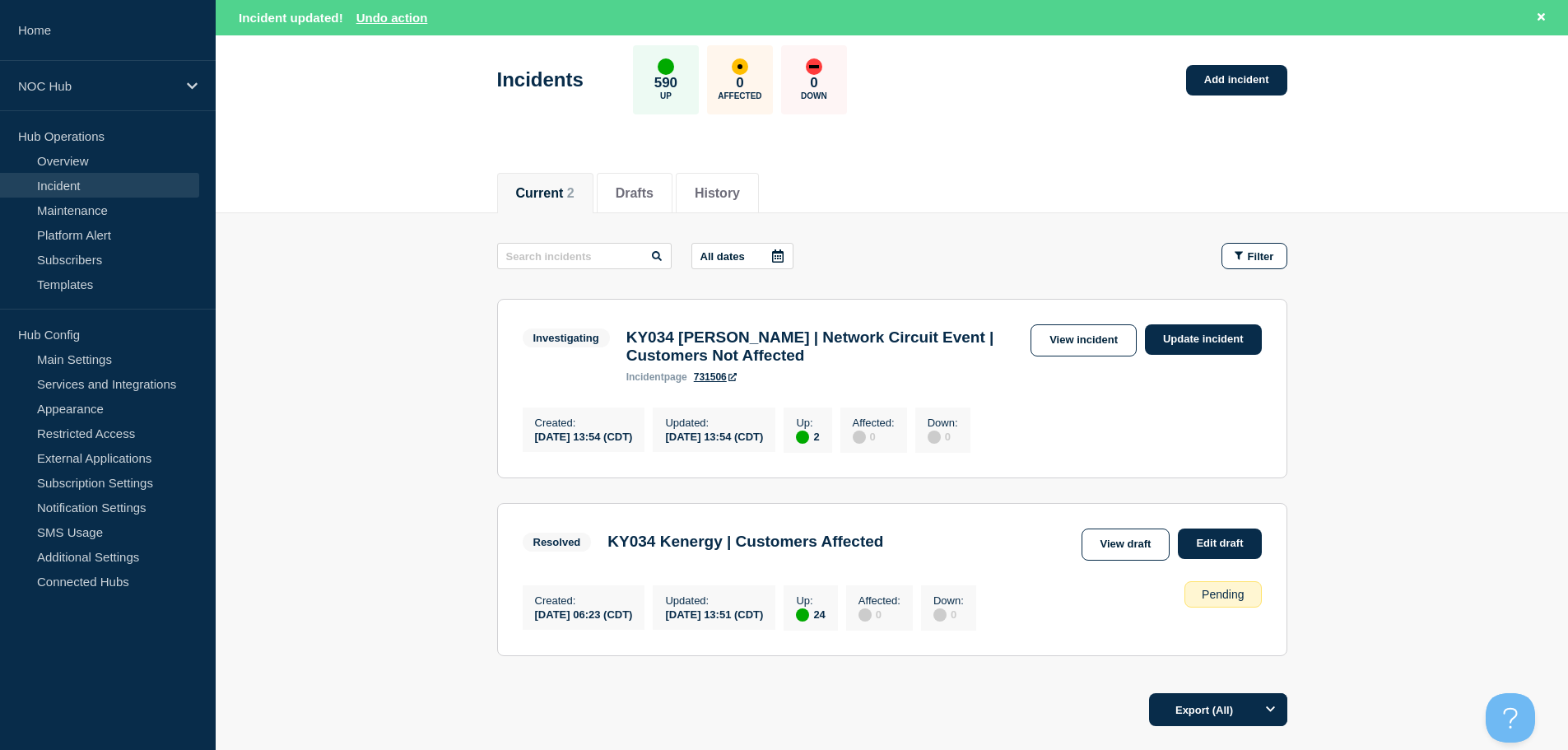
scroll to position [214, 0]
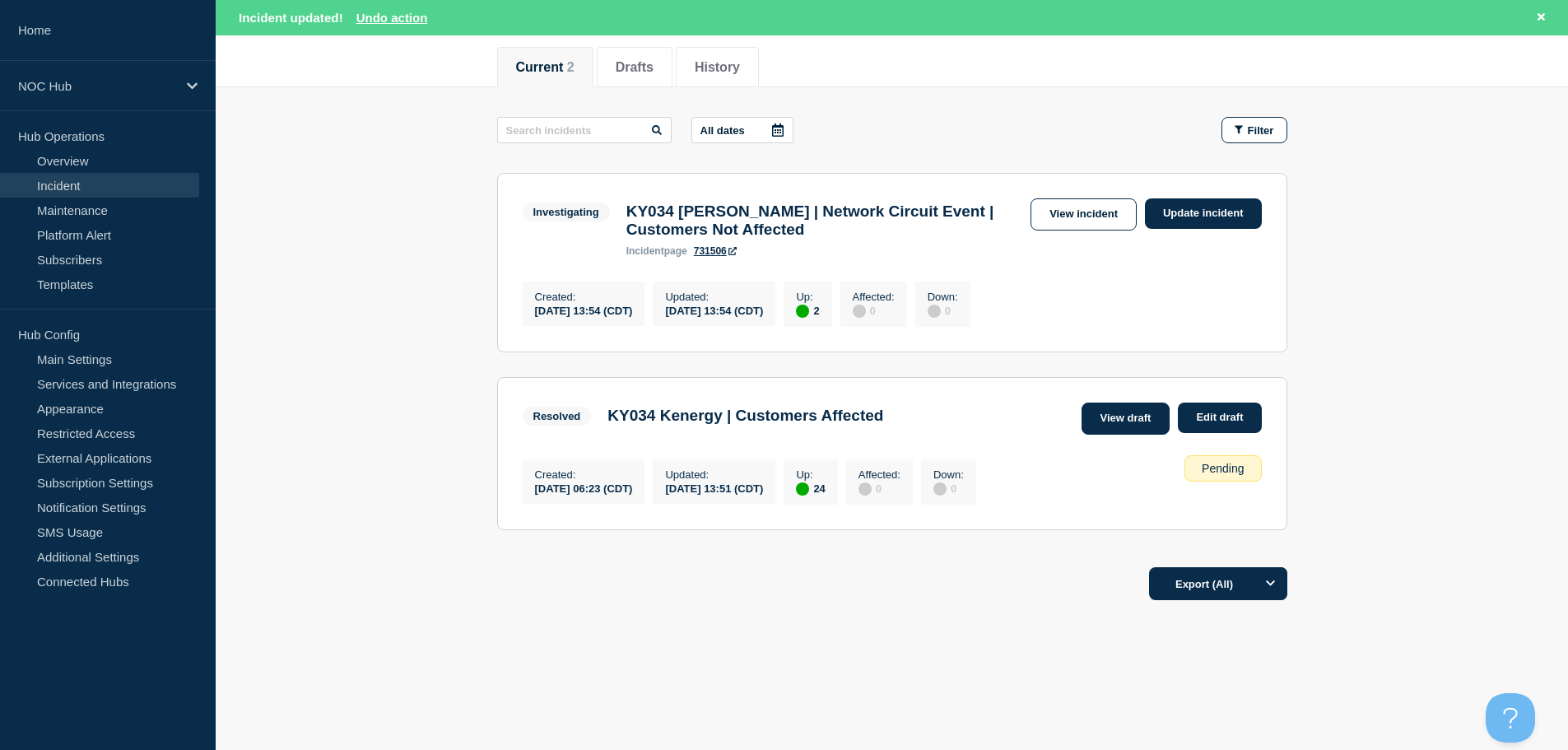
click at [1144, 418] on link "View draft" at bounding box center [1125, 418] width 88 height 32
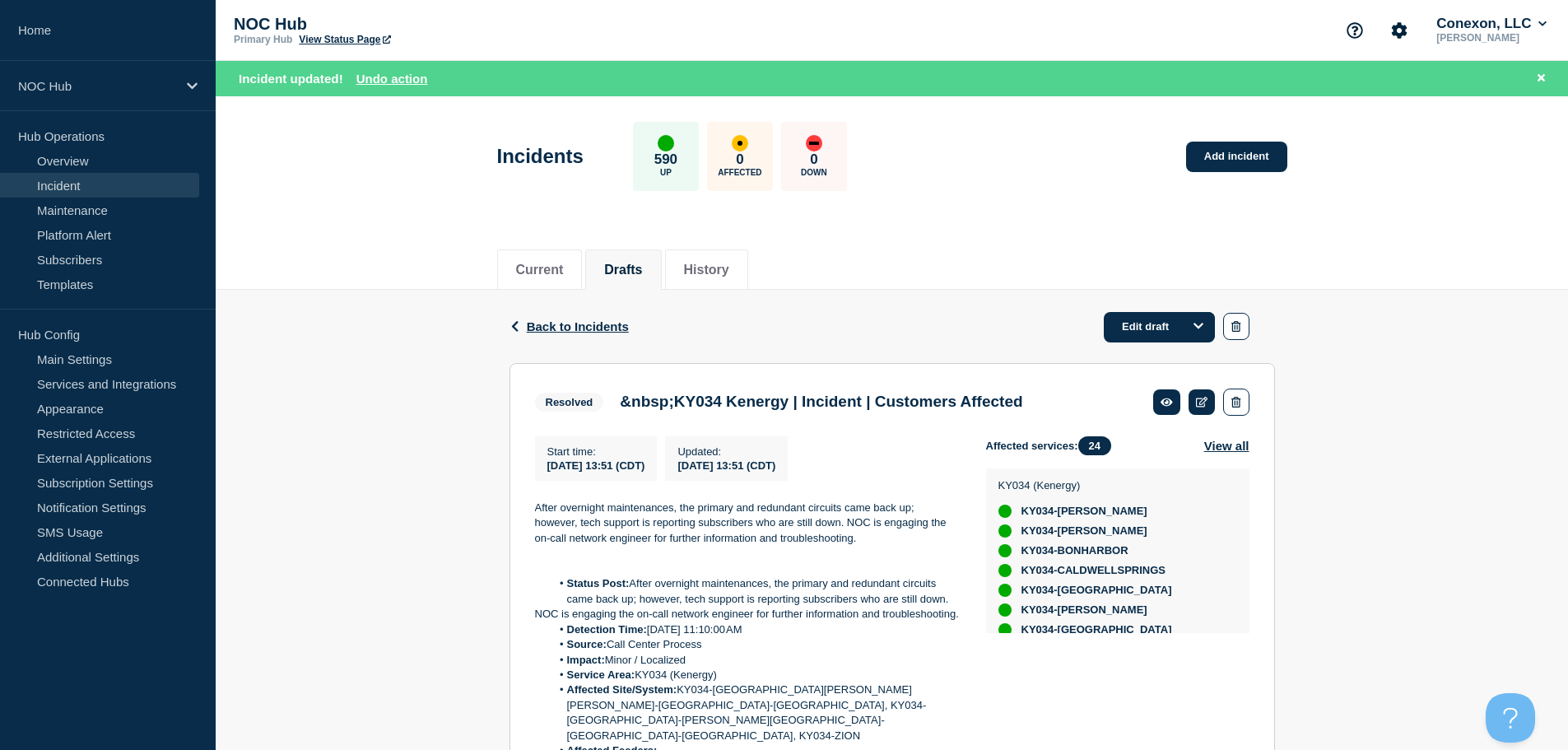
click at [90, 190] on link "Incident" at bounding box center [100, 185] width 199 height 25
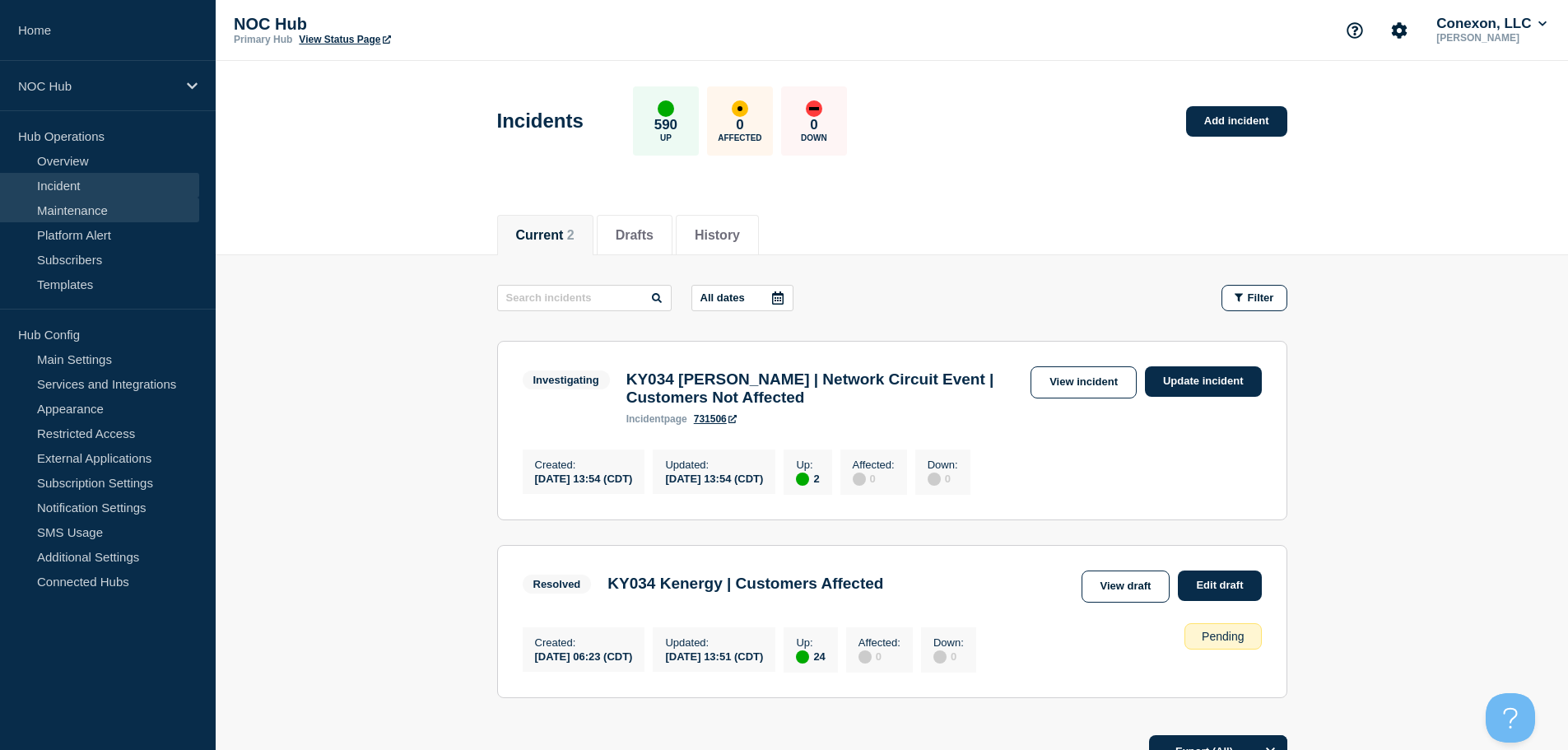
click at [90, 206] on link "Maintenance" at bounding box center [100, 210] width 199 height 25
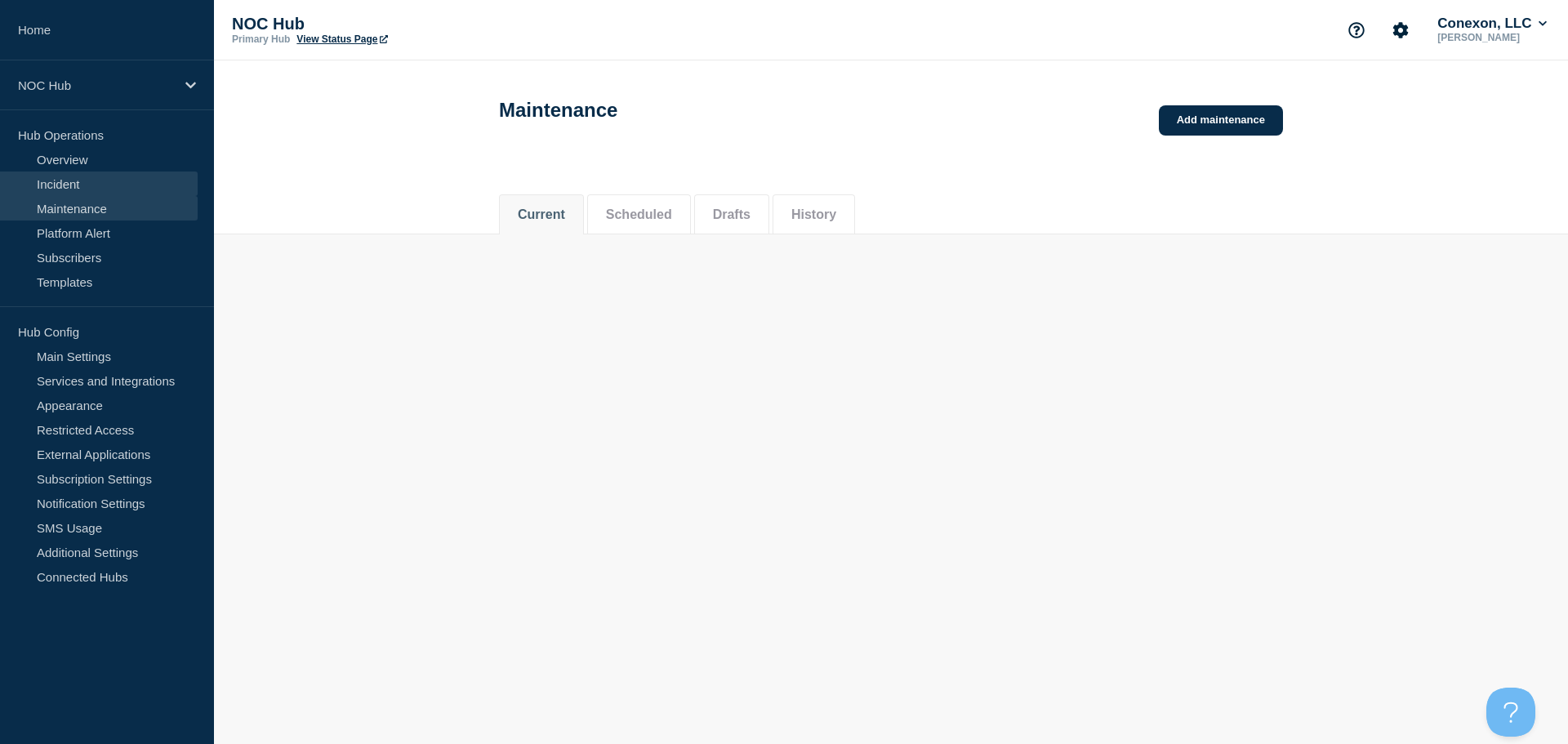
click at [84, 191] on link "Incident" at bounding box center [99, 184] width 198 height 25
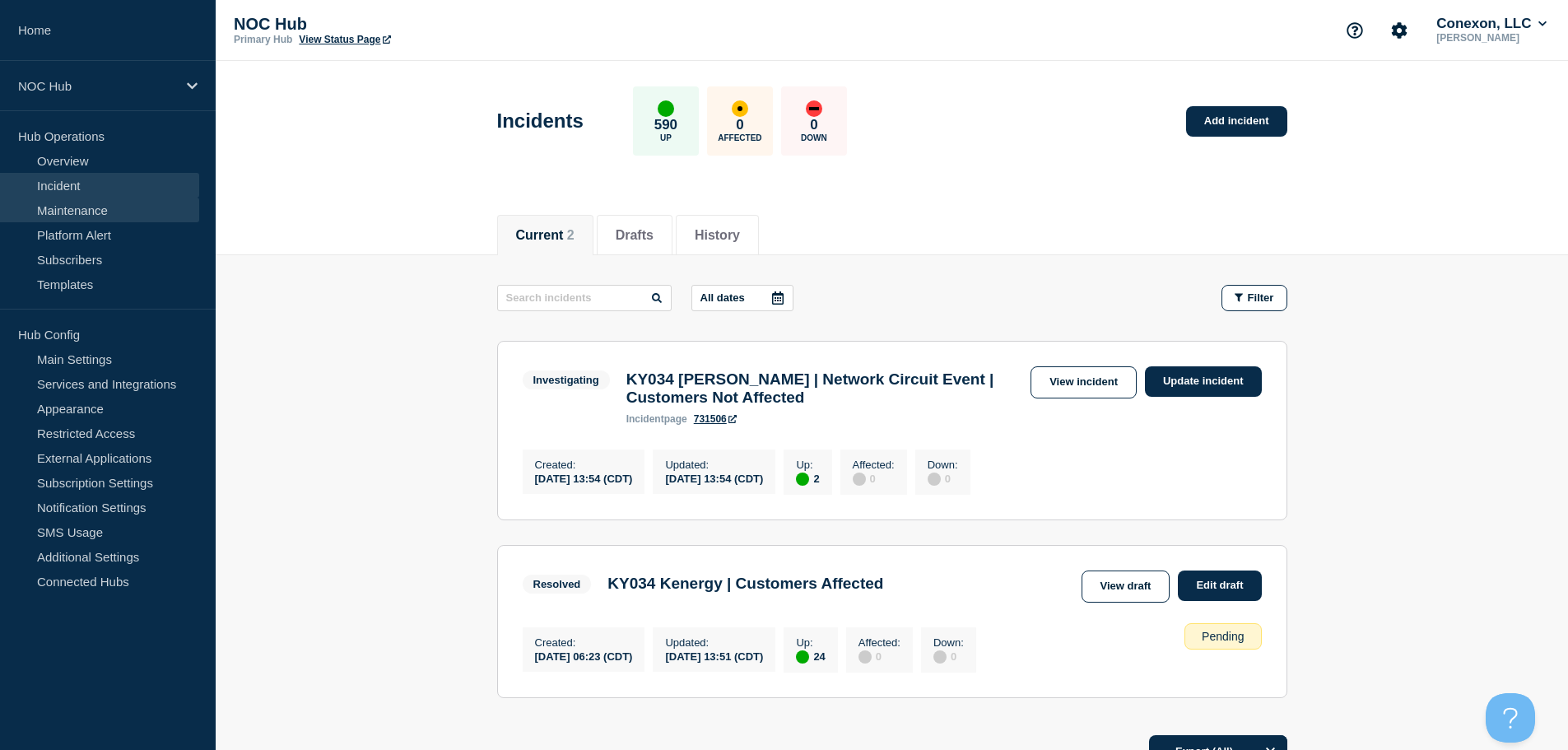
click at [85, 211] on link "Maintenance" at bounding box center [100, 210] width 199 height 25
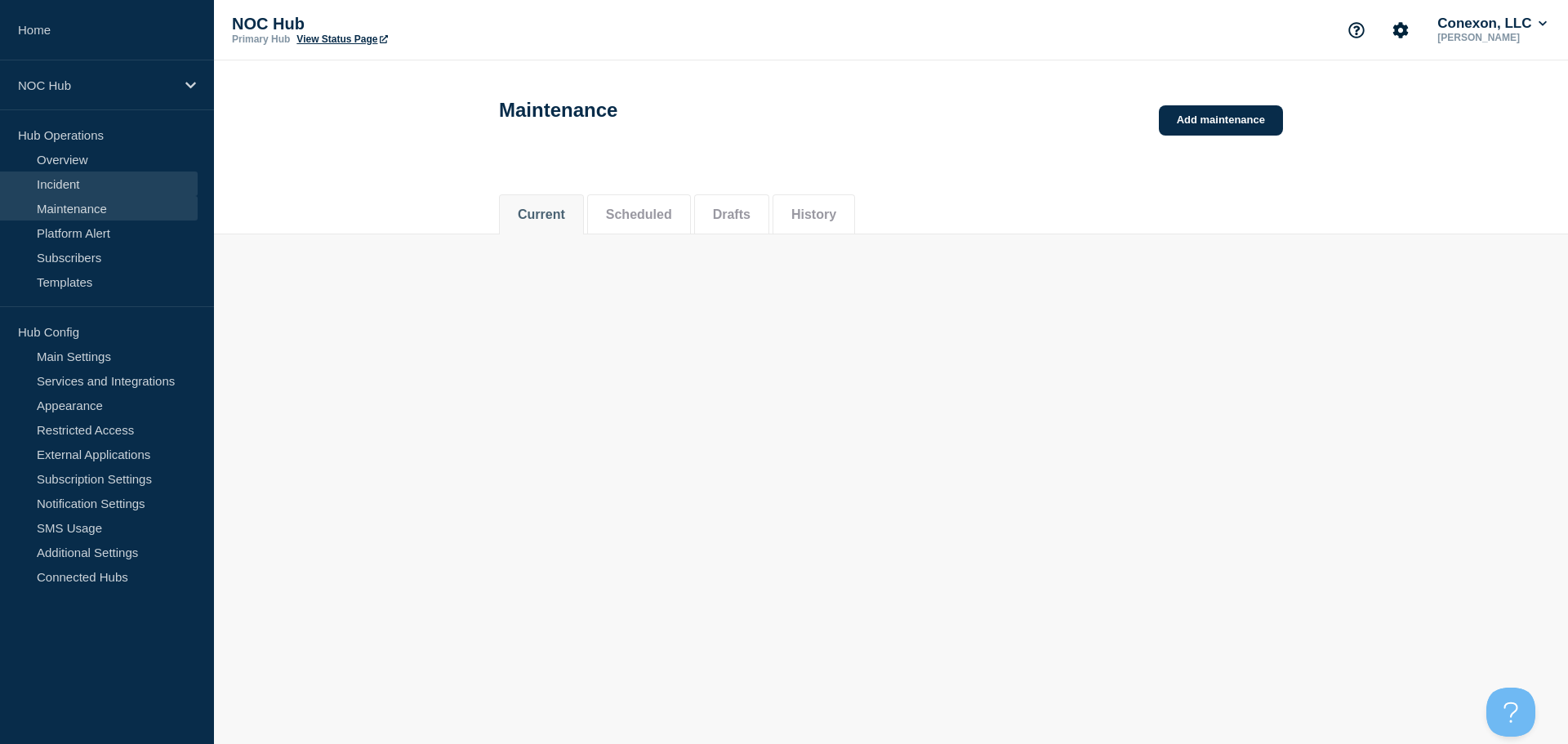
click at [85, 189] on link "Incident" at bounding box center [99, 184] width 198 height 25
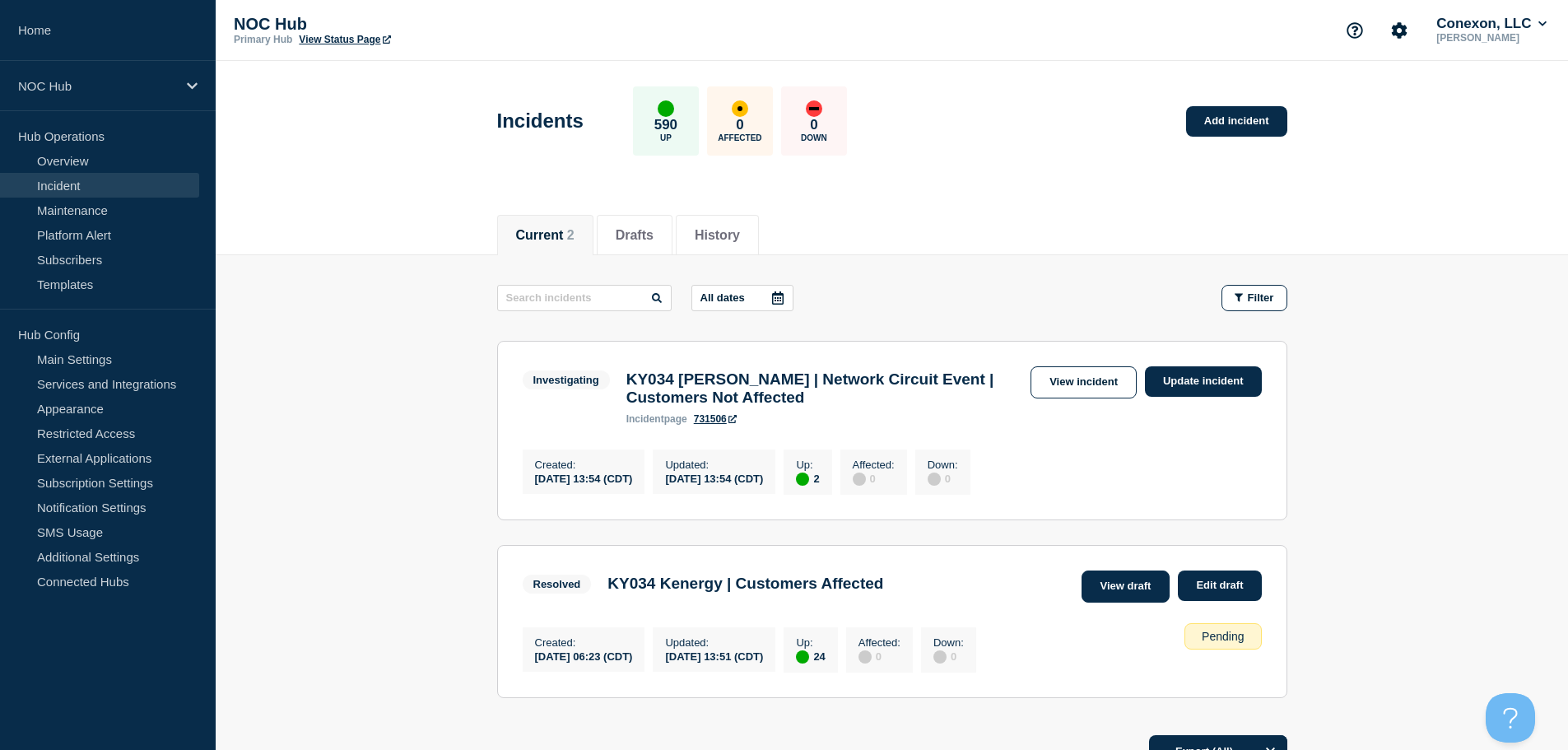
click at [1134, 594] on link "View draft" at bounding box center [1125, 587] width 88 height 32
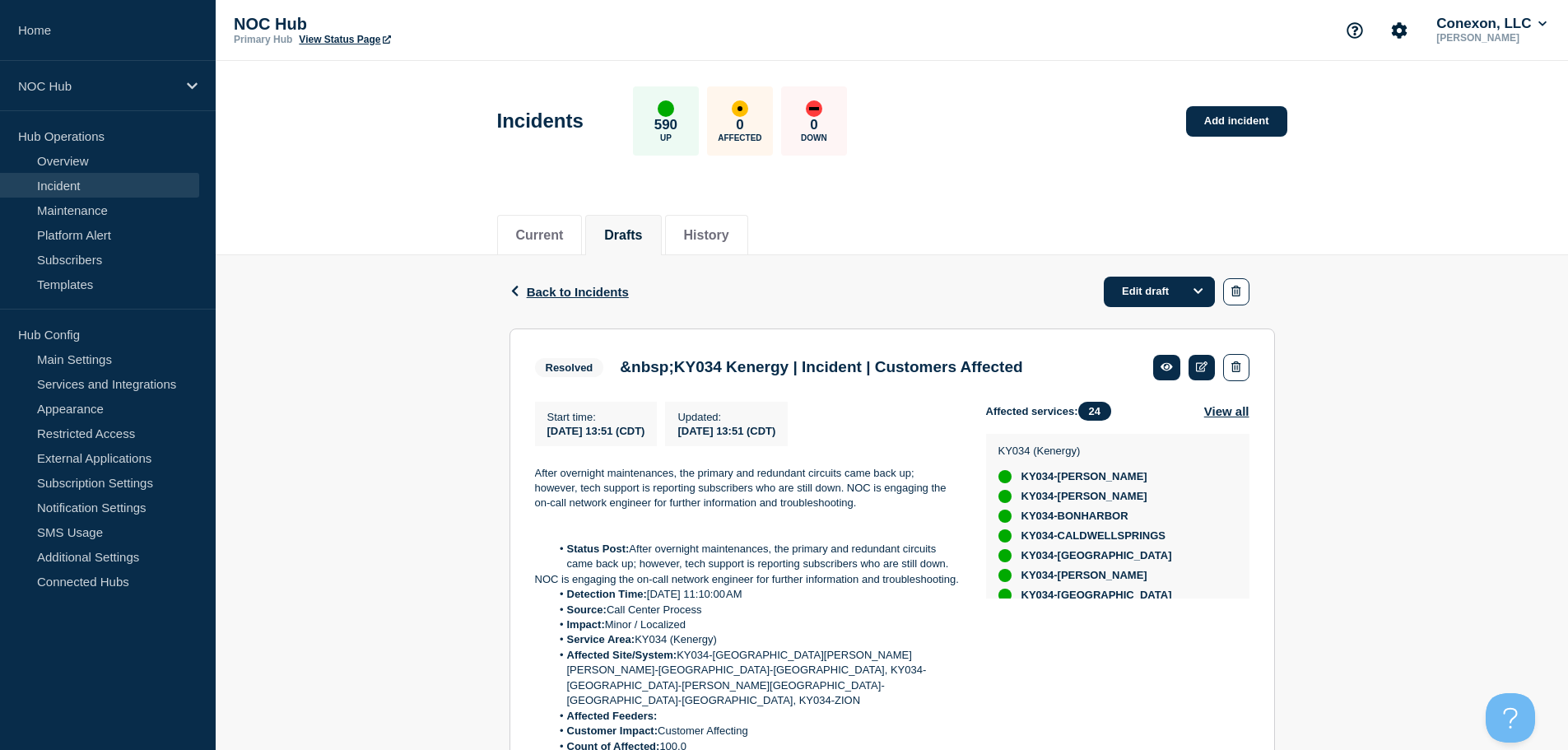
click at [77, 186] on link "Incident" at bounding box center [100, 185] width 199 height 25
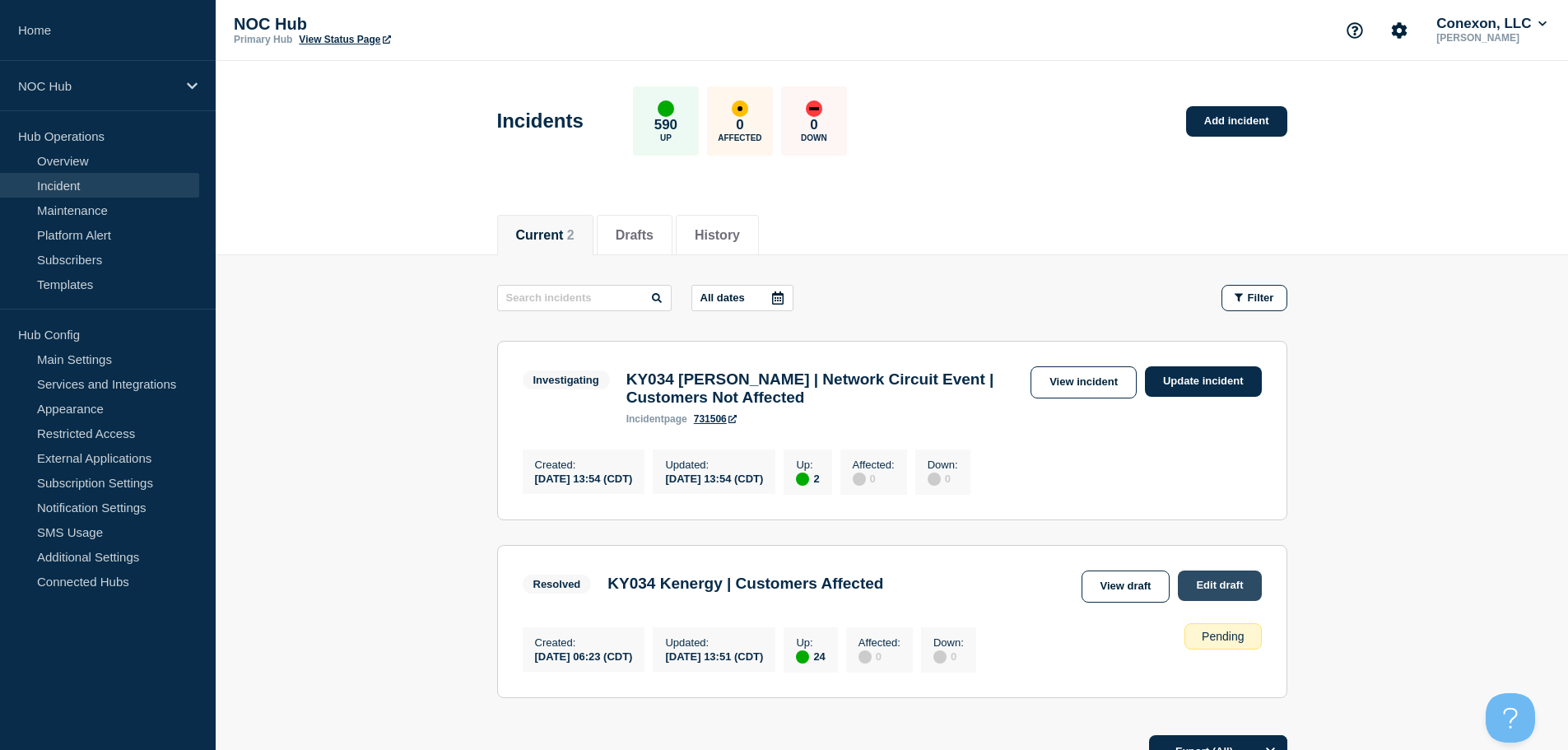
click at [1237, 596] on link "Edit draft" at bounding box center [1219, 586] width 83 height 31
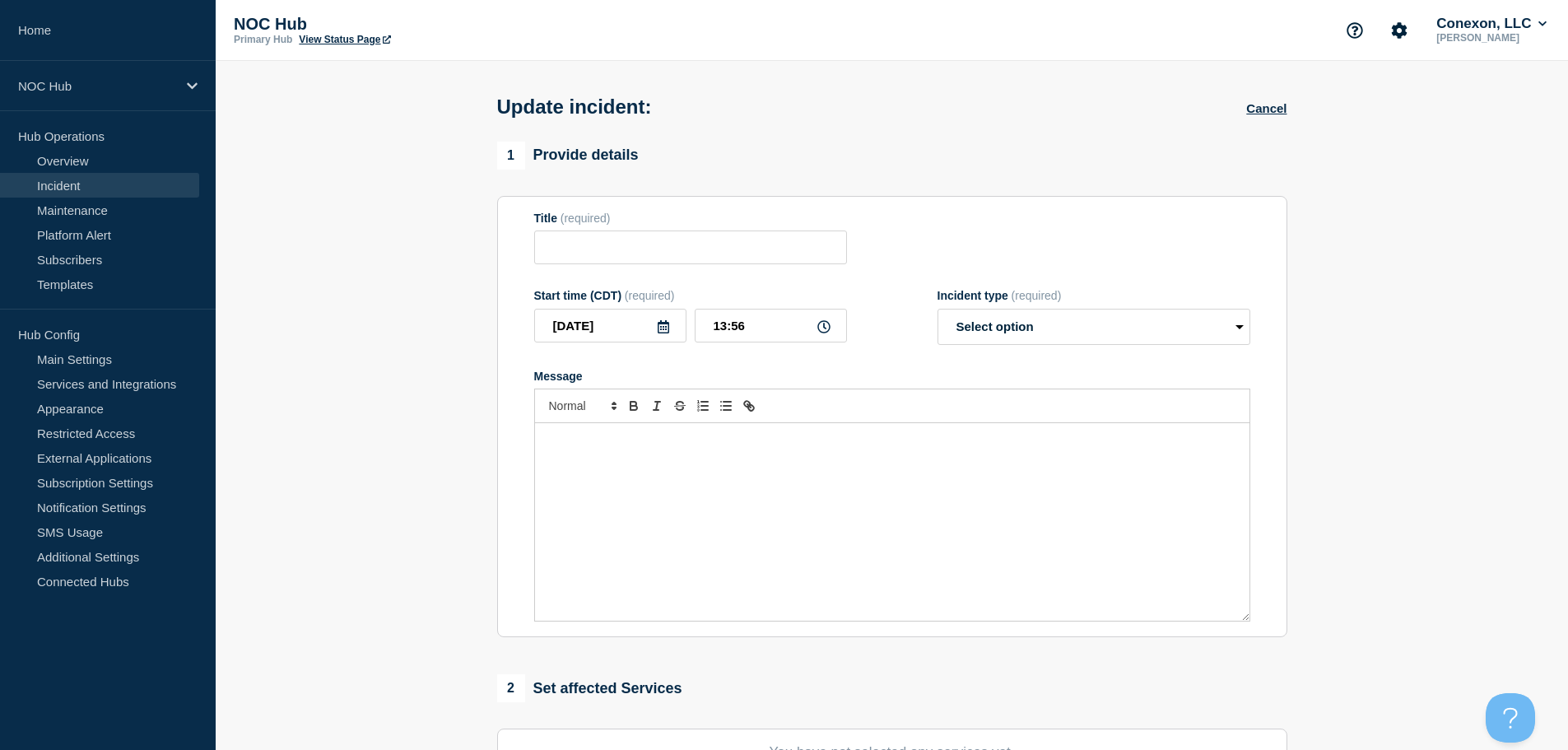
type input "&nbsp;KY034 Kenergy | Incident | Customers Affected"
type input "13:51"
select select "resolved"
radio input "false"
radio input "true"
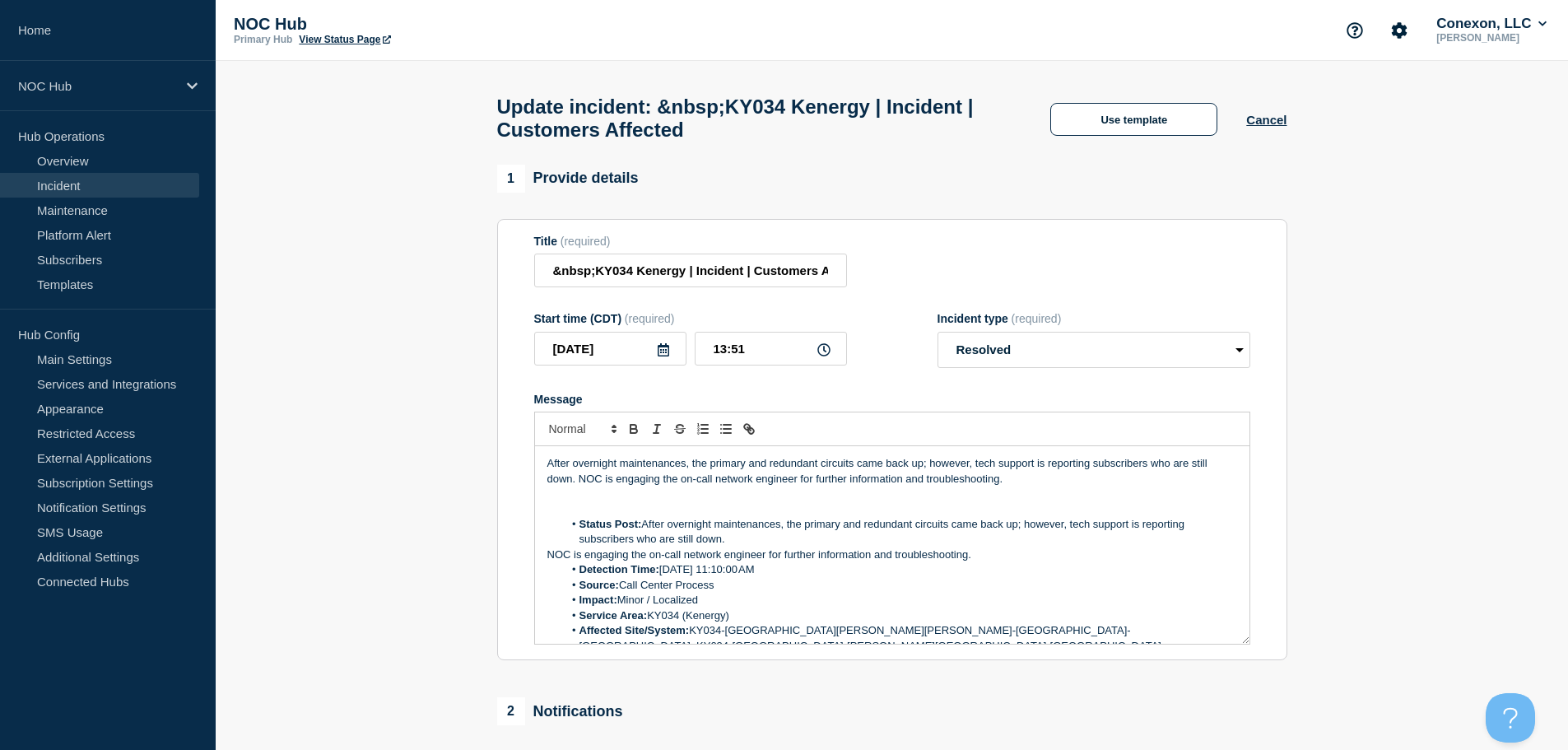
click at [81, 184] on link "Incident" at bounding box center [100, 185] width 199 height 25
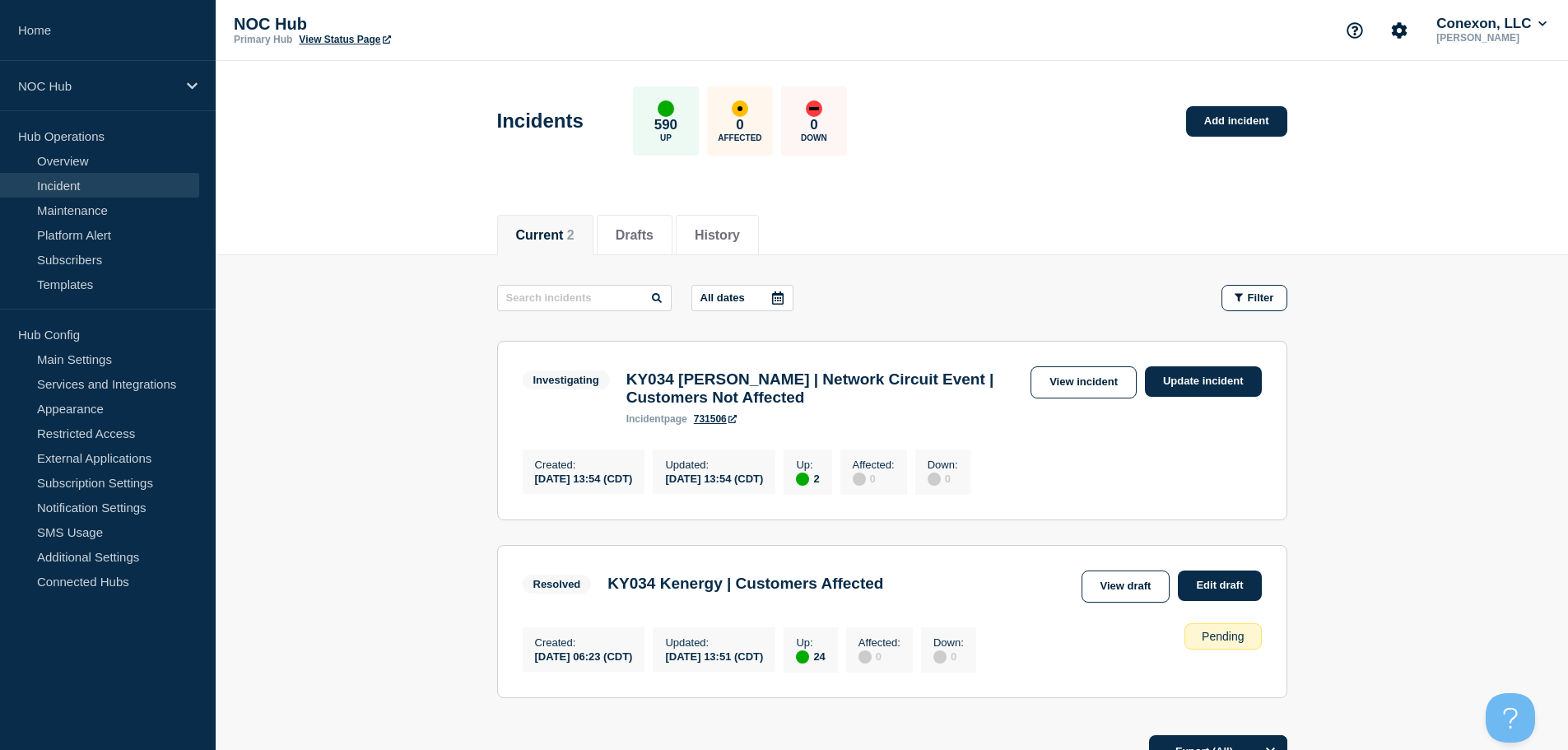
scroll to position [165, 0]
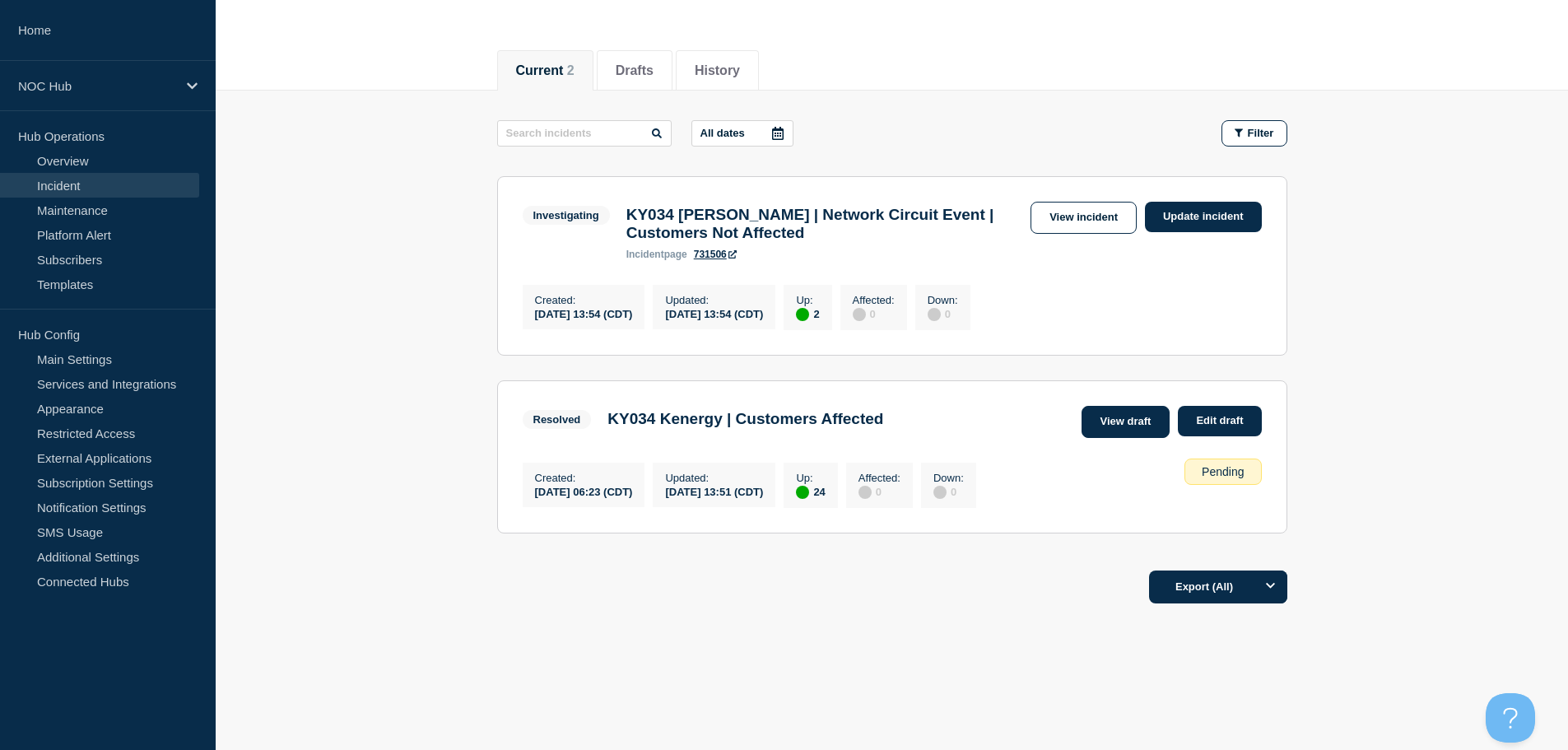
click at [1124, 424] on link "View draft" at bounding box center [1125, 422] width 88 height 32
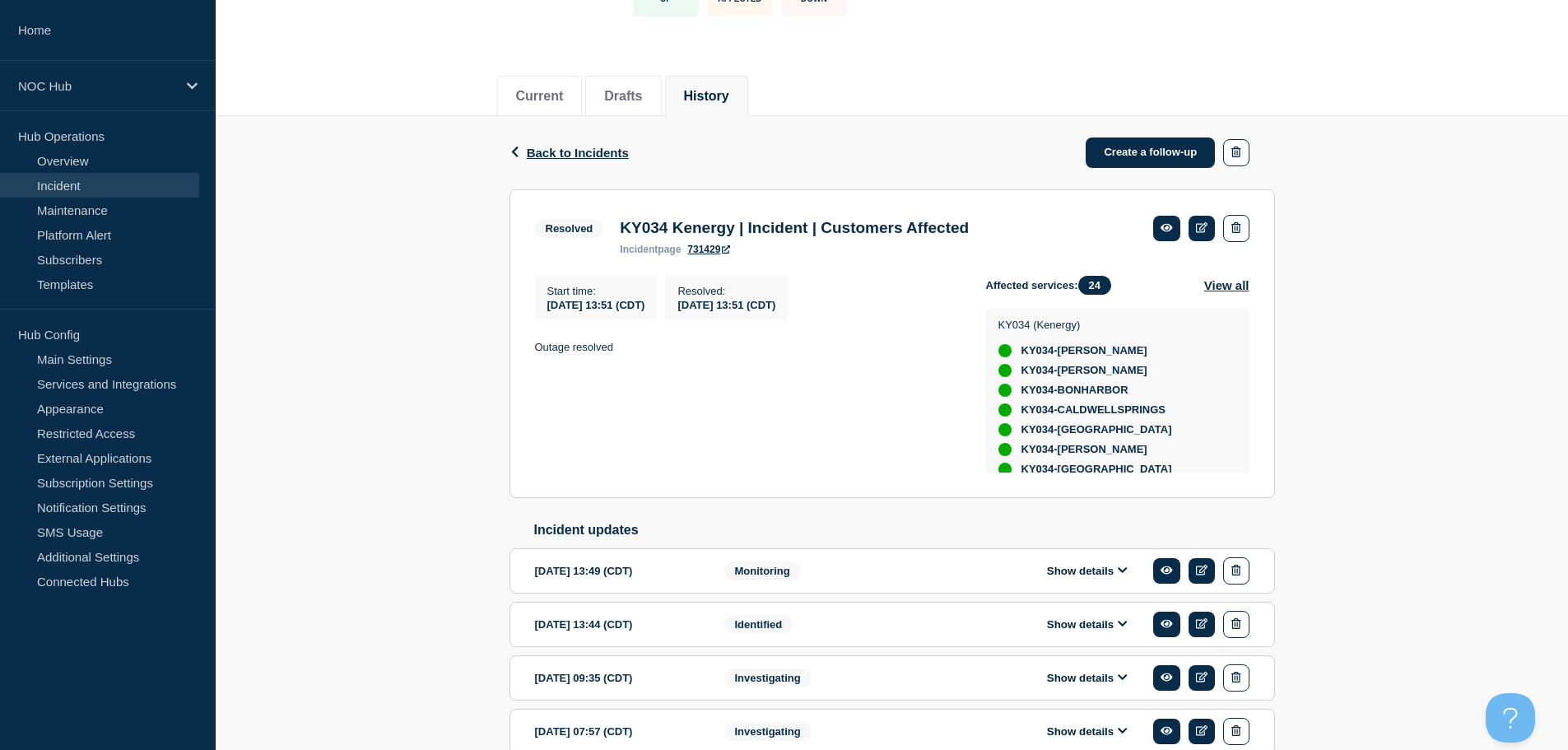
scroll to position [82, 0]
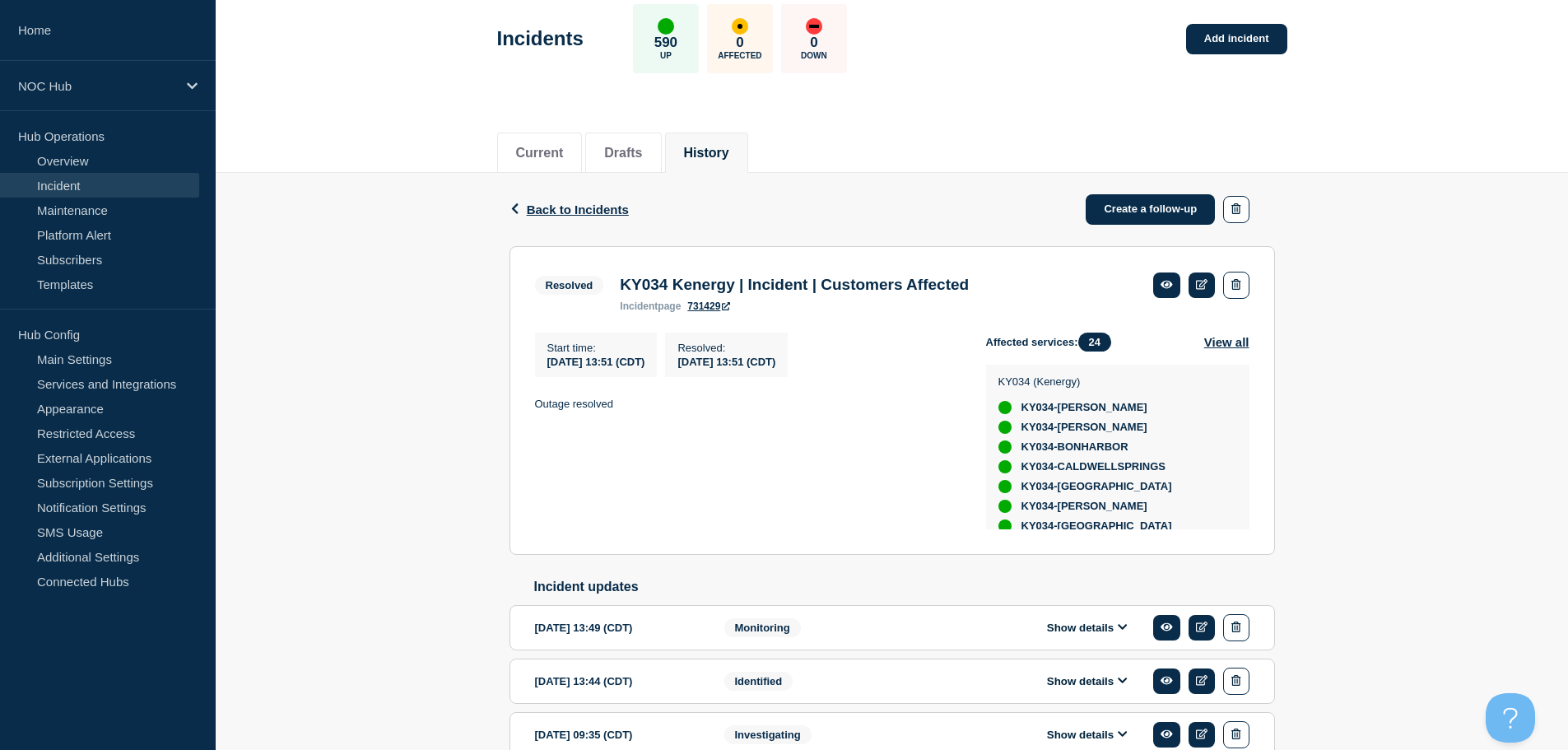
click at [89, 184] on link "Incident" at bounding box center [100, 185] width 199 height 25
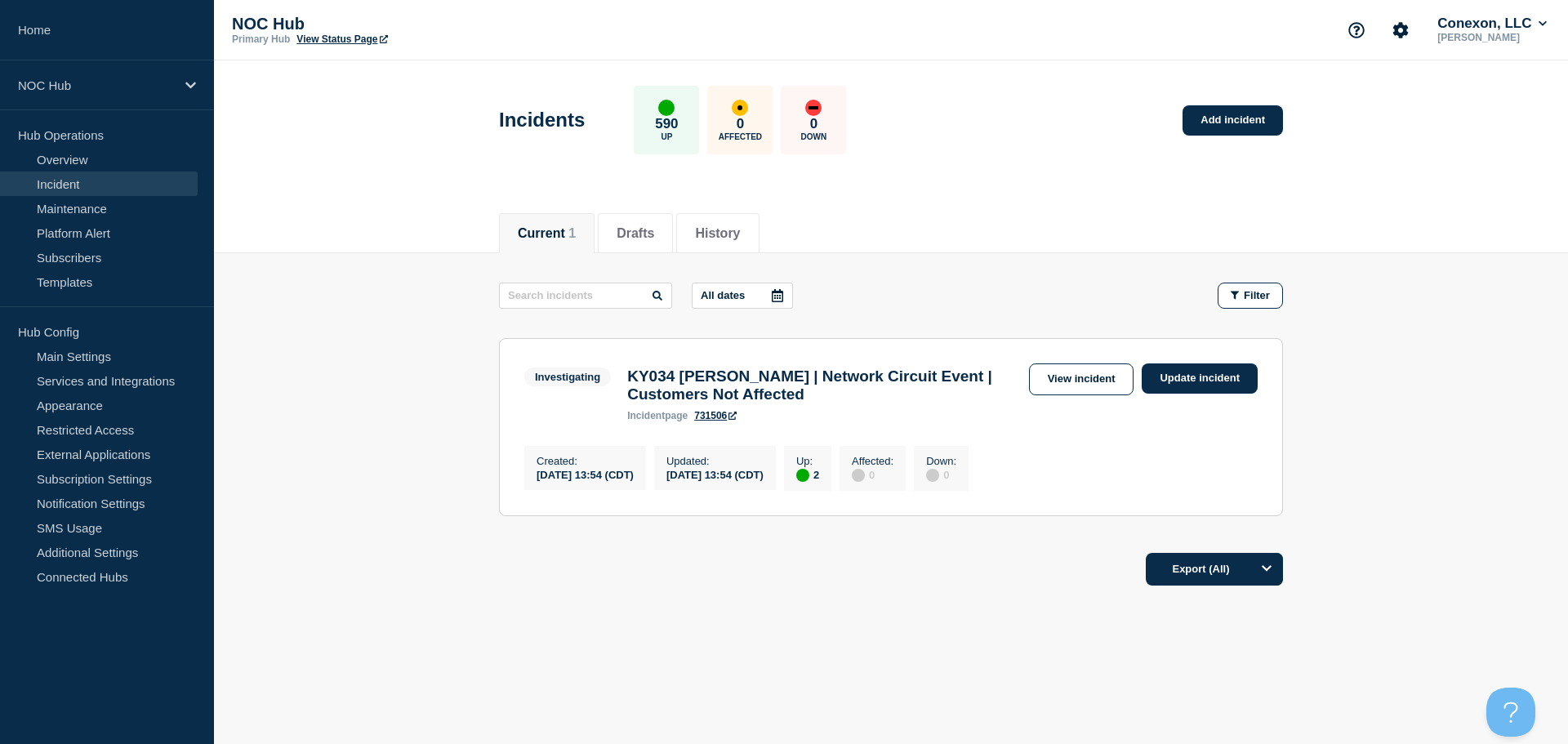
click at [81, 184] on link "Incident" at bounding box center [99, 184] width 198 height 25
